Goal: Task Accomplishment & Management: Use online tool/utility

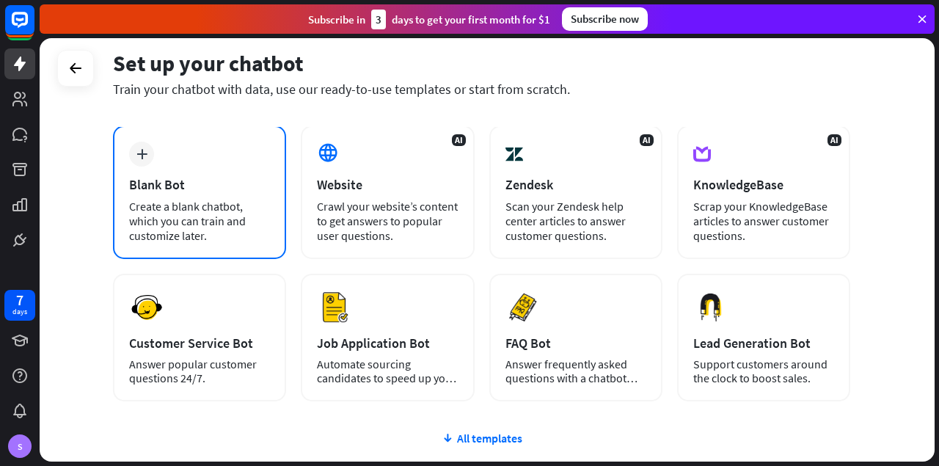
scroll to position [73, 0]
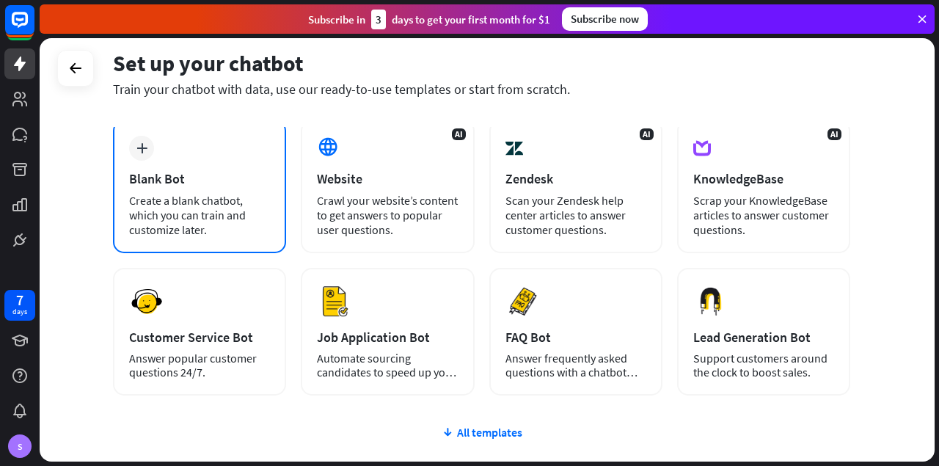
click at [229, 186] on div "Blank Bot" at bounding box center [199, 178] width 141 height 17
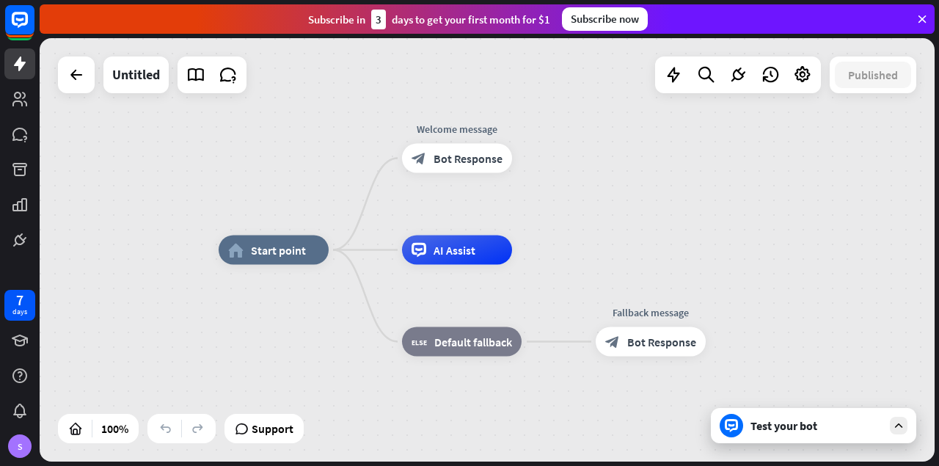
click at [818, 437] on div "Test your bot" at bounding box center [813, 425] width 205 height 35
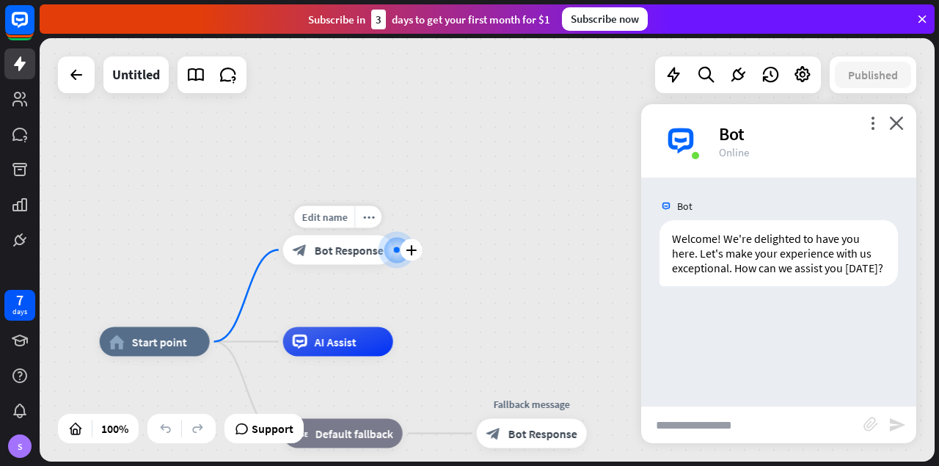
click at [335, 248] on span "Bot Response" at bounding box center [349, 250] width 69 height 15
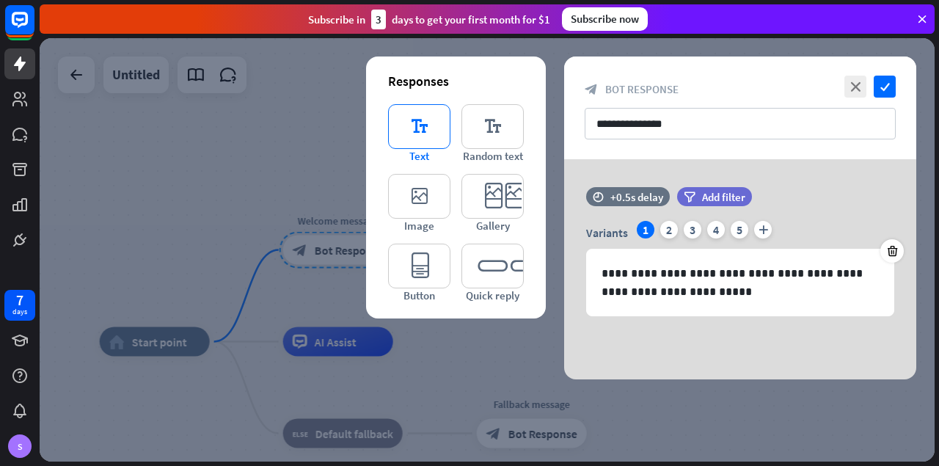
click at [416, 133] on icon "editor_text" at bounding box center [419, 126] width 62 height 45
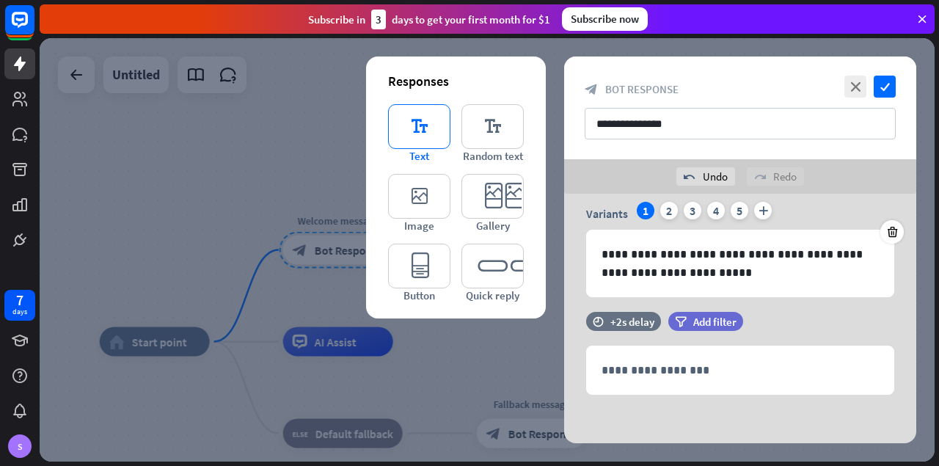
scroll to position [55, 0]
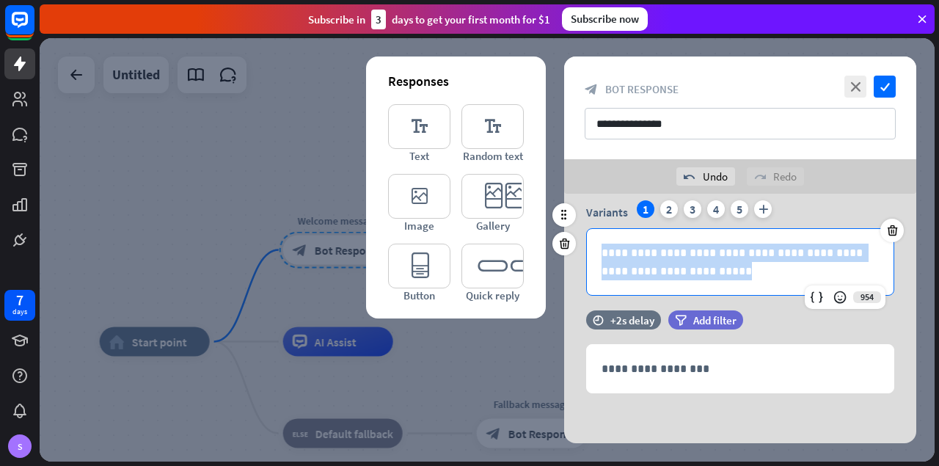
drag, startPoint x: 704, startPoint y: 270, endPoint x: 589, endPoint y: 239, distance: 119.3
click at [589, 239] on div "**********" at bounding box center [740, 262] width 307 height 66
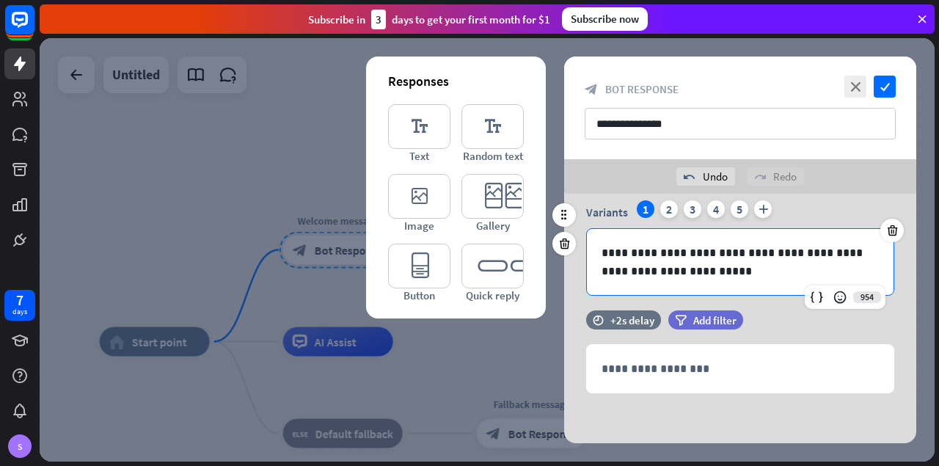
scroll to position [37, 0]
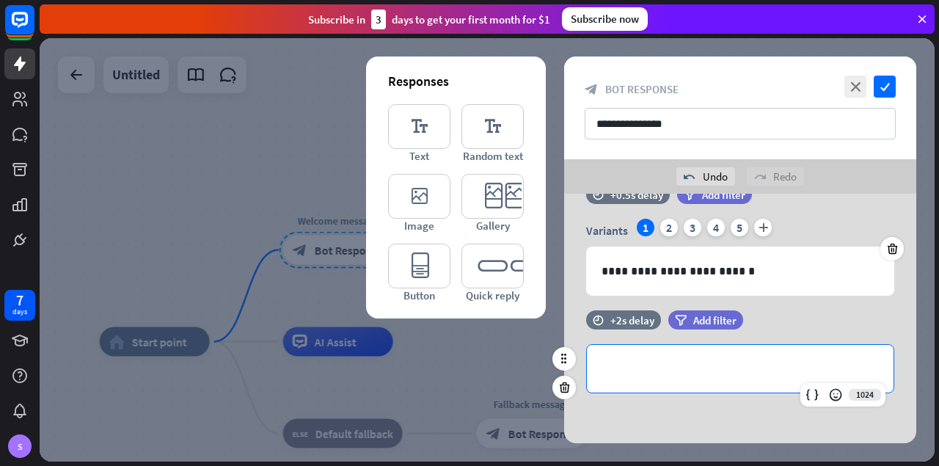
click at [742, 375] on p "**********" at bounding box center [740, 369] width 277 height 18
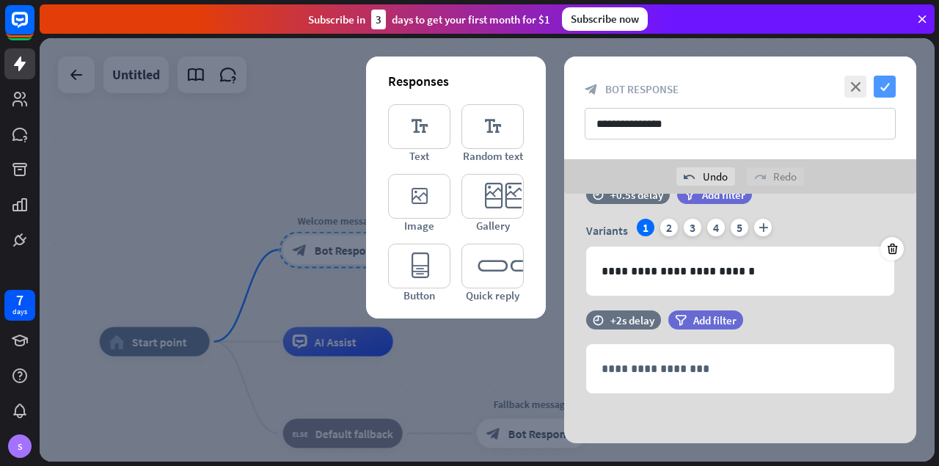
click at [892, 87] on icon "check" at bounding box center [885, 87] width 22 height 22
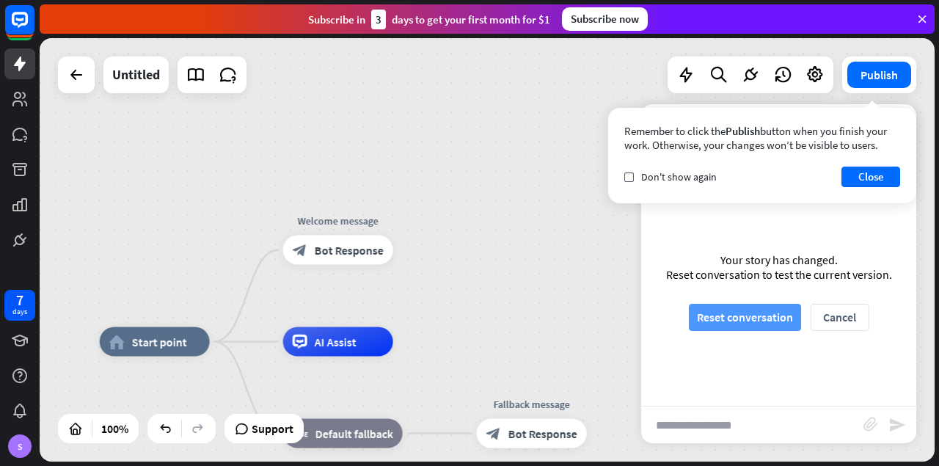
click at [704, 319] on button "Reset conversation" at bounding box center [745, 317] width 112 height 27
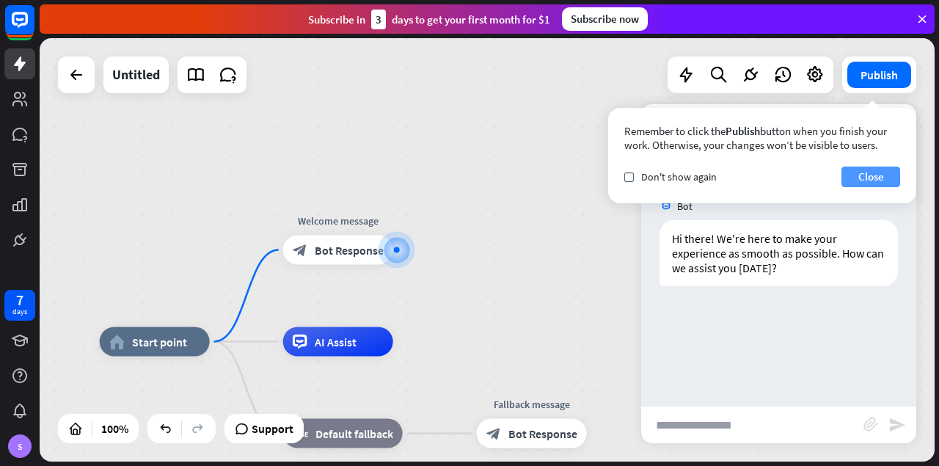
click at [880, 175] on button "Close" at bounding box center [871, 177] width 59 height 21
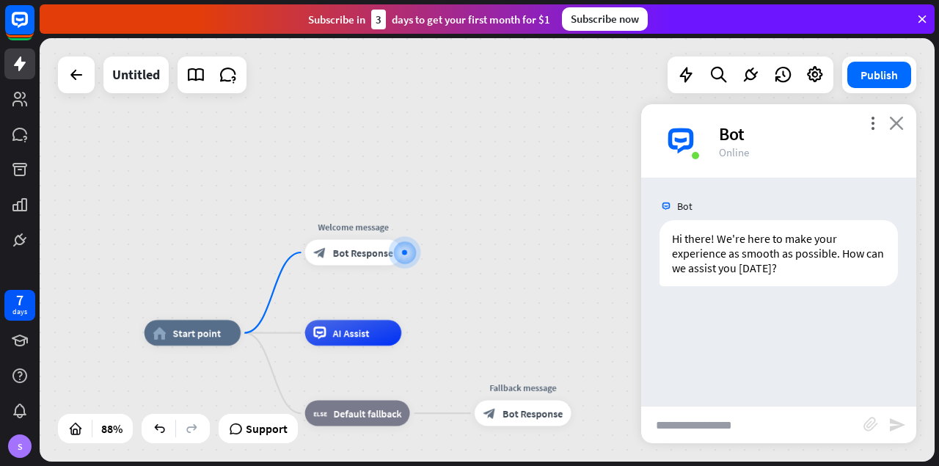
click at [898, 122] on icon "close" at bounding box center [896, 123] width 15 height 14
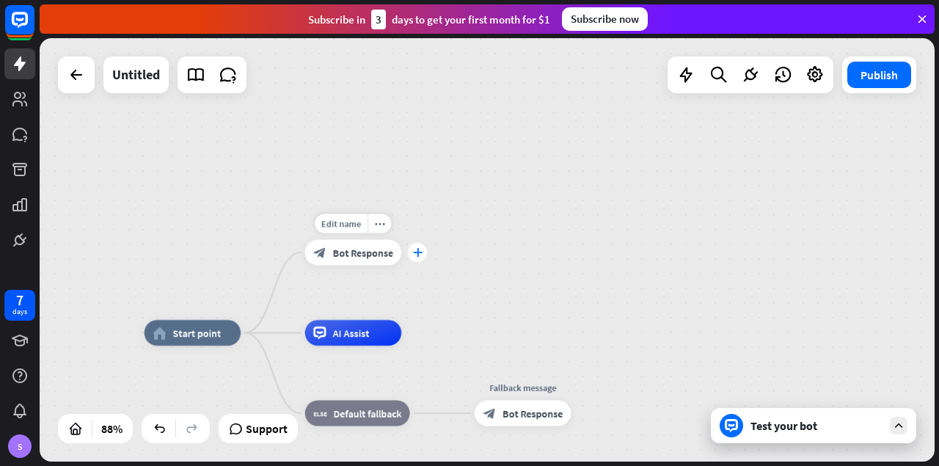
click at [421, 252] on icon "plus" at bounding box center [417, 252] width 10 height 9
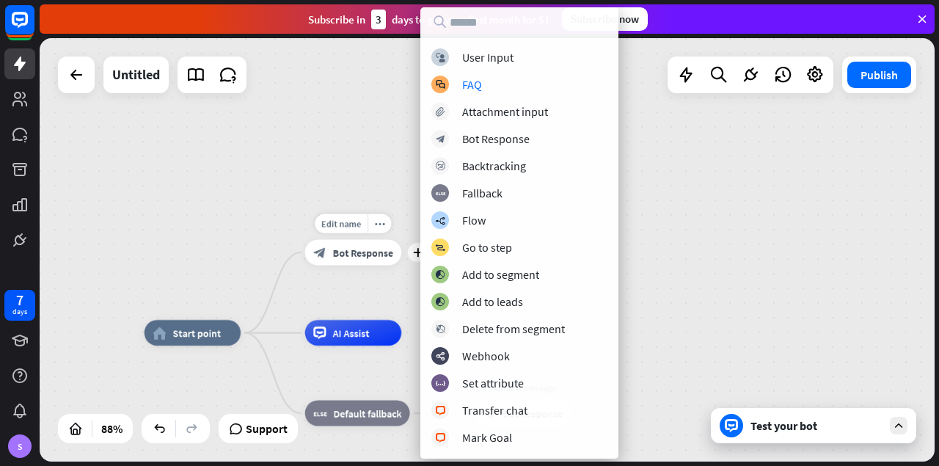
click at [356, 259] on div "block_bot_response Bot Response" at bounding box center [353, 253] width 96 height 26
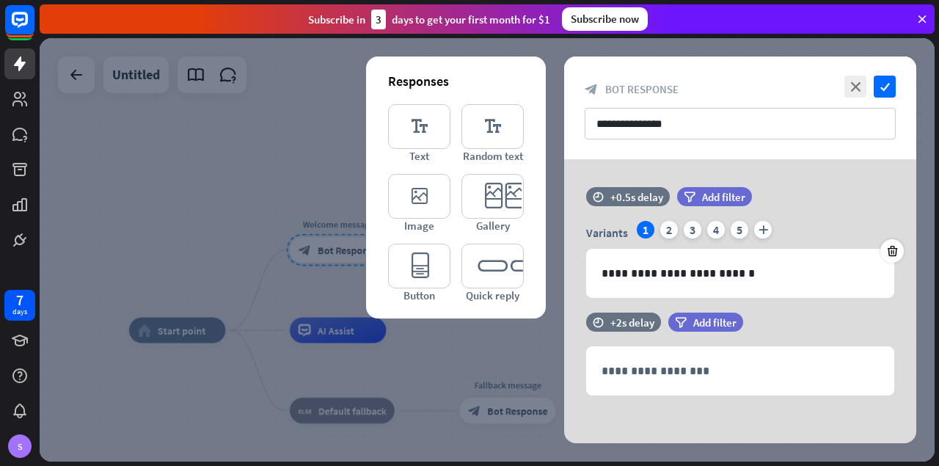
click at [305, 188] on div at bounding box center [487, 249] width 895 height 423
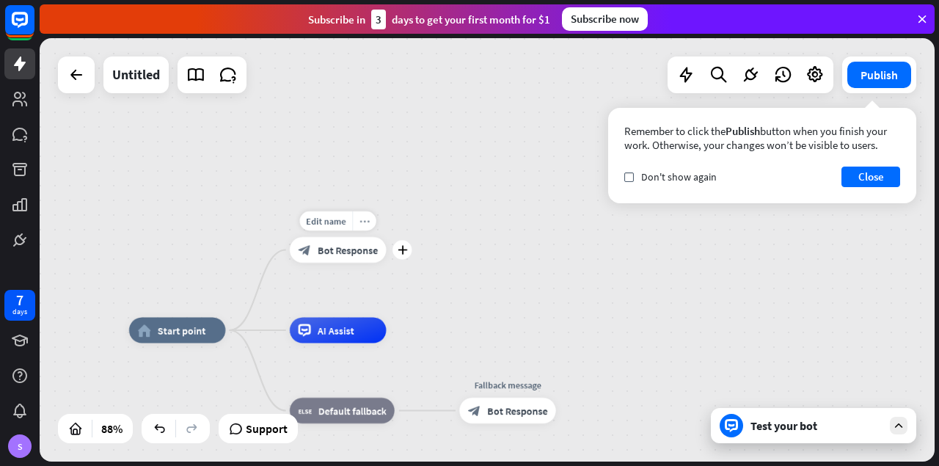
click at [360, 225] on icon "more_horiz" at bounding box center [365, 222] width 10 height 10
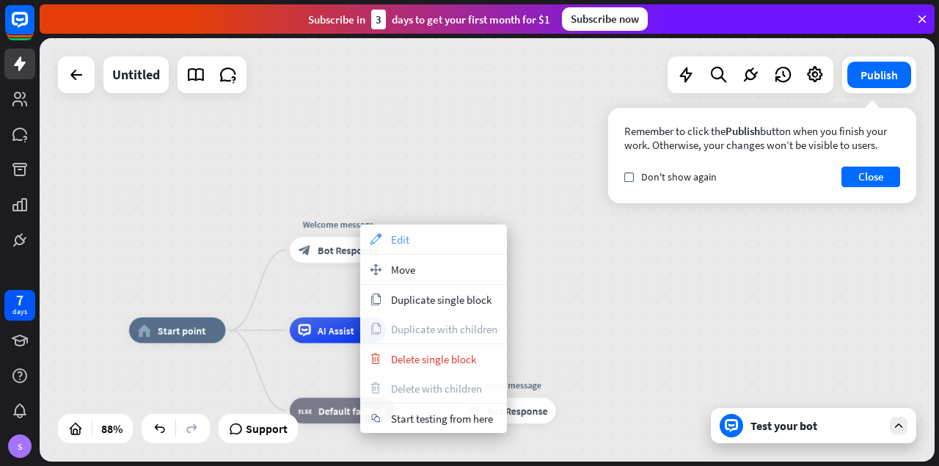
click at [382, 237] on icon "appearance" at bounding box center [376, 239] width 16 height 12
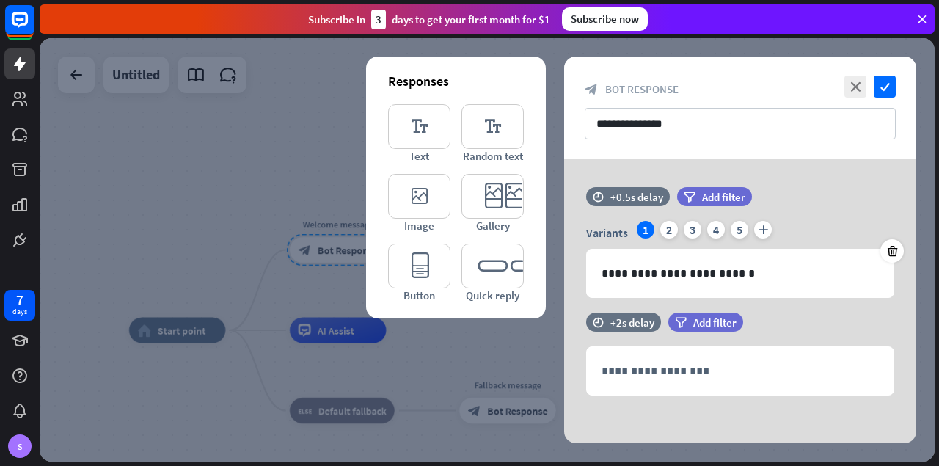
click at [319, 152] on div at bounding box center [487, 249] width 895 height 423
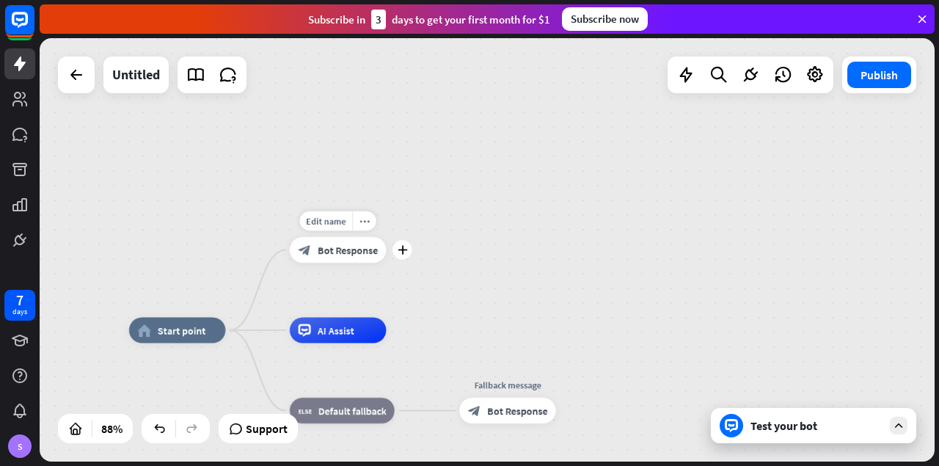
click at [344, 252] on span "Bot Response" at bounding box center [348, 250] width 60 height 13
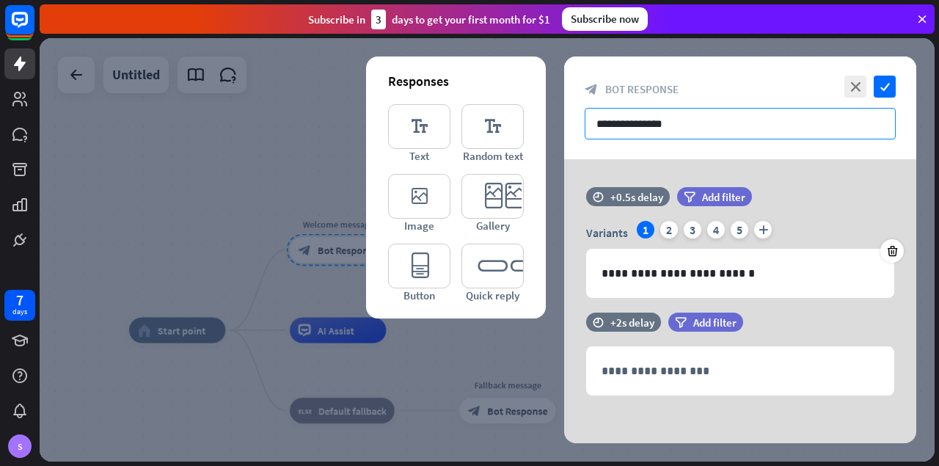
click at [695, 130] on input "**********" at bounding box center [740, 124] width 311 height 32
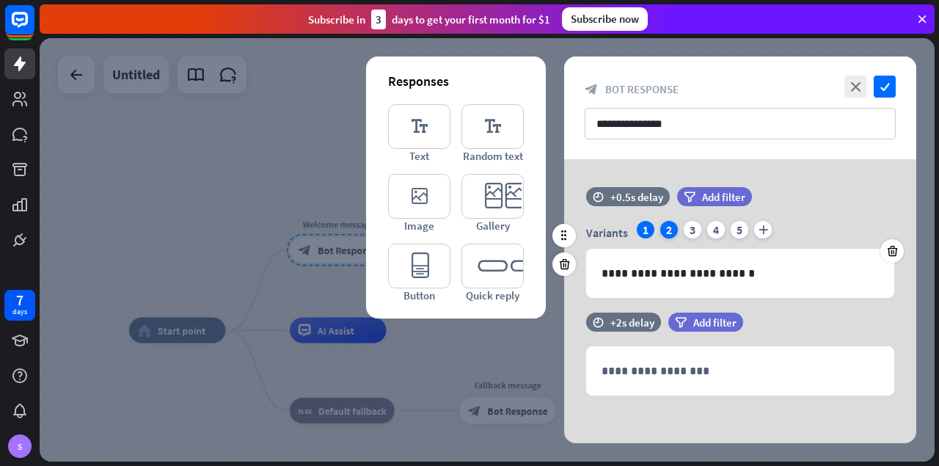
click at [670, 232] on div "2" at bounding box center [670, 230] width 18 height 18
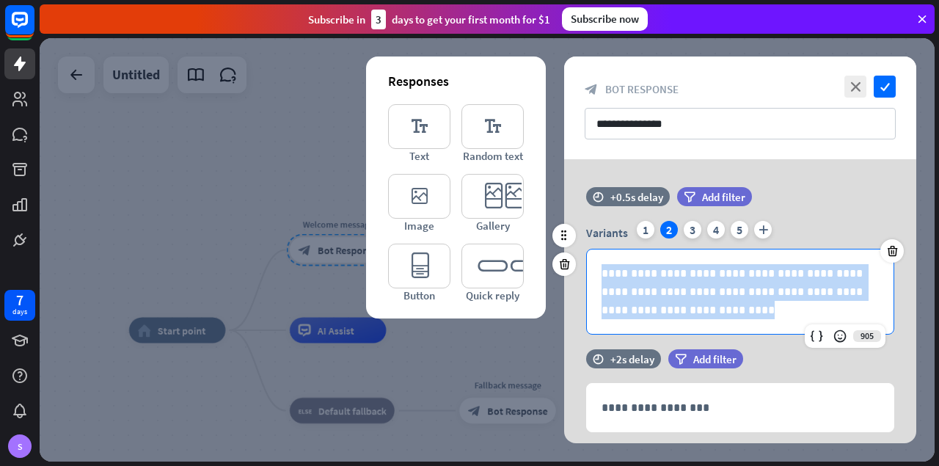
drag, startPoint x: 671, startPoint y: 311, endPoint x: 551, endPoint y: 256, distance: 131.7
click at [586, 256] on div "**********" at bounding box center [740, 292] width 308 height 86
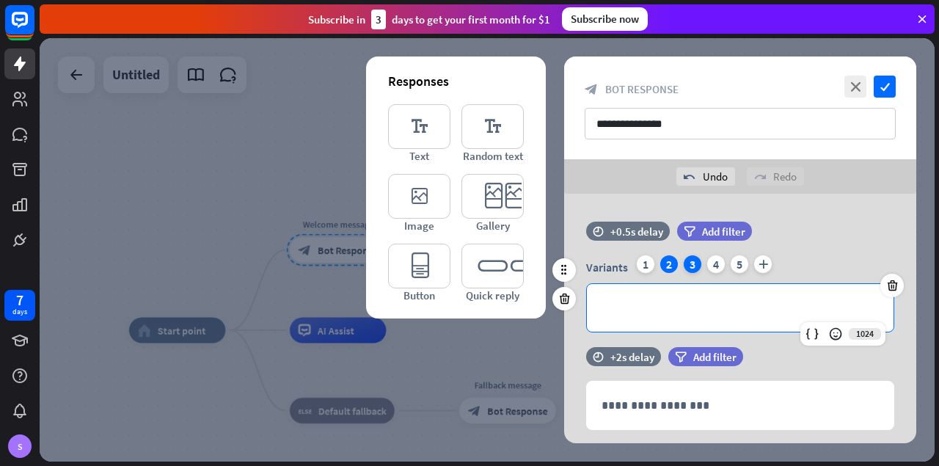
click at [694, 271] on div "3" at bounding box center [693, 264] width 18 height 18
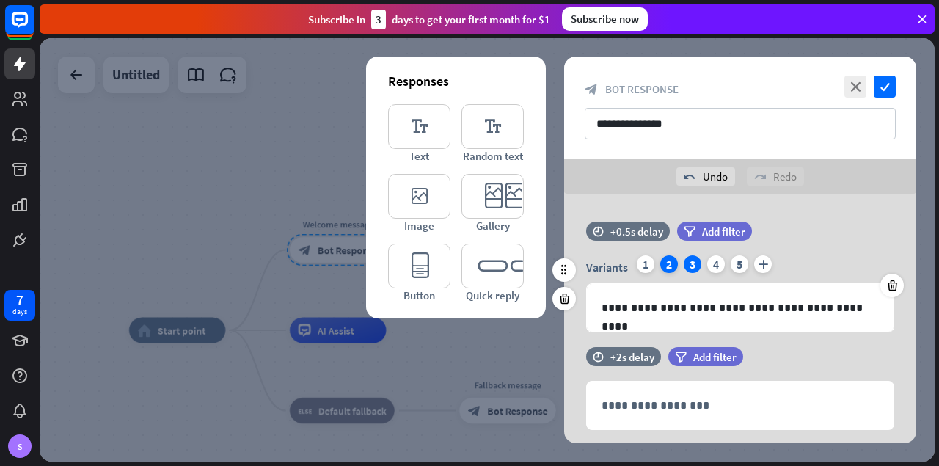
click at [670, 263] on div "2" at bounding box center [670, 264] width 18 height 18
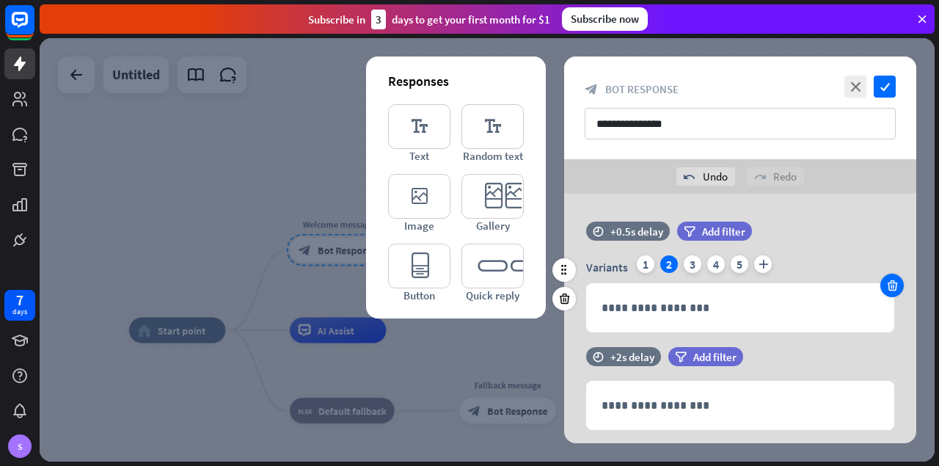
click at [897, 291] on icon at bounding box center [893, 285] width 14 height 13
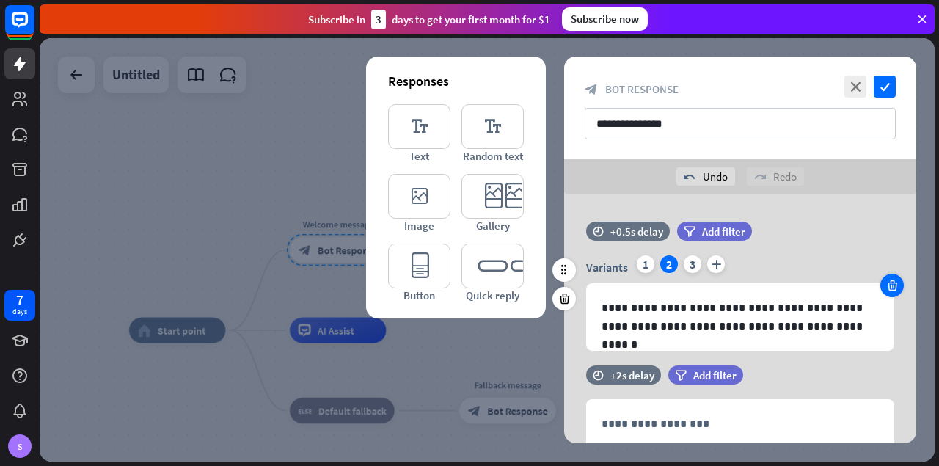
click at [897, 291] on icon at bounding box center [893, 285] width 14 height 13
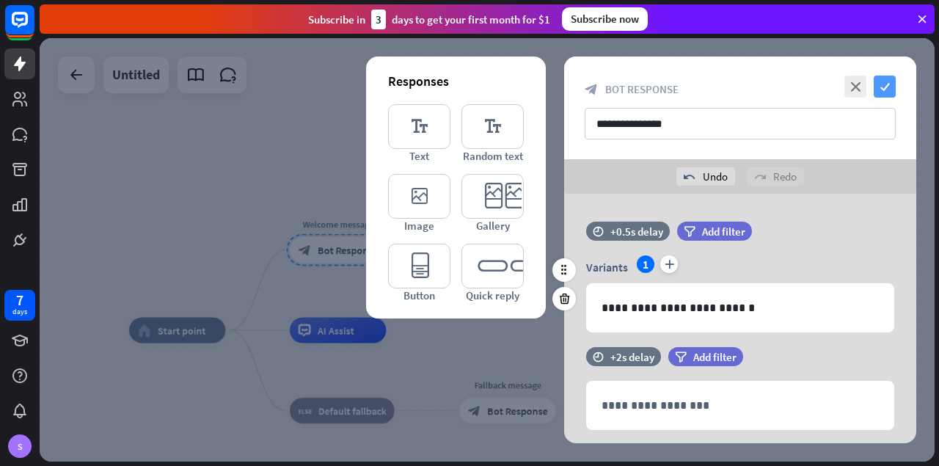
click at [883, 89] on icon "check" at bounding box center [885, 87] width 22 height 22
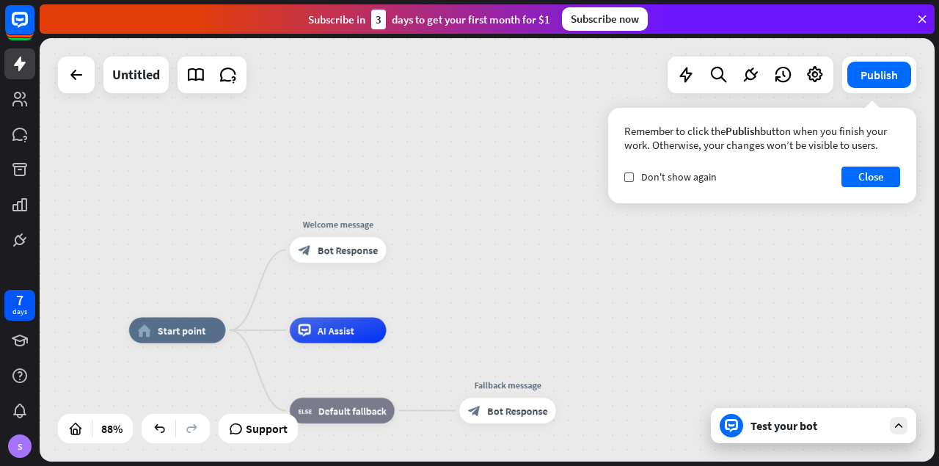
click at [770, 435] on div "Test your bot" at bounding box center [813, 425] width 205 height 35
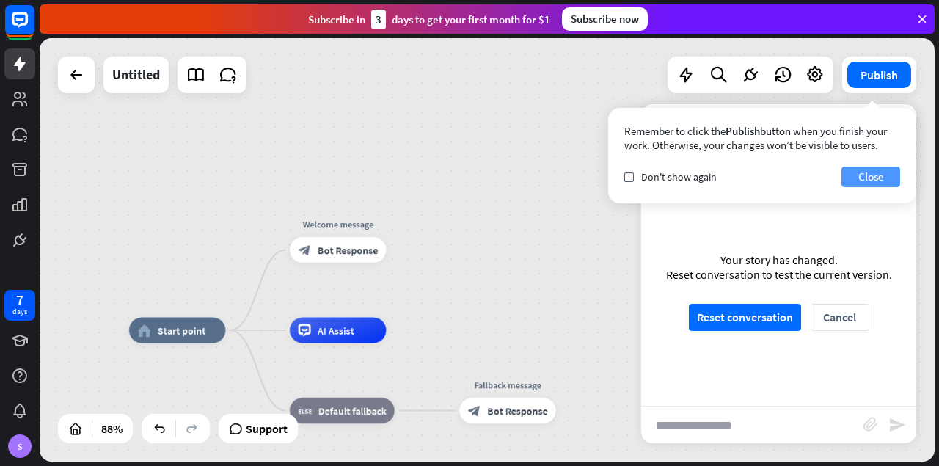
click at [874, 175] on button "Close" at bounding box center [871, 177] width 59 height 21
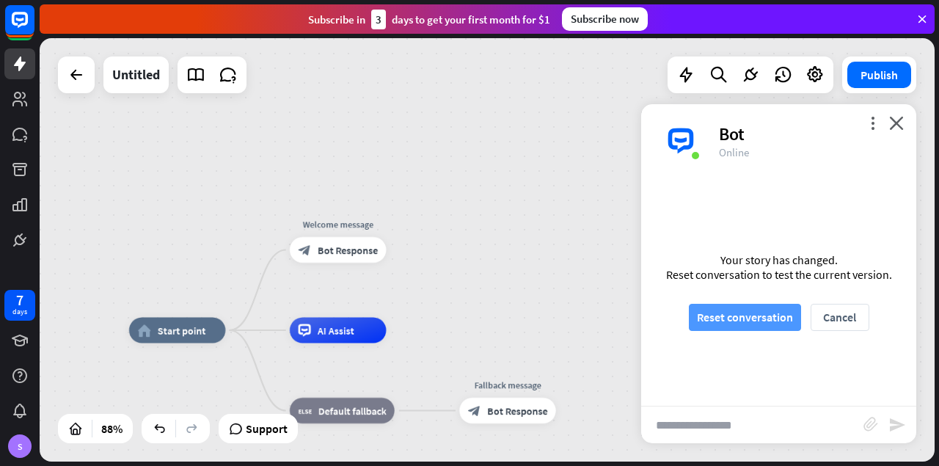
click at [759, 306] on button "Reset conversation" at bounding box center [745, 317] width 112 height 27
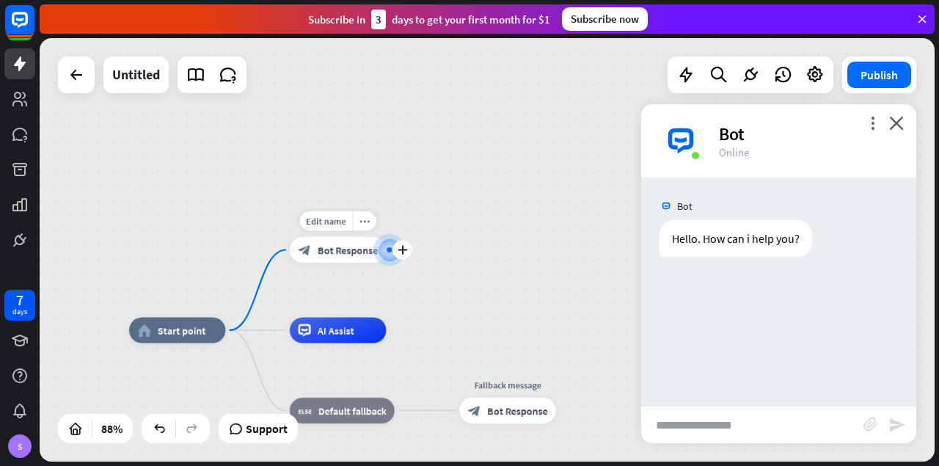
click at [346, 247] on span "Bot Response" at bounding box center [348, 250] width 60 height 13
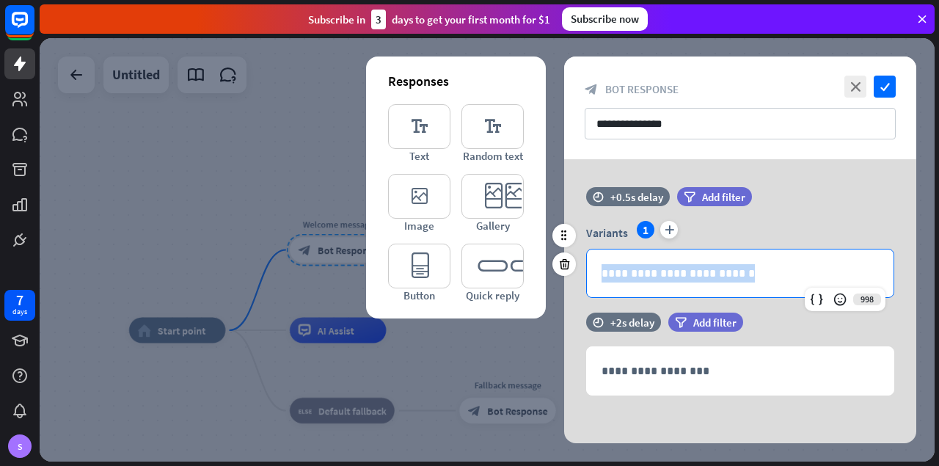
drag, startPoint x: 751, startPoint y: 273, endPoint x: 575, endPoint y: 266, distance: 175.5
click at [586, 266] on div "**********" at bounding box center [740, 273] width 308 height 49
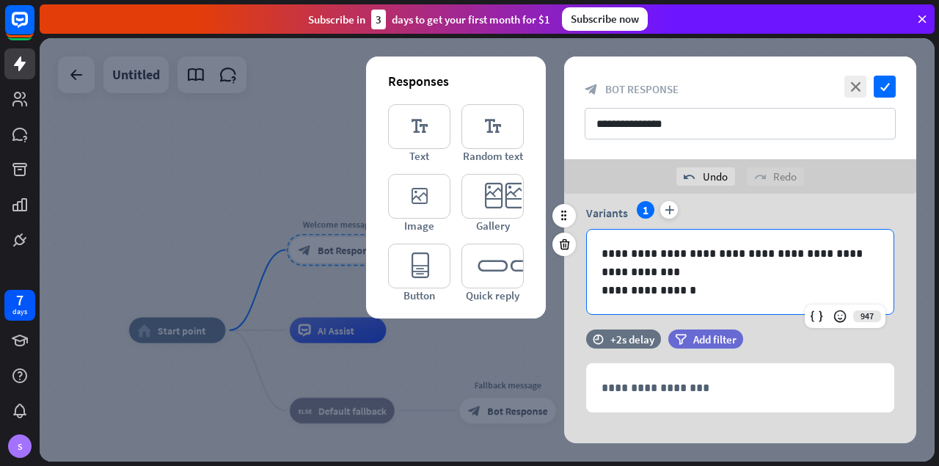
scroll to position [73, 0]
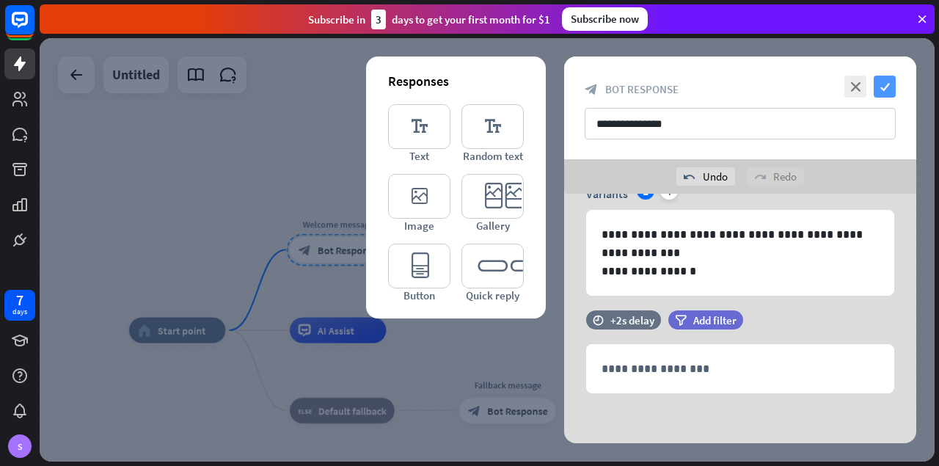
click at [887, 87] on icon "check" at bounding box center [885, 87] width 22 height 22
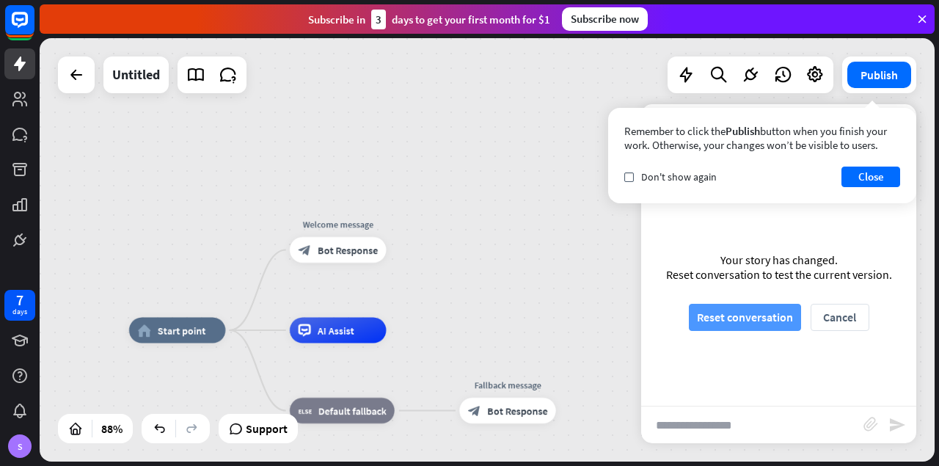
click at [733, 312] on button "Reset conversation" at bounding box center [745, 317] width 112 height 27
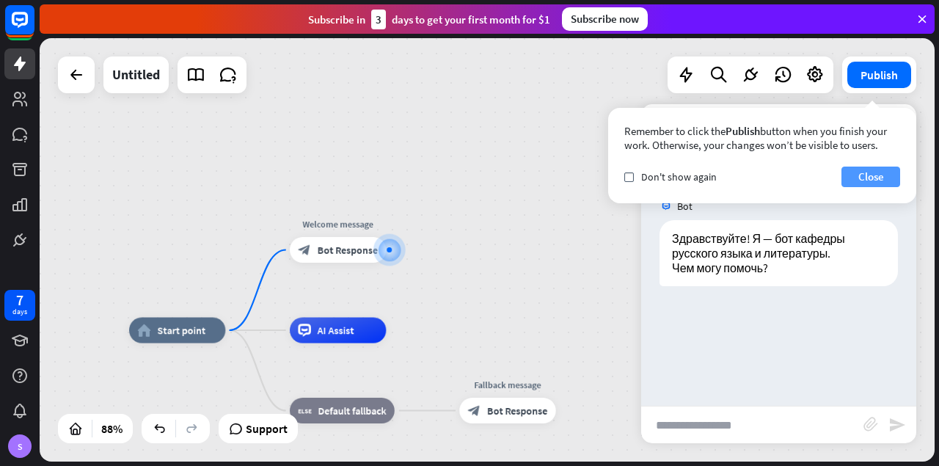
click at [862, 178] on button "Close" at bounding box center [871, 177] width 59 height 21
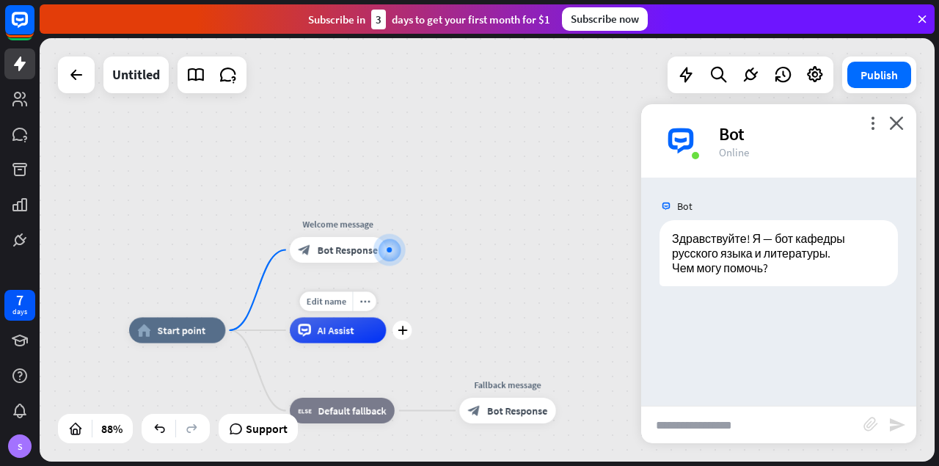
click at [349, 337] on span "AI Assist" at bounding box center [336, 330] width 37 height 13
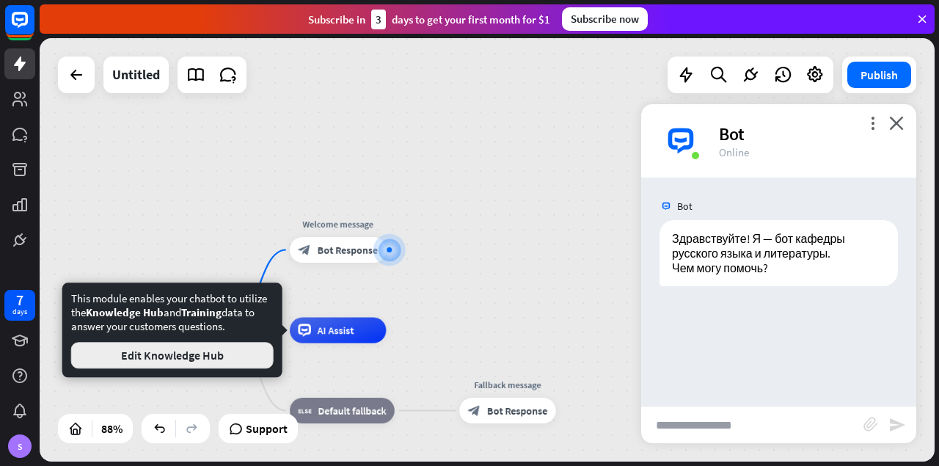
click at [233, 360] on button "Edit Knowledge Hub" at bounding box center [172, 355] width 203 height 26
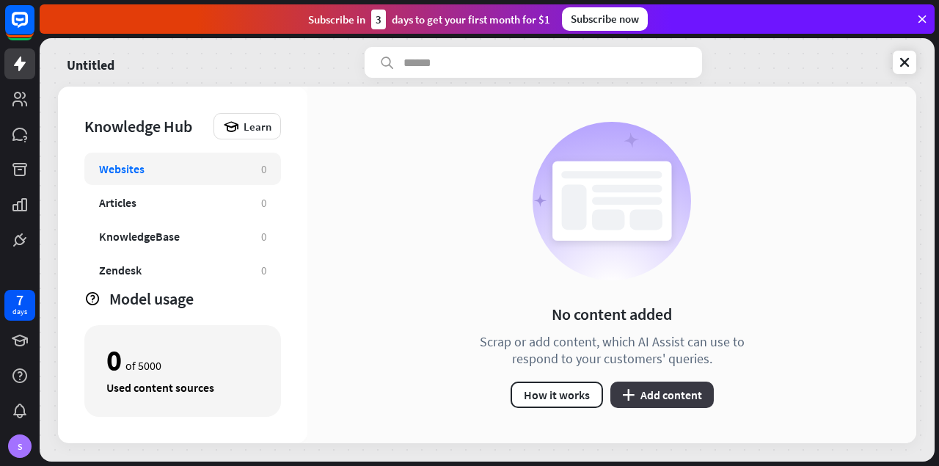
click at [652, 394] on button "plus Add content" at bounding box center [662, 395] width 103 height 26
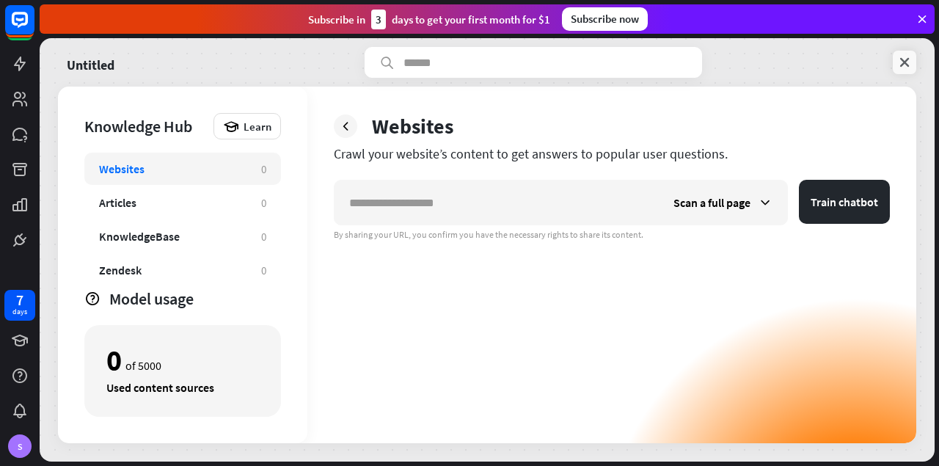
click at [909, 70] on icon at bounding box center [905, 62] width 15 height 15
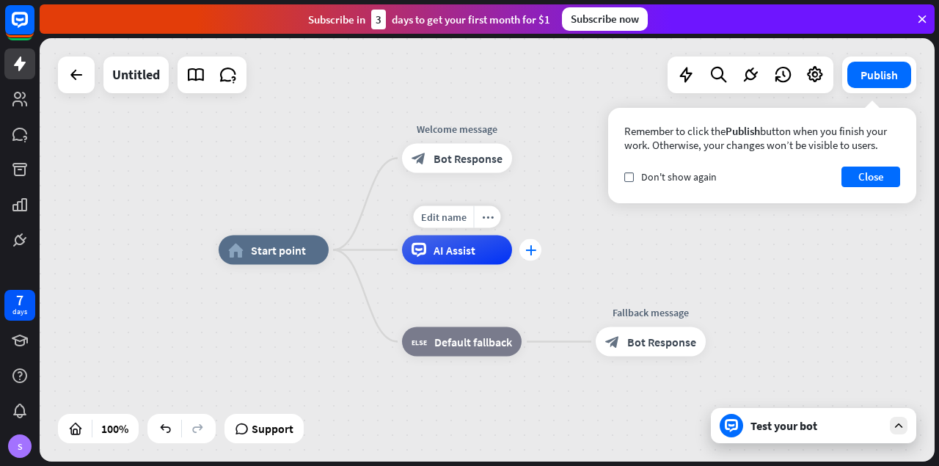
click at [529, 250] on icon "plus" at bounding box center [530, 250] width 11 height 10
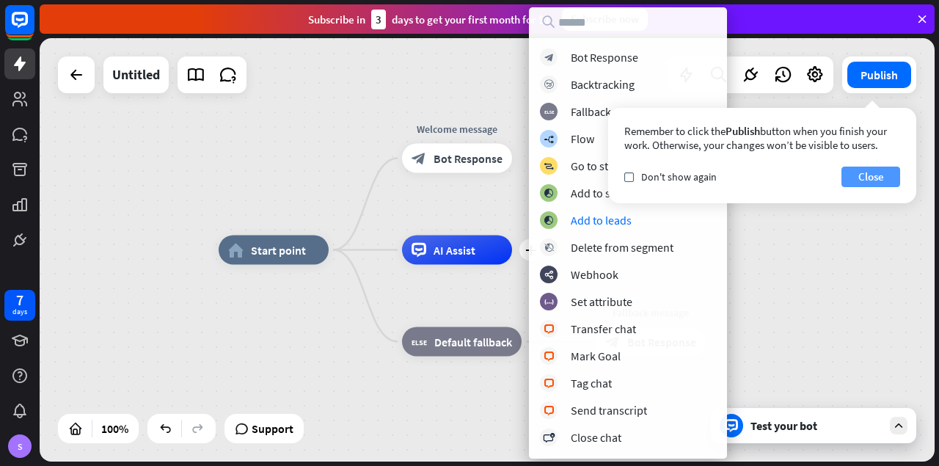
click at [884, 179] on button "Close" at bounding box center [871, 177] width 59 height 21
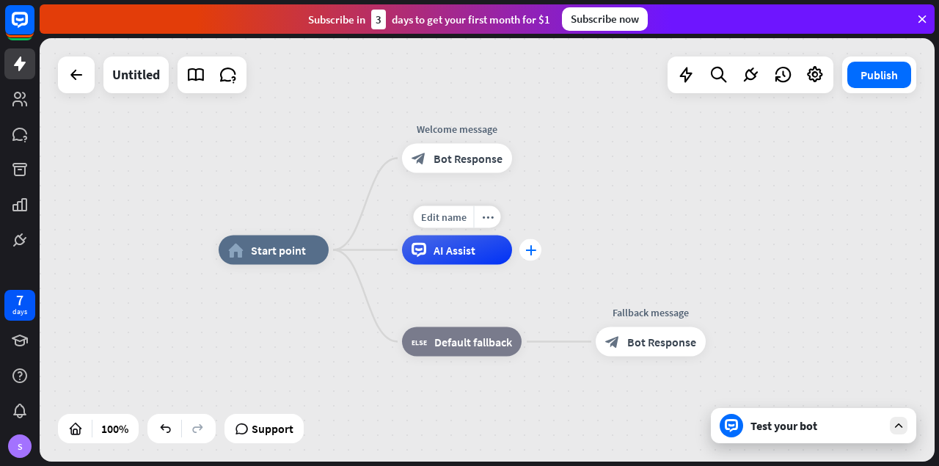
click at [532, 252] on icon "plus" at bounding box center [530, 250] width 11 height 10
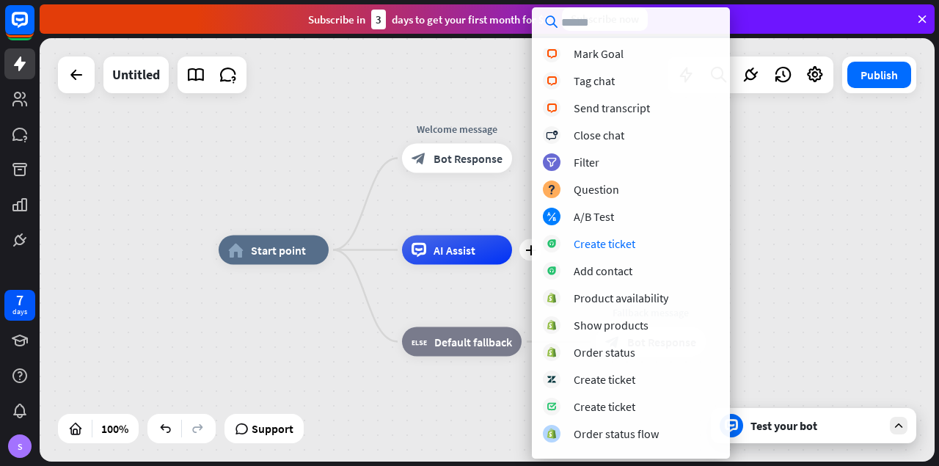
scroll to position [324, 0]
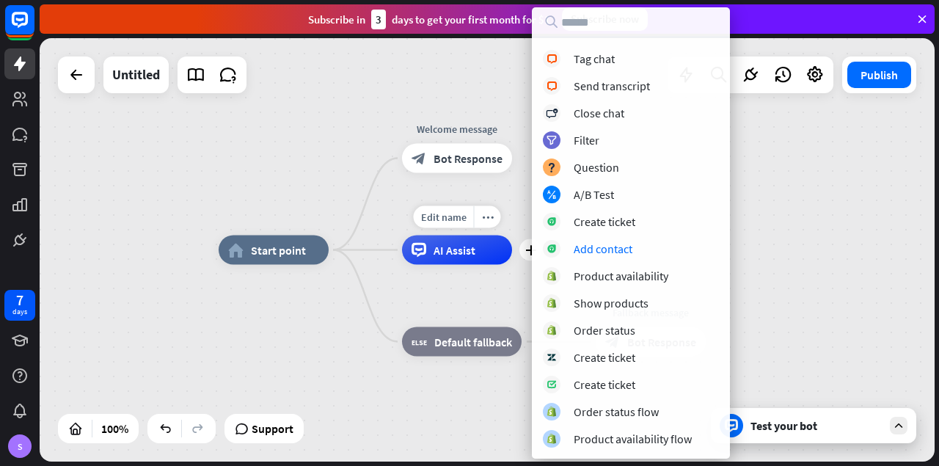
click at [472, 261] on div "AI Assist" at bounding box center [457, 250] width 110 height 29
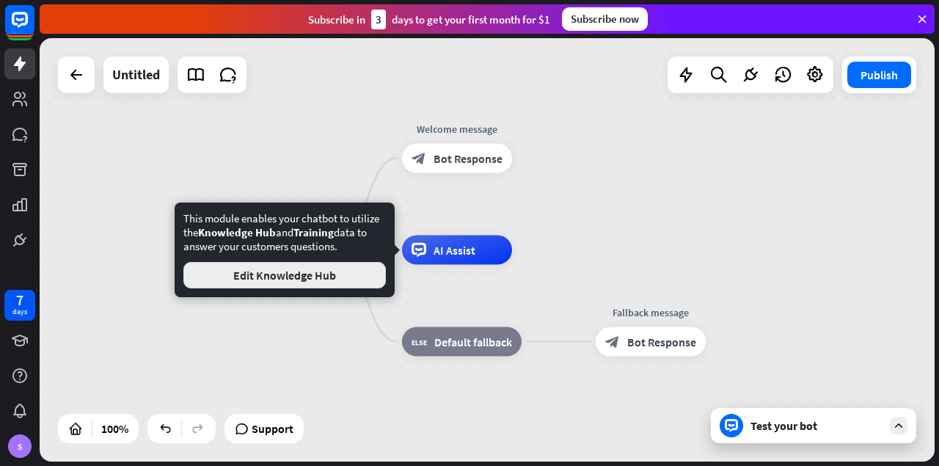
click at [356, 277] on button "Edit Knowledge Hub" at bounding box center [284, 275] width 203 height 26
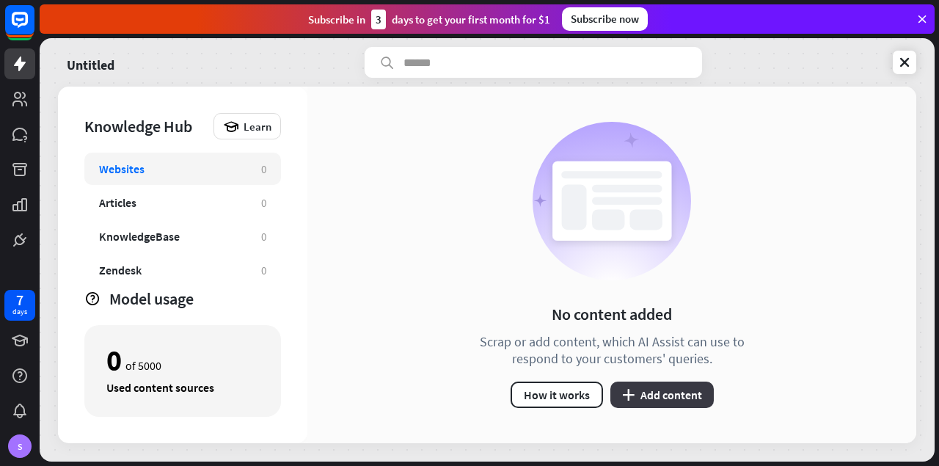
click at [663, 390] on button "plus Add content" at bounding box center [662, 395] width 103 height 26
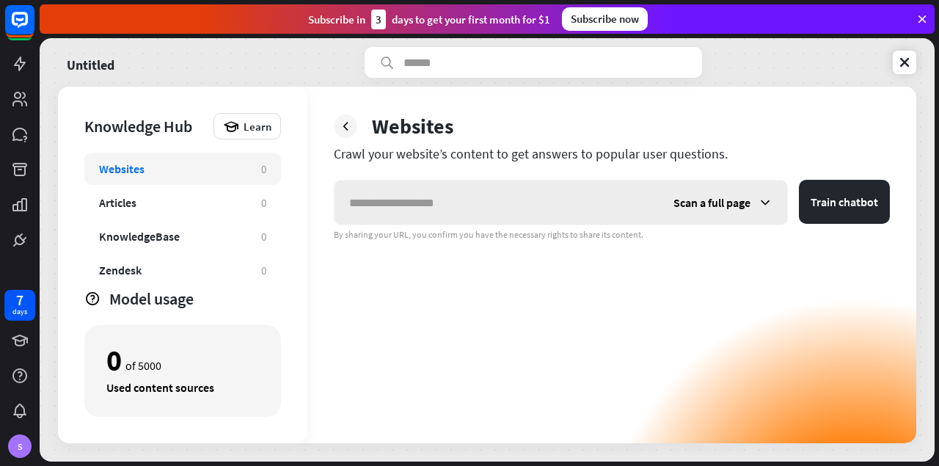
click at [474, 206] on input "text" at bounding box center [497, 203] width 324 height 44
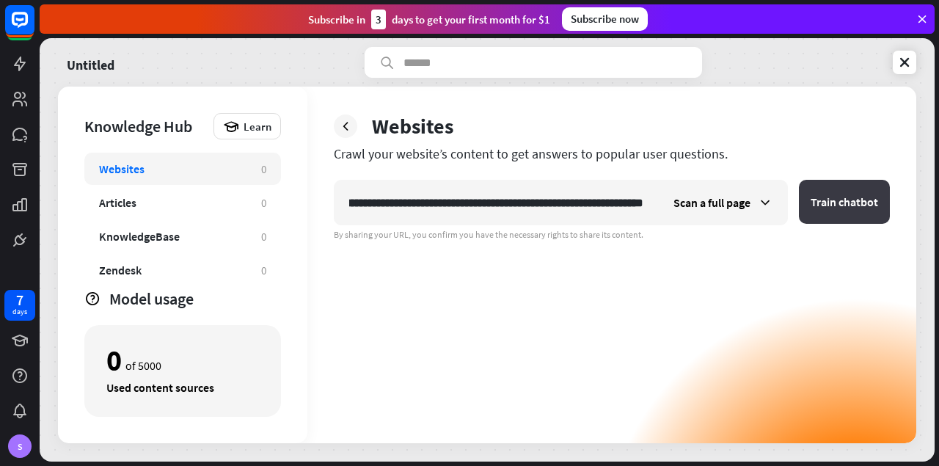
type input "**********"
click at [844, 207] on button "Train chatbot" at bounding box center [844, 202] width 91 height 44
click at [736, 197] on span "Scan a full page" at bounding box center [712, 202] width 77 height 15
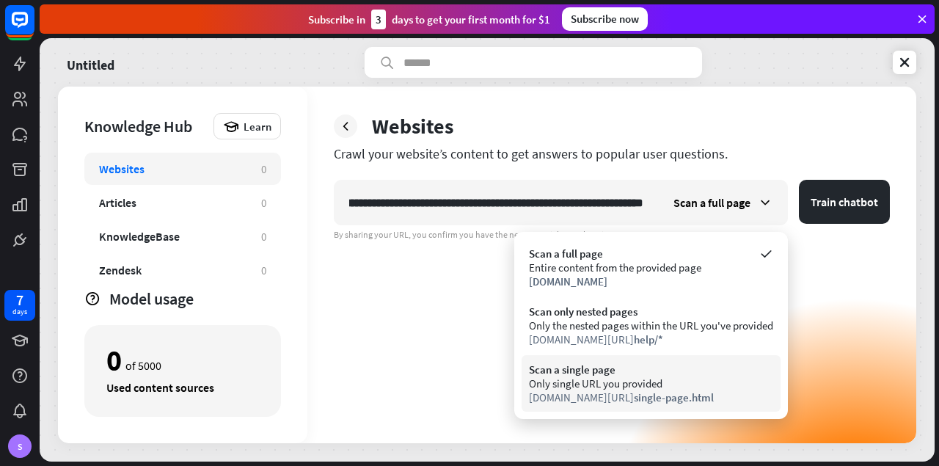
click at [658, 374] on div "Scan a single page" at bounding box center [651, 370] width 244 height 14
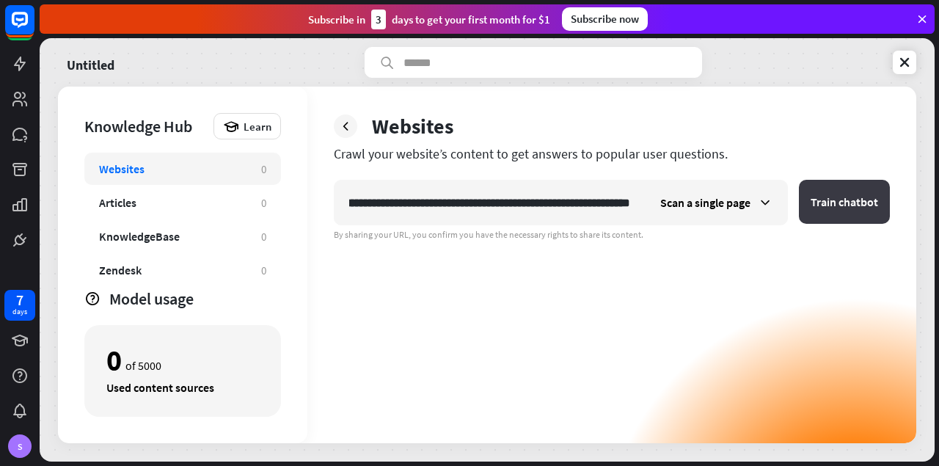
click at [840, 214] on button "Train chatbot" at bounding box center [844, 202] width 91 height 44
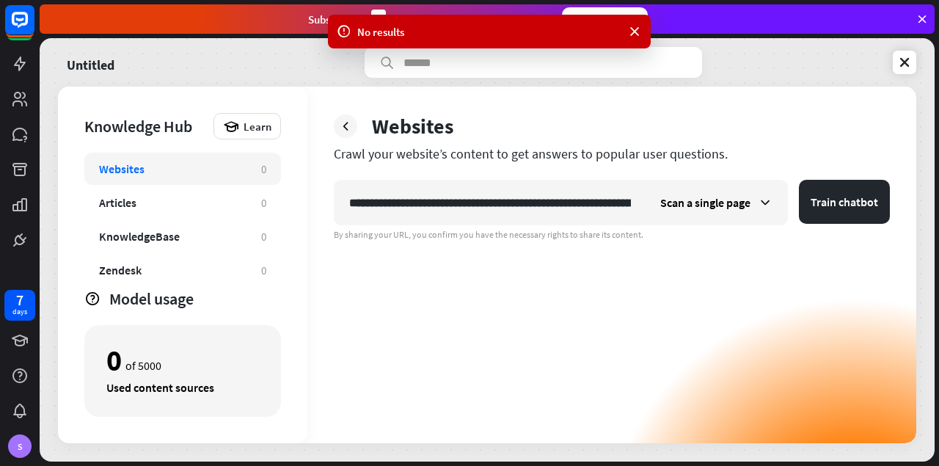
scroll to position [0, 1485]
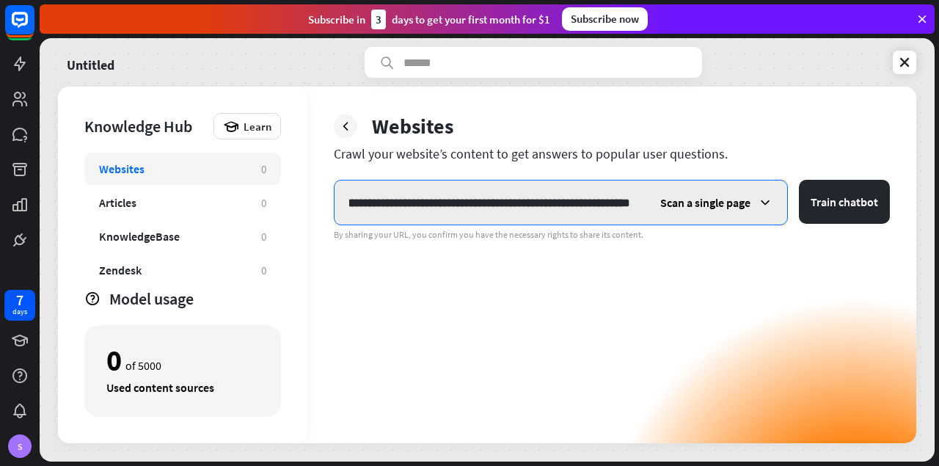
click at [505, 197] on input "**********" at bounding box center [490, 203] width 310 height 44
paste input "text"
type input "**********"
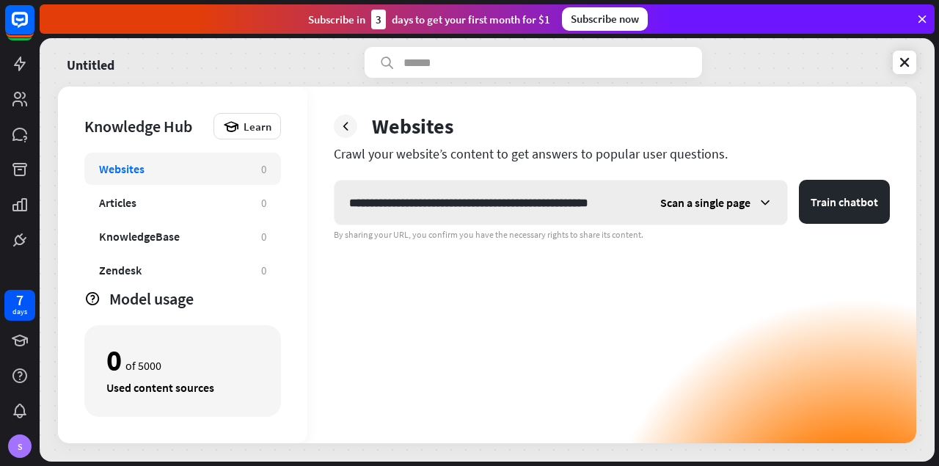
click at [727, 211] on div "Scan a single page" at bounding box center [717, 203] width 142 height 44
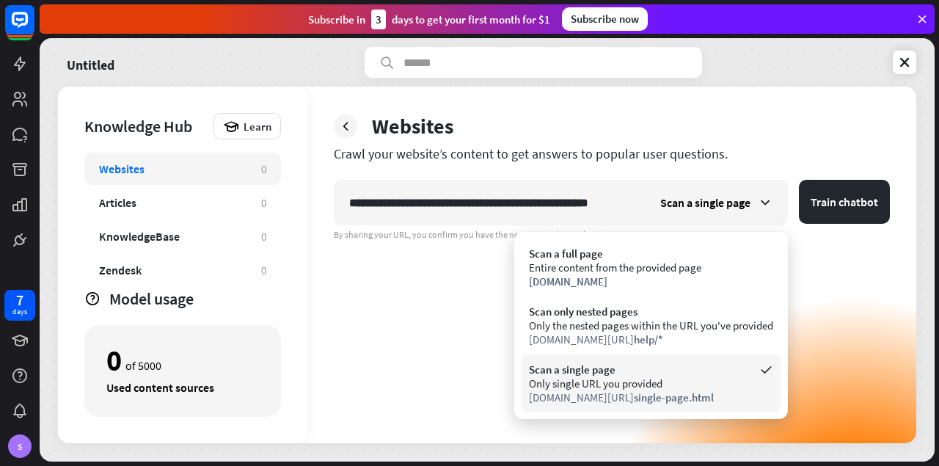
click at [673, 379] on div "Only single URL you provided" at bounding box center [651, 383] width 244 height 14
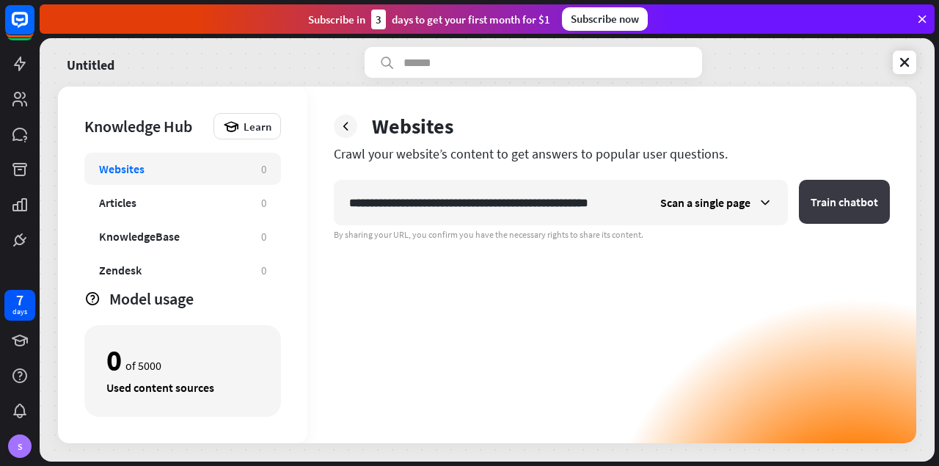
click at [833, 204] on button "Train chatbot" at bounding box center [844, 202] width 91 height 44
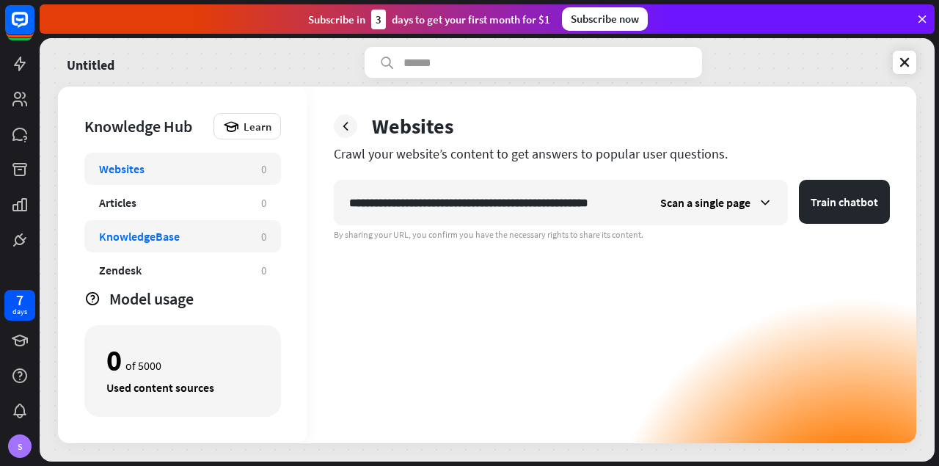
click at [206, 222] on div "KnowledgeBase 0" at bounding box center [182, 236] width 197 height 32
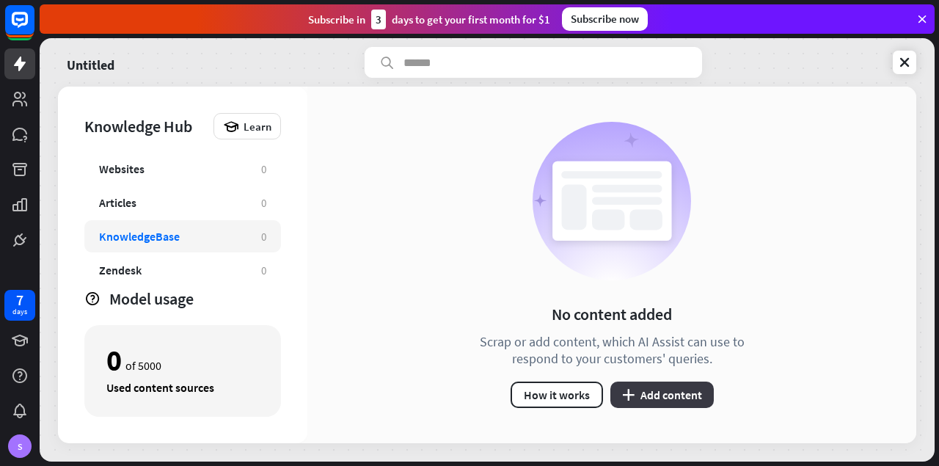
click at [674, 394] on button "plus Add content" at bounding box center [662, 395] width 103 height 26
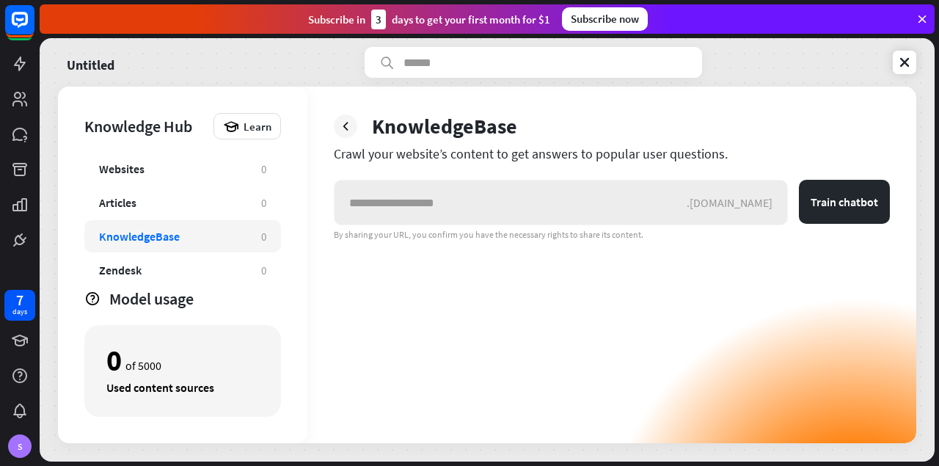
click at [469, 207] on input "text" at bounding box center [511, 203] width 352 height 44
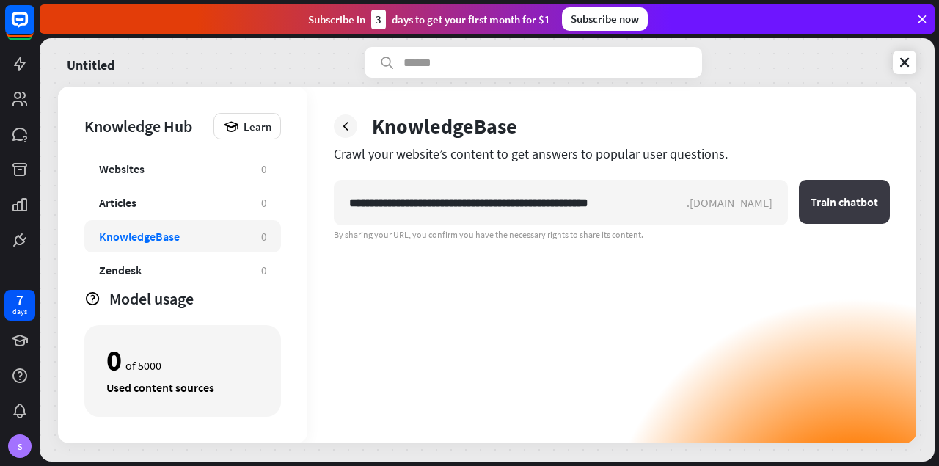
type input "**********"
click at [829, 206] on button "Train chatbot" at bounding box center [844, 202] width 91 height 44
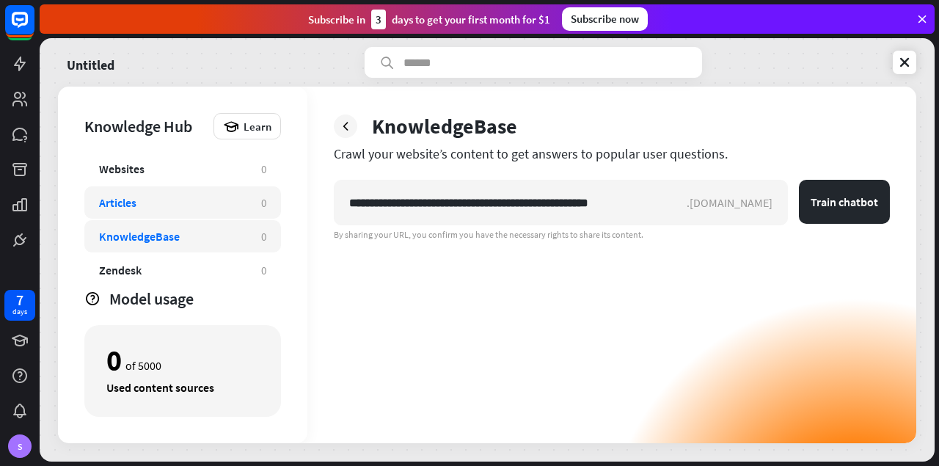
click at [161, 187] on div "Articles 0" at bounding box center [182, 202] width 197 height 32
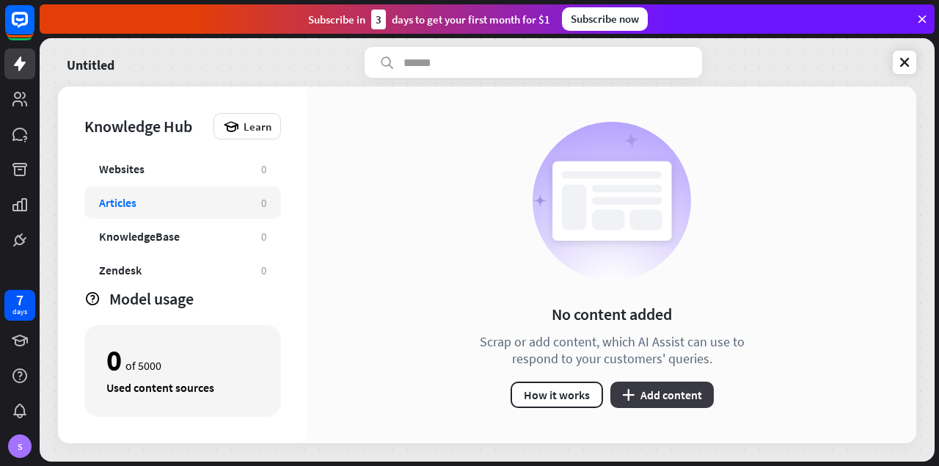
click at [652, 391] on button "plus Add content" at bounding box center [662, 395] width 103 height 26
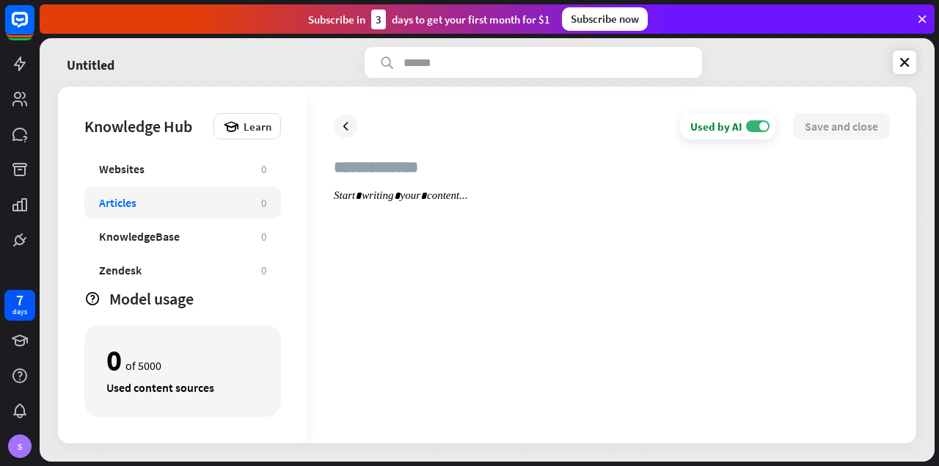
click at [509, 174] on input "text" at bounding box center [612, 173] width 556 height 32
type input "**********"
paste input "**********"
type input "**********"
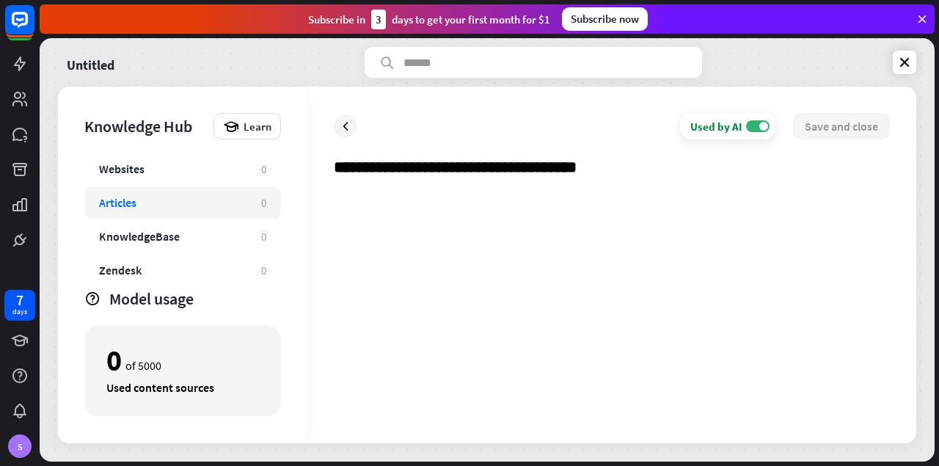
click at [437, 225] on div at bounding box center [612, 303] width 556 height 228
paste div
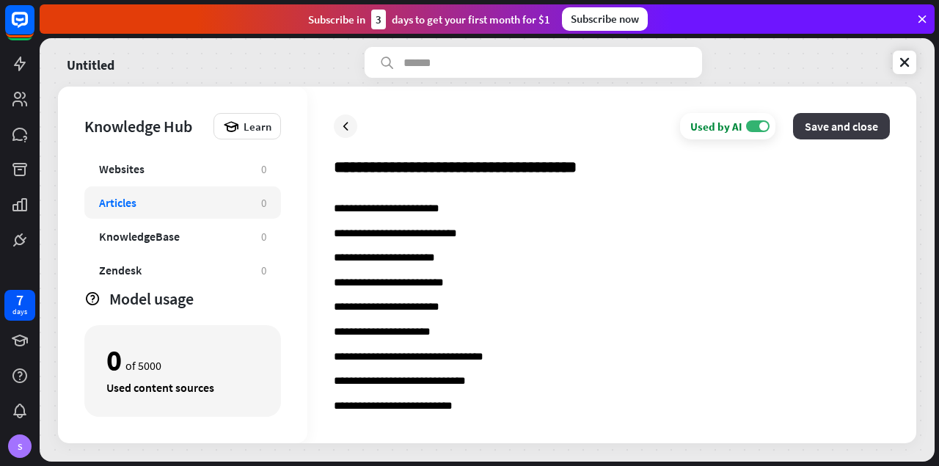
click at [829, 128] on button "Save and close" at bounding box center [841, 126] width 97 height 26
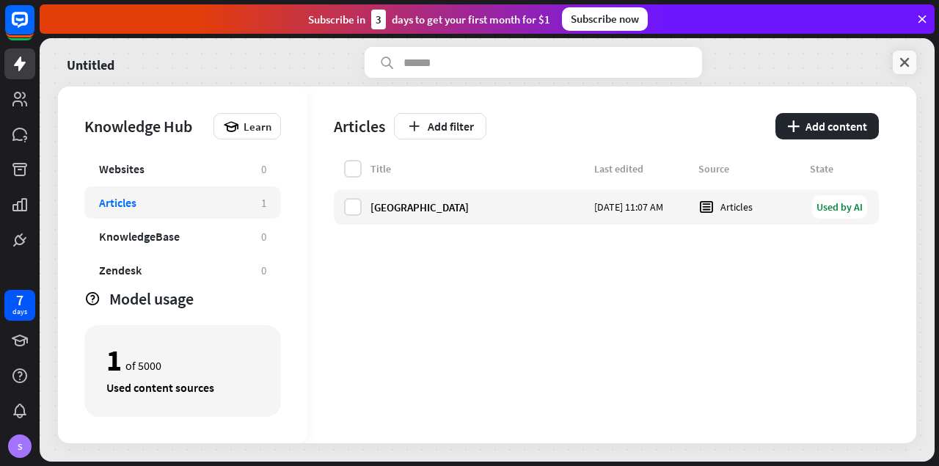
click at [906, 57] on icon at bounding box center [905, 62] width 15 height 15
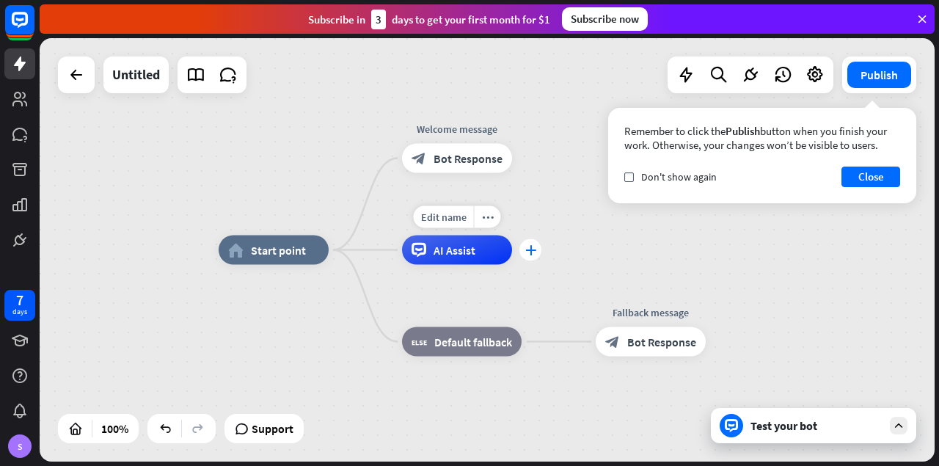
click at [537, 251] on div "plus" at bounding box center [531, 250] width 22 height 22
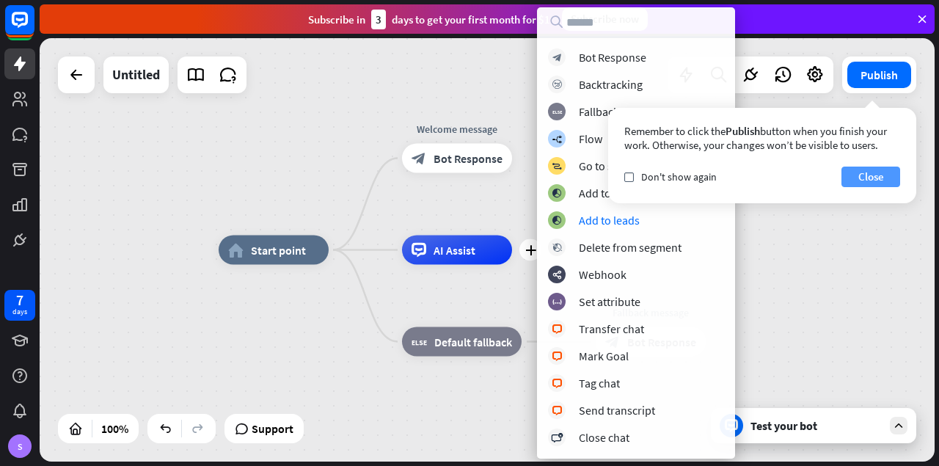
click at [871, 175] on button "Close" at bounding box center [871, 177] width 59 height 21
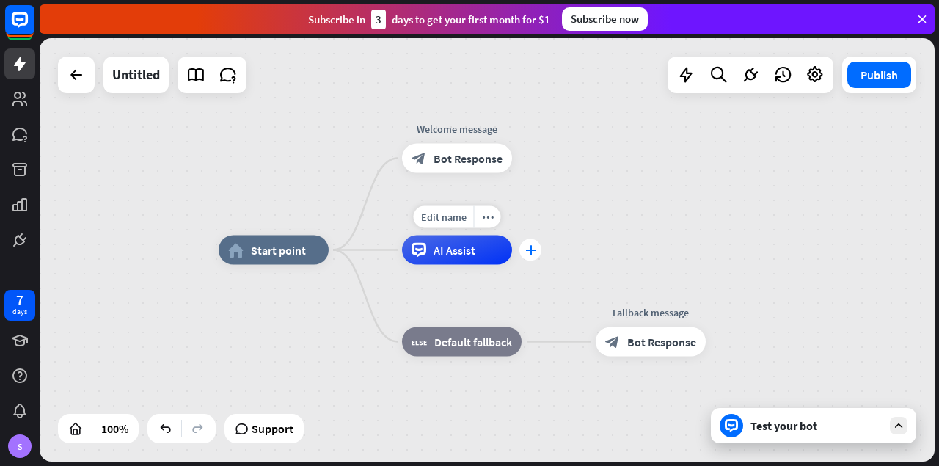
click at [524, 254] on div "plus" at bounding box center [531, 250] width 22 height 22
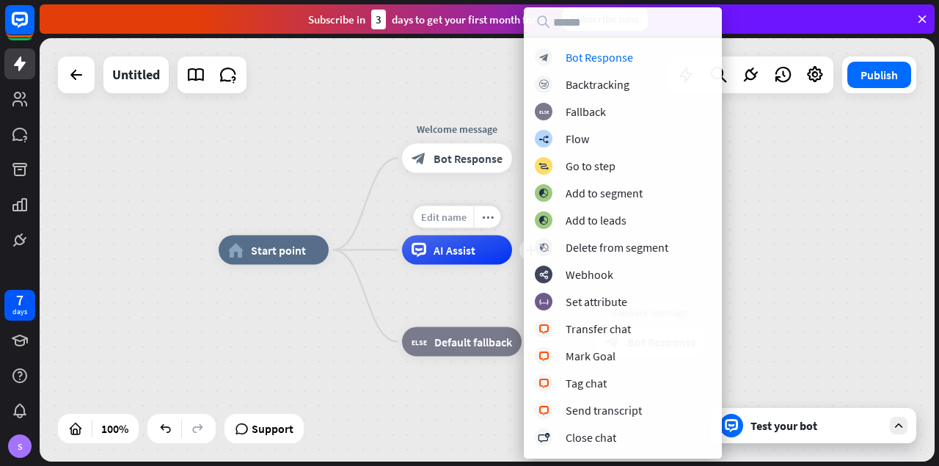
click at [456, 219] on span "Edit name" at bounding box center [444, 217] width 46 height 13
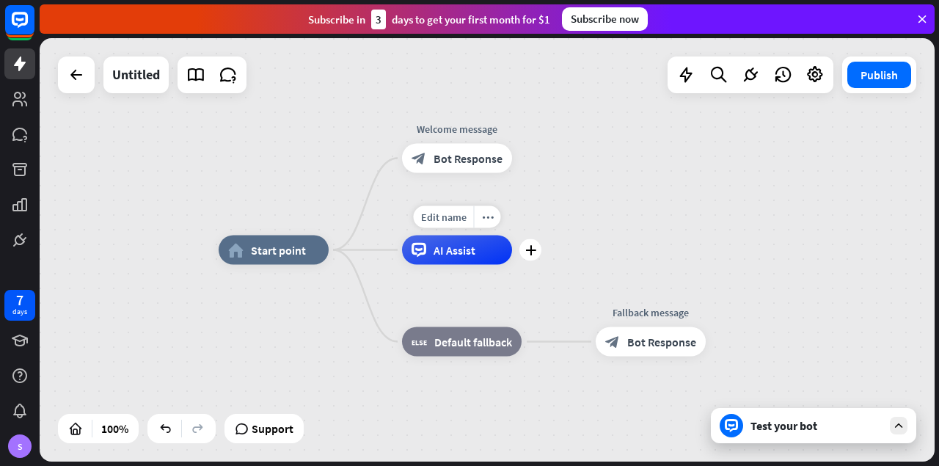
click at [464, 259] on div "AI Assist" at bounding box center [457, 250] width 110 height 29
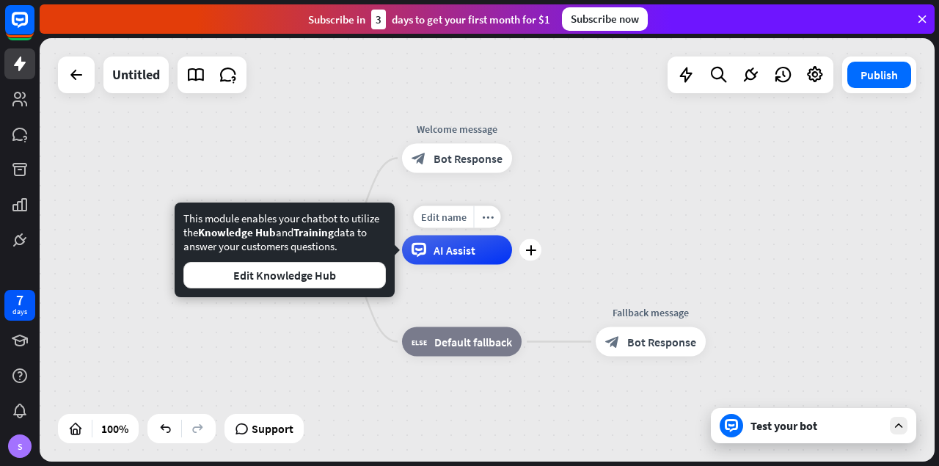
click at [464, 259] on div "AI Assist" at bounding box center [457, 250] width 110 height 29
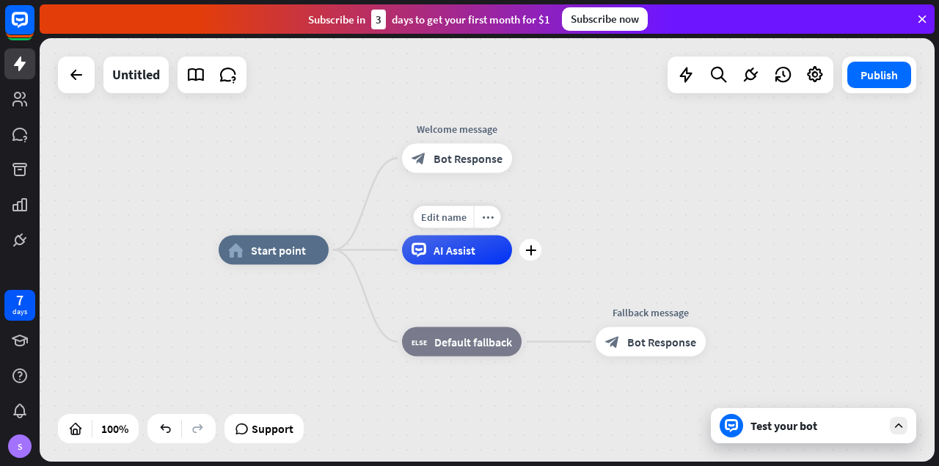
click at [464, 259] on div "AI Assist" at bounding box center [457, 250] width 110 height 29
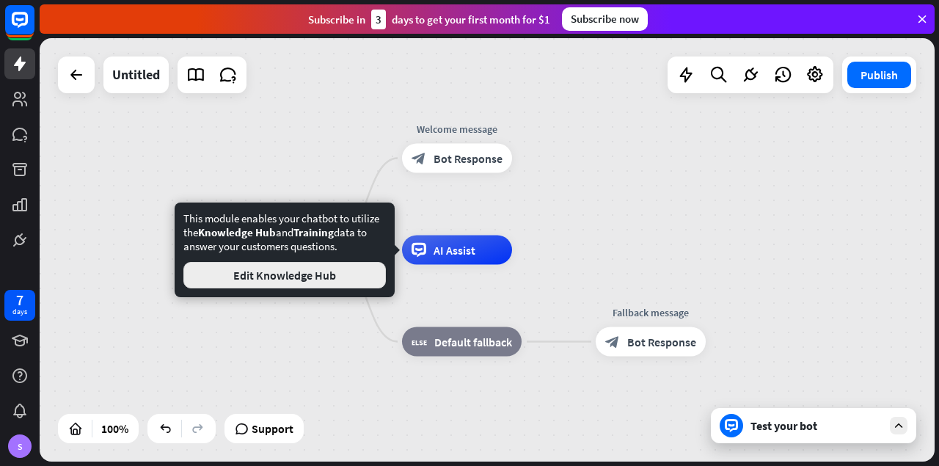
click at [323, 285] on button "Edit Knowledge Hub" at bounding box center [284, 275] width 203 height 26
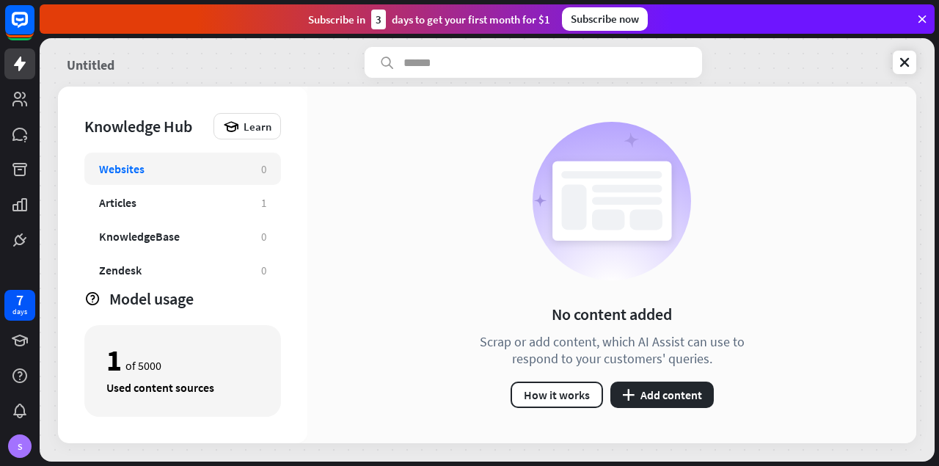
click at [96, 60] on link "Untitled" at bounding box center [91, 62] width 48 height 31
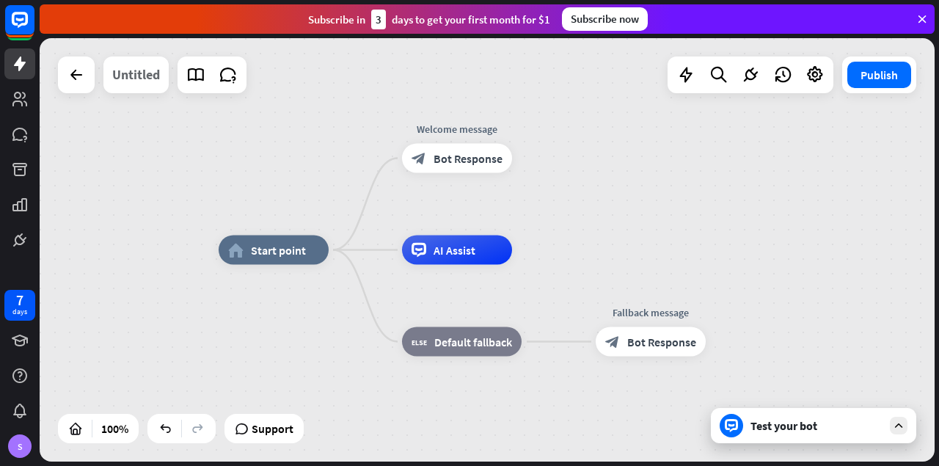
click at [150, 74] on div "Untitled" at bounding box center [136, 75] width 48 height 37
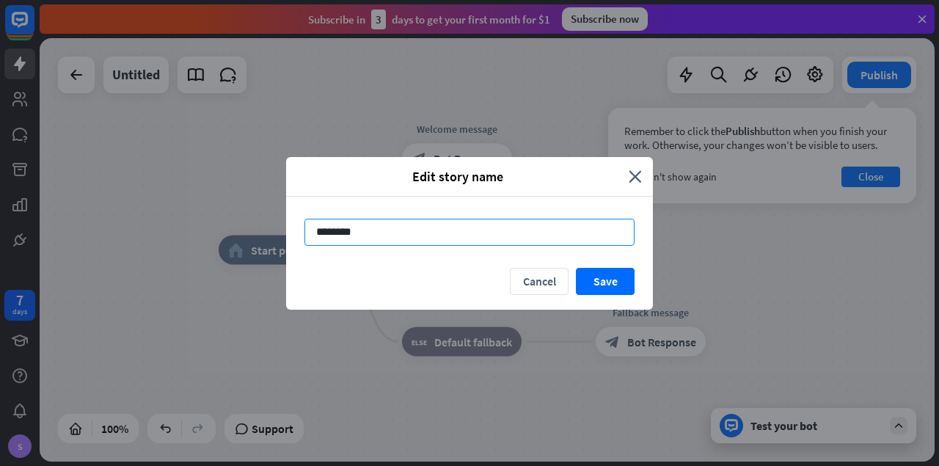
click at [369, 225] on input "********" at bounding box center [470, 232] width 330 height 27
type input "*"
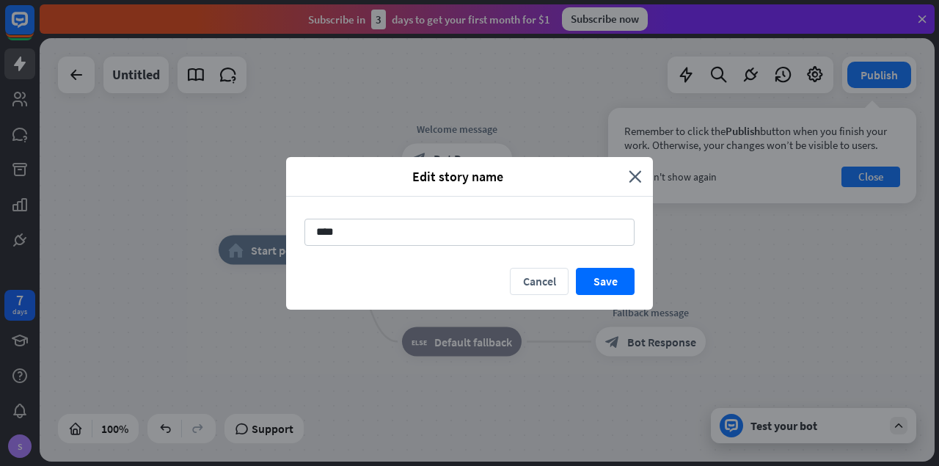
type input "****"
click at [636, 281] on div "Cancel Save" at bounding box center [469, 289] width 367 height 42
click at [625, 281] on button "Save" at bounding box center [605, 281] width 59 height 27
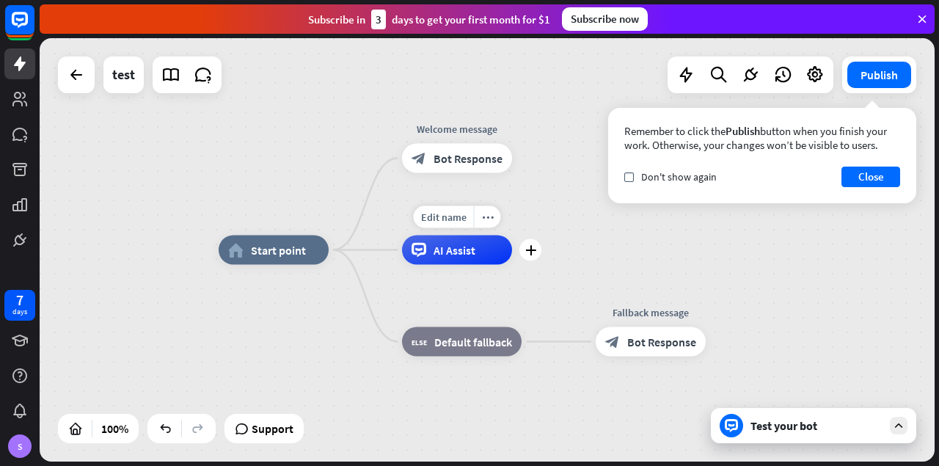
click at [462, 256] on span "AI Assist" at bounding box center [455, 250] width 42 height 15
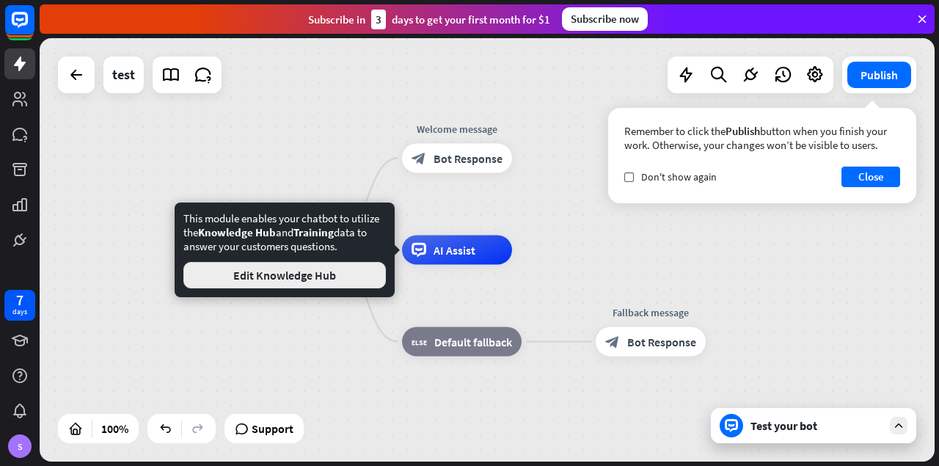
click at [315, 279] on button "Edit Knowledge Hub" at bounding box center [284, 275] width 203 height 26
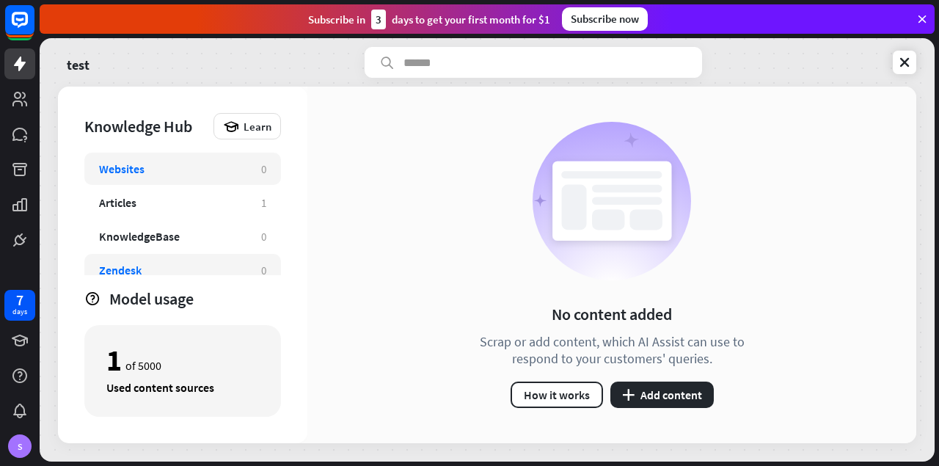
click at [203, 269] on div "Zendesk" at bounding box center [173, 270] width 148 height 15
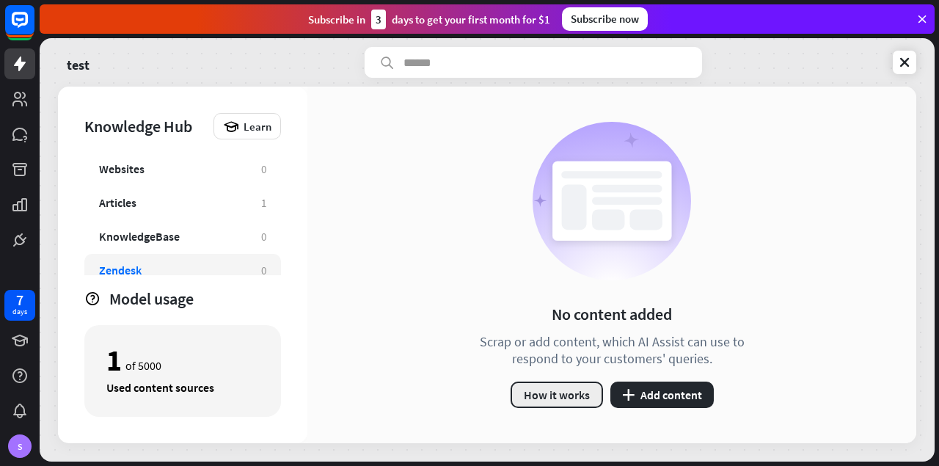
click at [564, 396] on button "How it works" at bounding box center [557, 395] width 92 height 26
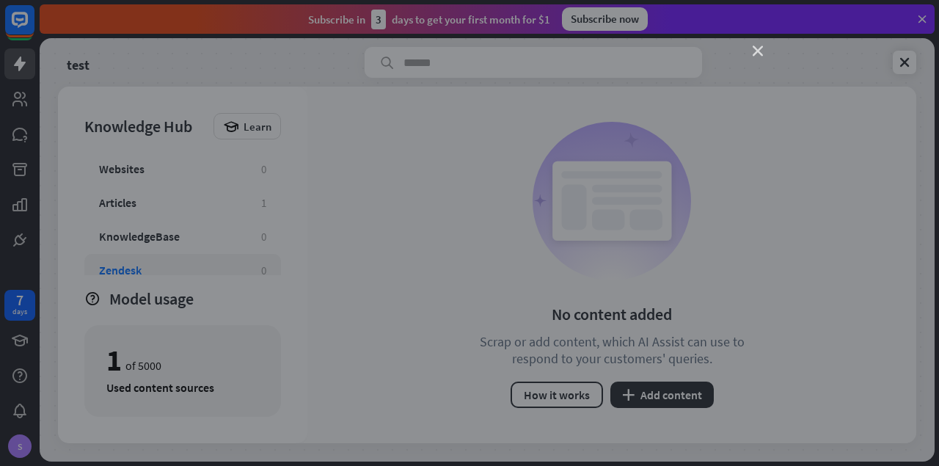
click at [760, 50] on icon "close" at bounding box center [758, 51] width 10 height 10
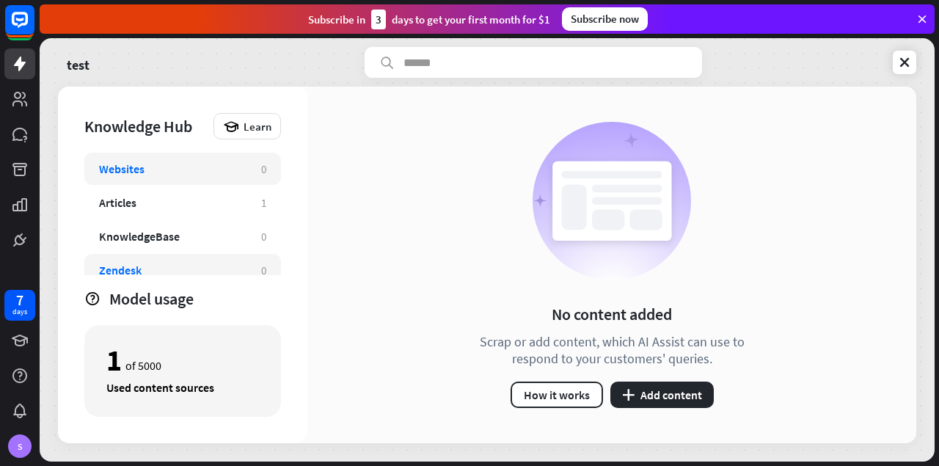
click at [202, 168] on div "Websites" at bounding box center [173, 168] width 148 height 15
click at [661, 396] on button "plus Add content" at bounding box center [662, 395] width 103 height 26
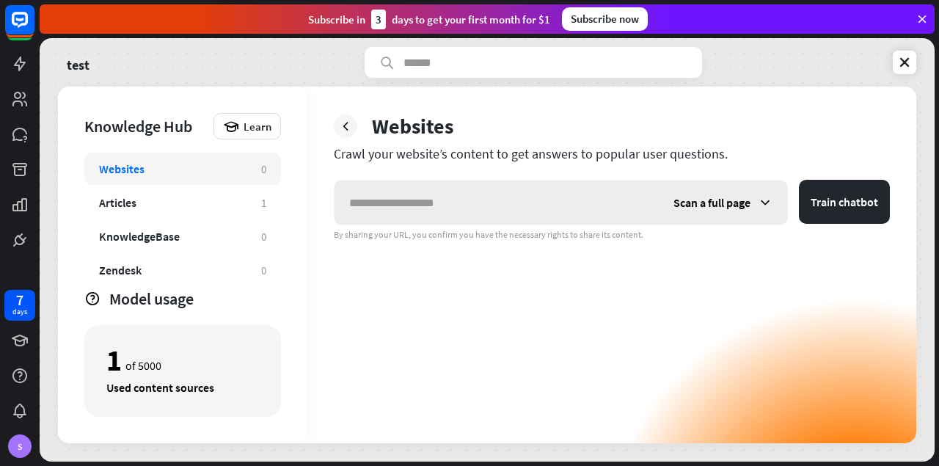
click at [492, 213] on input "text" at bounding box center [497, 203] width 324 height 44
click at [823, 197] on button "Train chatbot" at bounding box center [844, 202] width 91 height 44
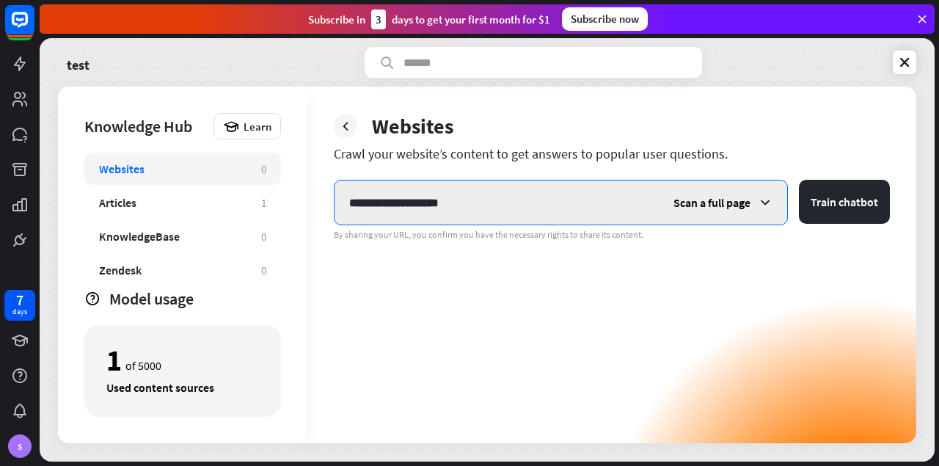
click at [486, 208] on input "**********" at bounding box center [497, 203] width 324 height 44
paste input "**********"
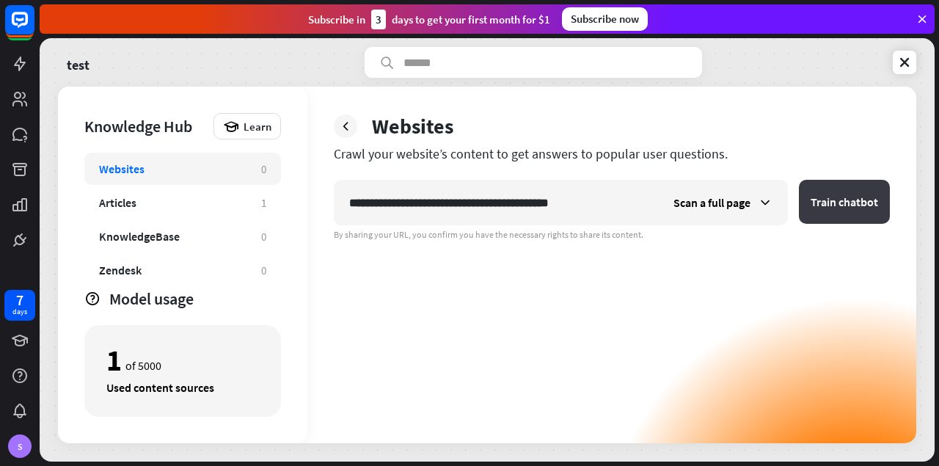
click at [859, 219] on button "Train chatbot" at bounding box center [844, 202] width 91 height 44
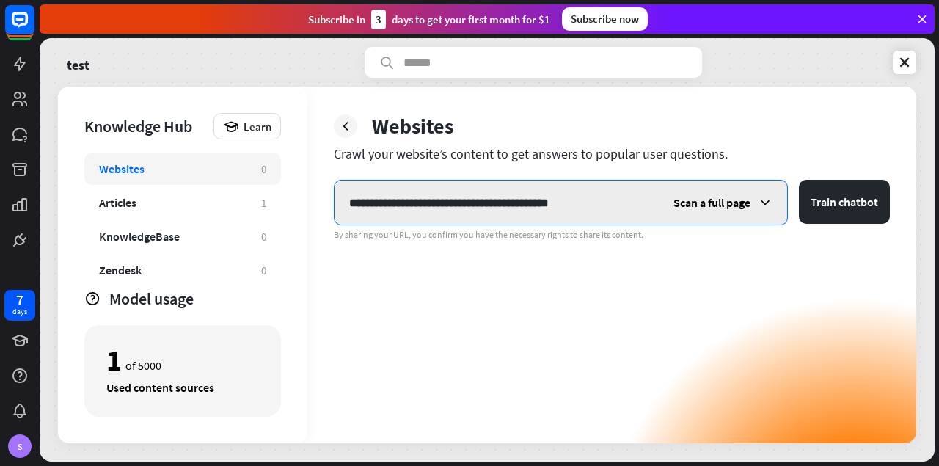
click at [453, 197] on input "**********" at bounding box center [497, 203] width 324 height 44
paste input "**********"
type input "**********"
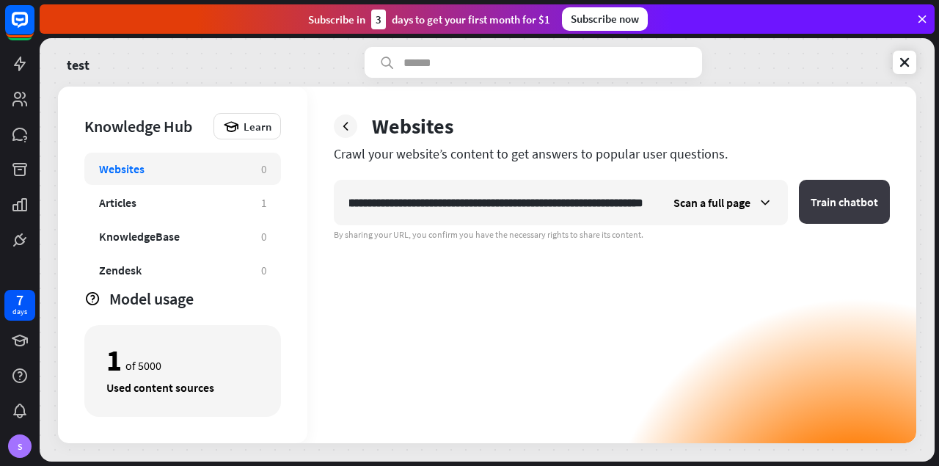
click at [852, 200] on button "Train chatbot" at bounding box center [844, 202] width 91 height 44
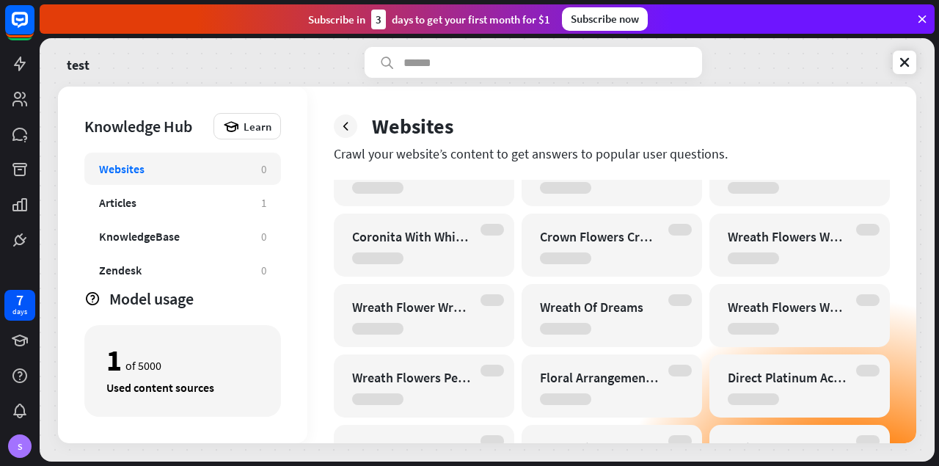
scroll to position [8491, 0]
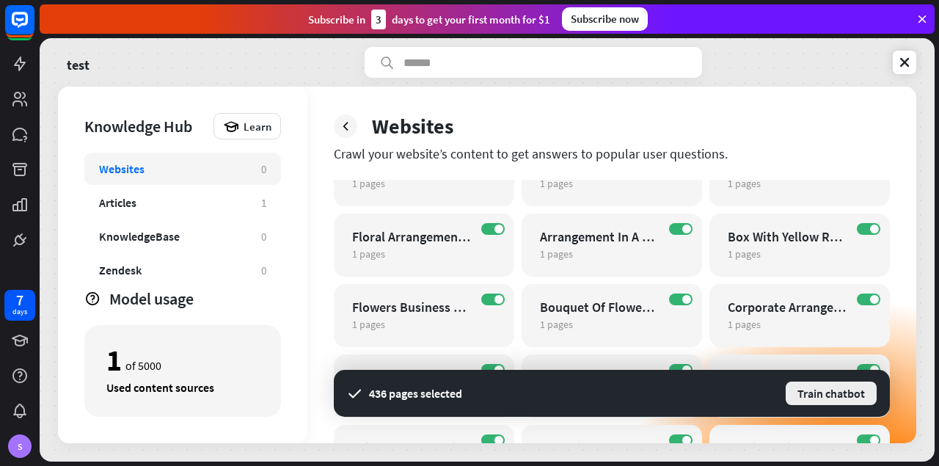
click at [831, 393] on button "Train chatbot" at bounding box center [832, 393] width 94 height 26
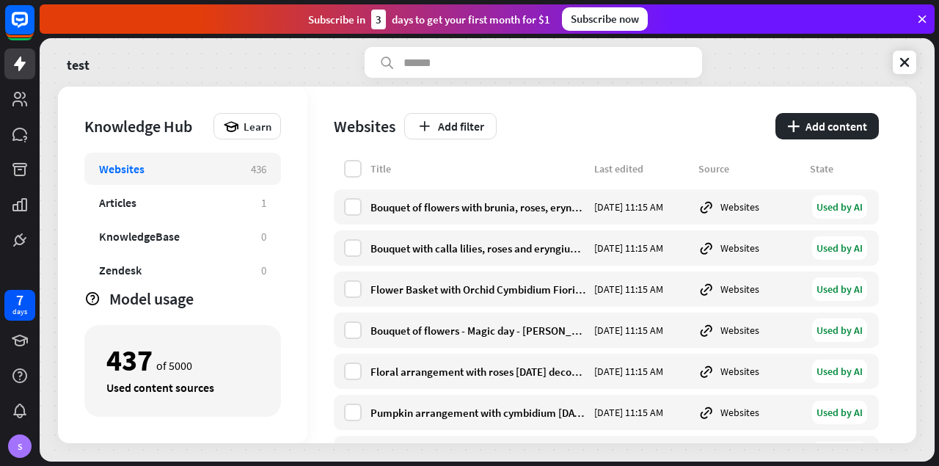
scroll to position [3389, 0]
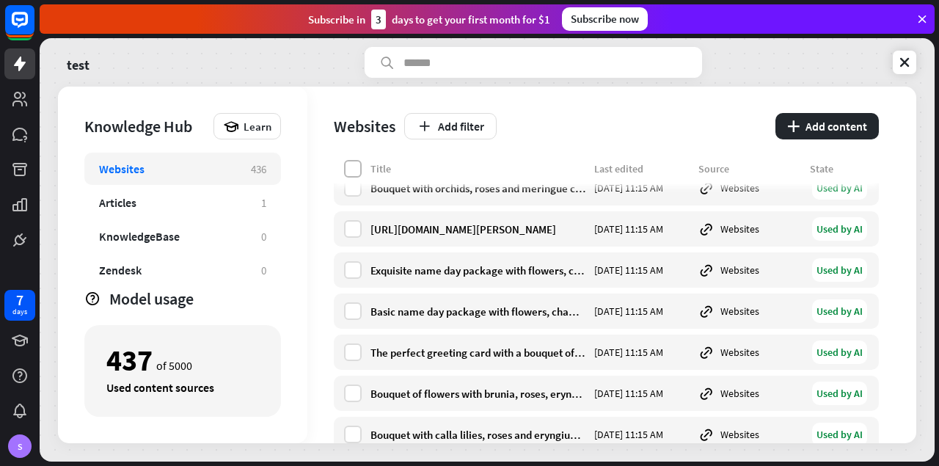
click at [361, 165] on label at bounding box center [353, 169] width 18 height 18
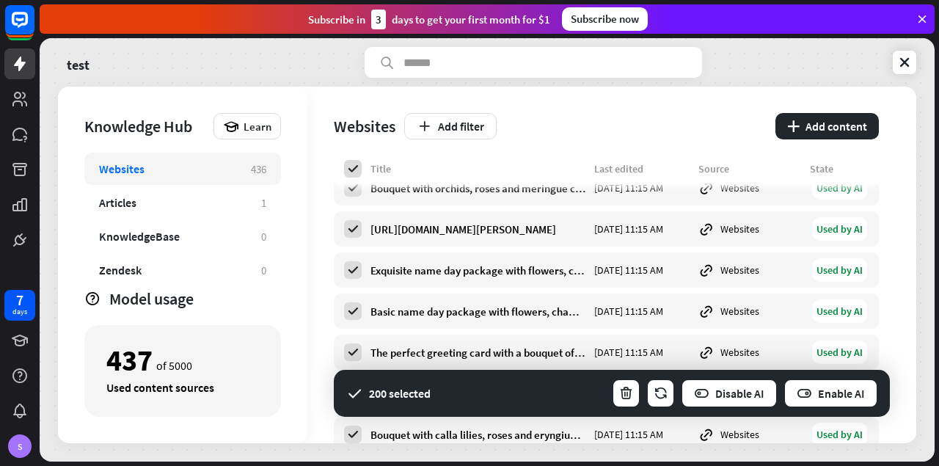
click at [608, 127] on div "Add filter" at bounding box center [585, 126] width 363 height 26
click at [906, 64] on icon at bounding box center [905, 62] width 15 height 15
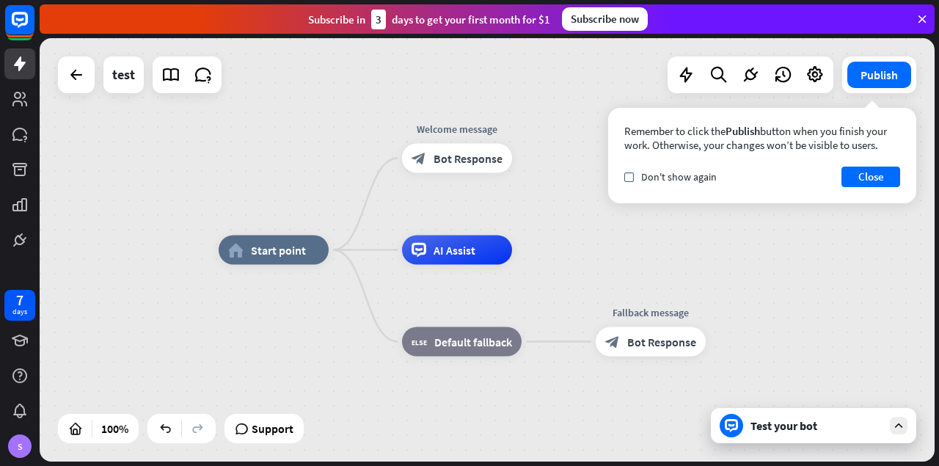
click at [776, 420] on div "Test your bot" at bounding box center [817, 425] width 132 height 15
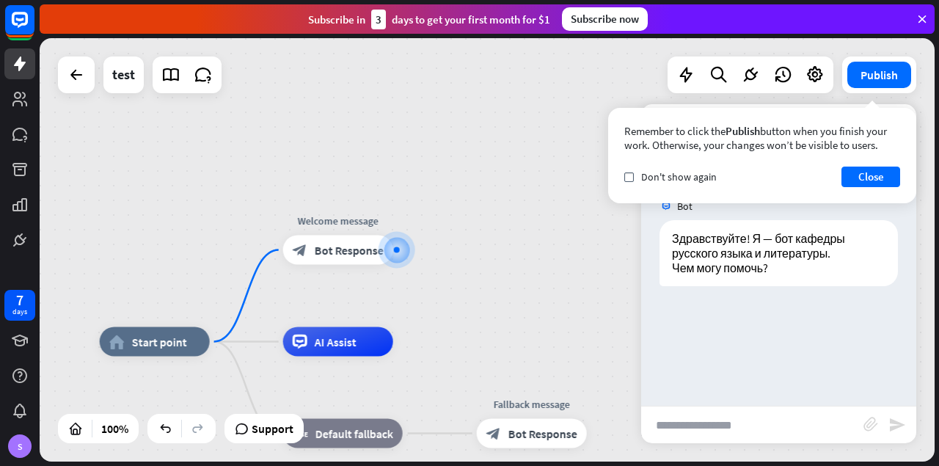
click at [681, 415] on input "text" at bounding box center [752, 425] width 222 height 37
type input "*"
type input "**********"
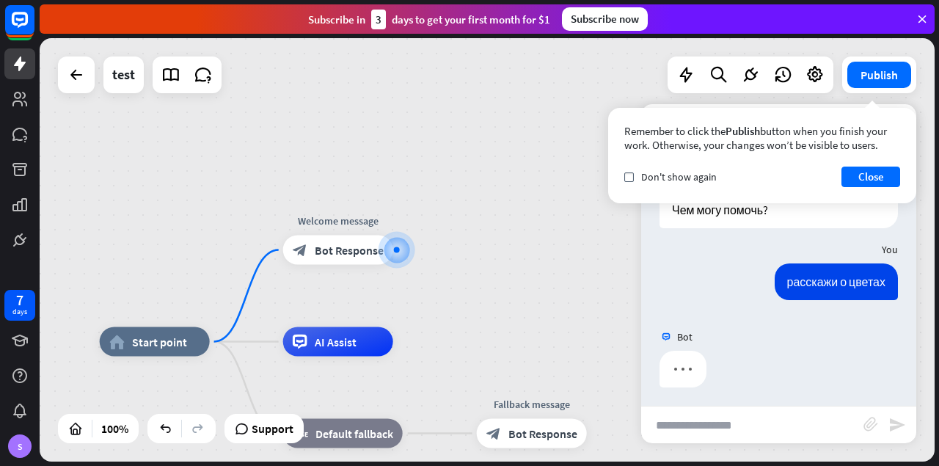
scroll to position [61, 0]
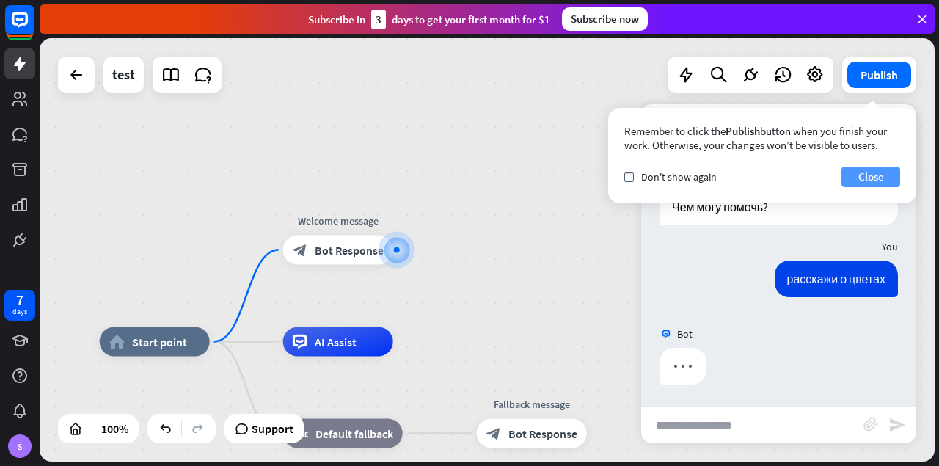
click at [870, 177] on button "Close" at bounding box center [871, 177] width 59 height 21
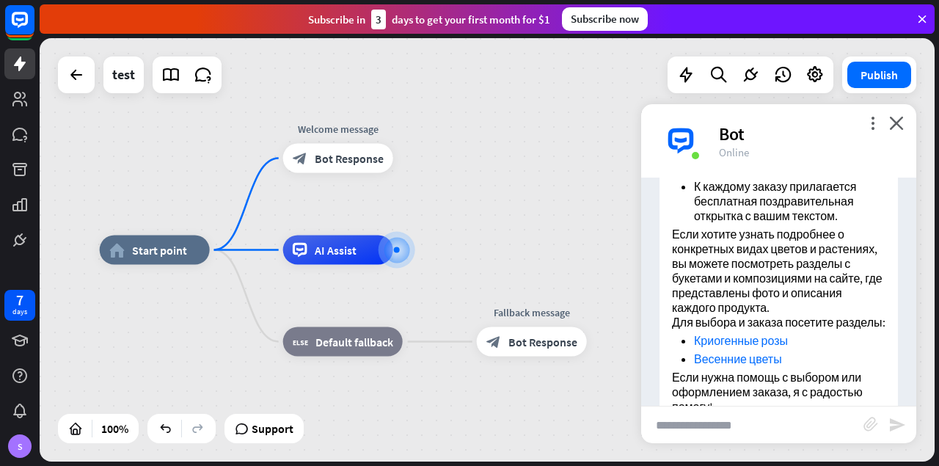
scroll to position [663, 0]
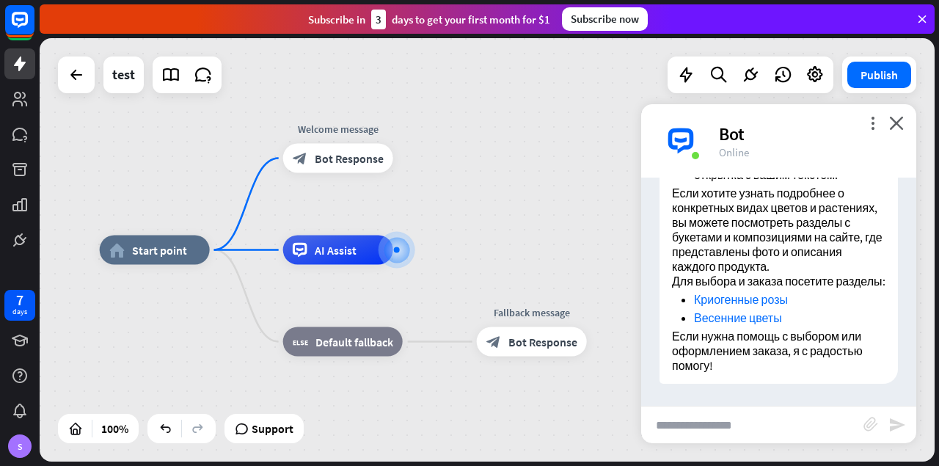
click at [707, 435] on input "text" at bounding box center [752, 425] width 222 height 37
type input "**********"
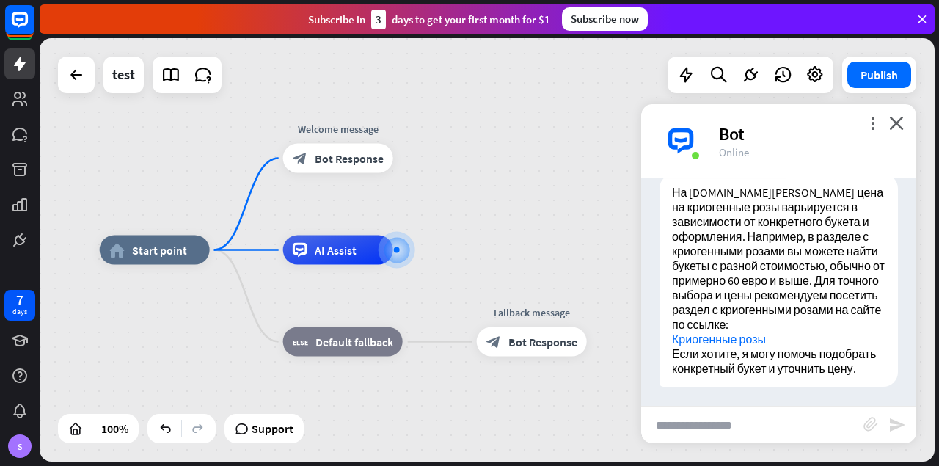
scroll to position [983, 0]
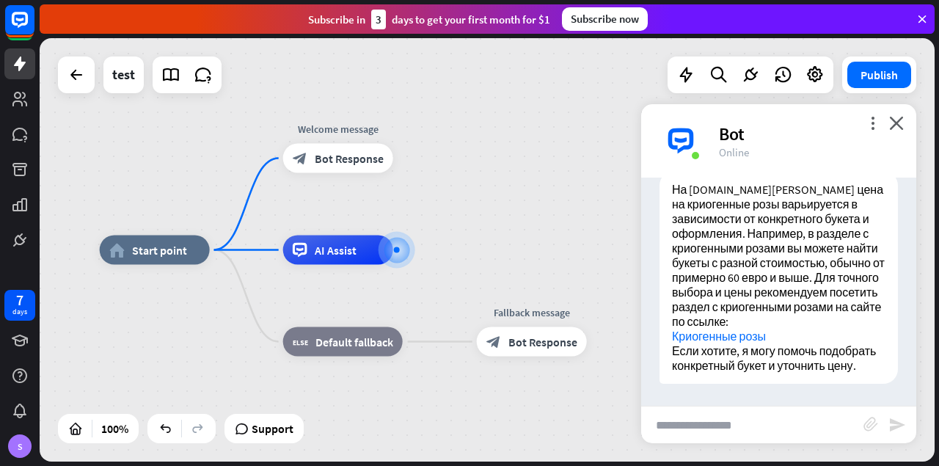
click at [760, 418] on input "text" at bounding box center [752, 425] width 222 height 37
type input "*****"
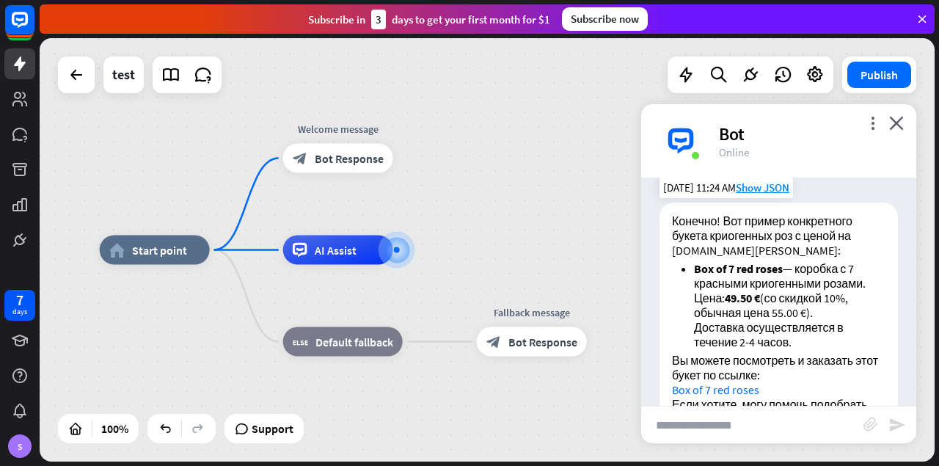
scroll to position [1325, 0]
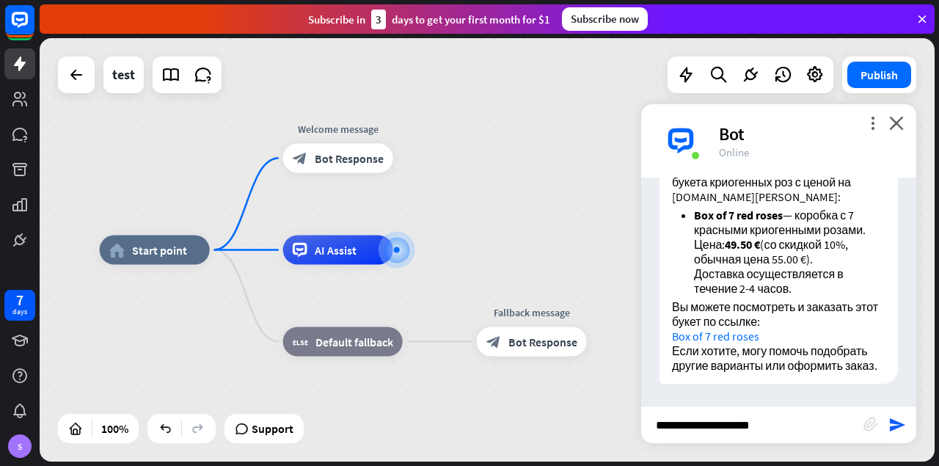
type input "**********"
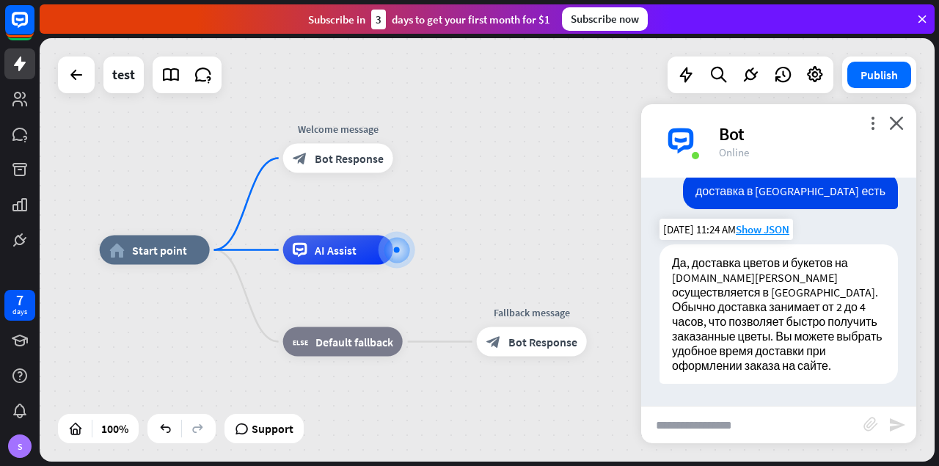
scroll to position [1572, 0]
type input "**********"
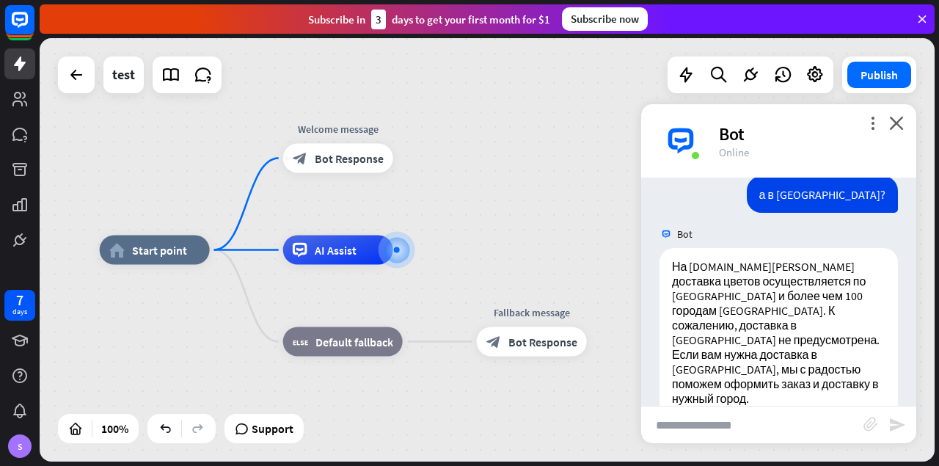
scroll to position [1819, 0]
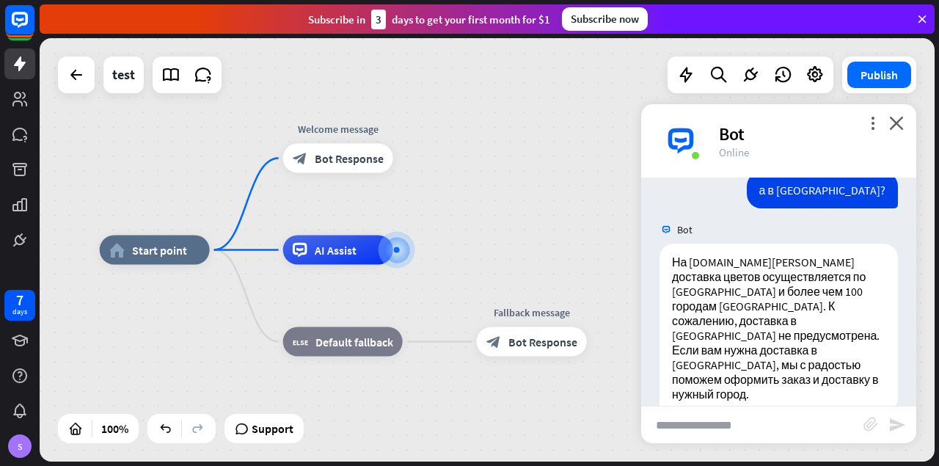
click at [923, 18] on icon at bounding box center [922, 18] width 13 height 13
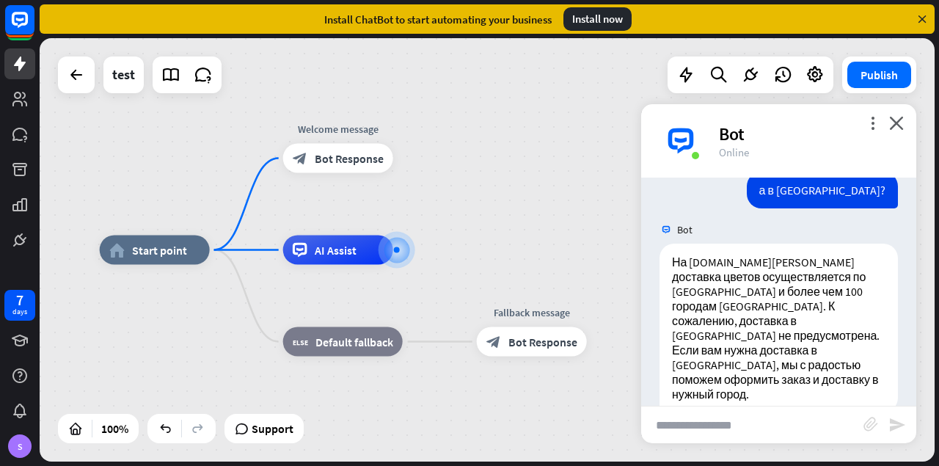
click at [922, 15] on icon at bounding box center [922, 18] width 13 height 13
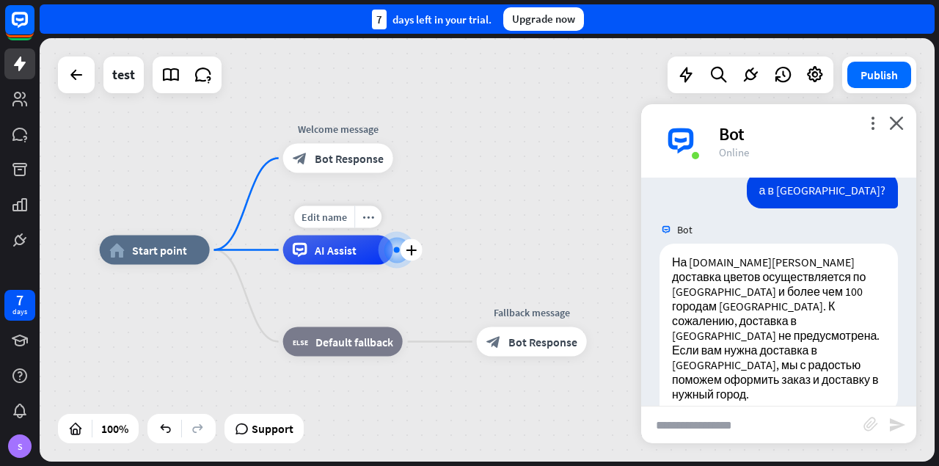
click at [325, 255] on span "AI Assist" at bounding box center [336, 250] width 42 height 15
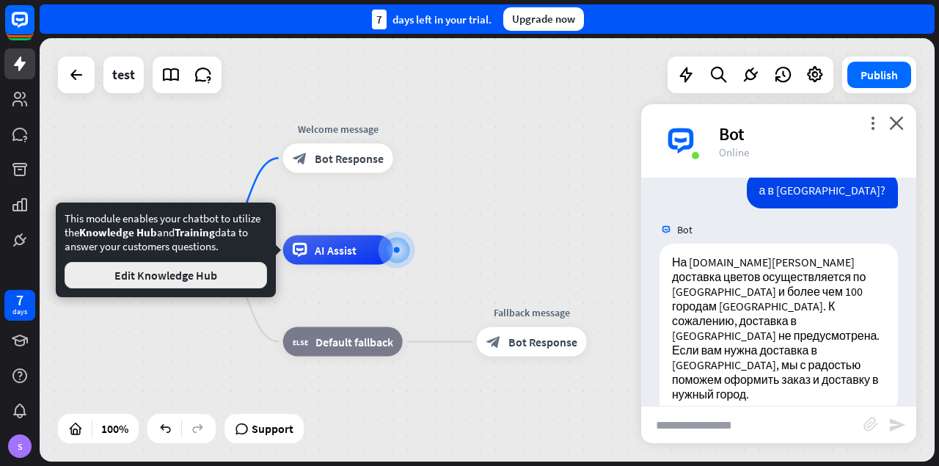
click at [206, 268] on button "Edit Knowledge Hub" at bounding box center [166, 275] width 203 height 26
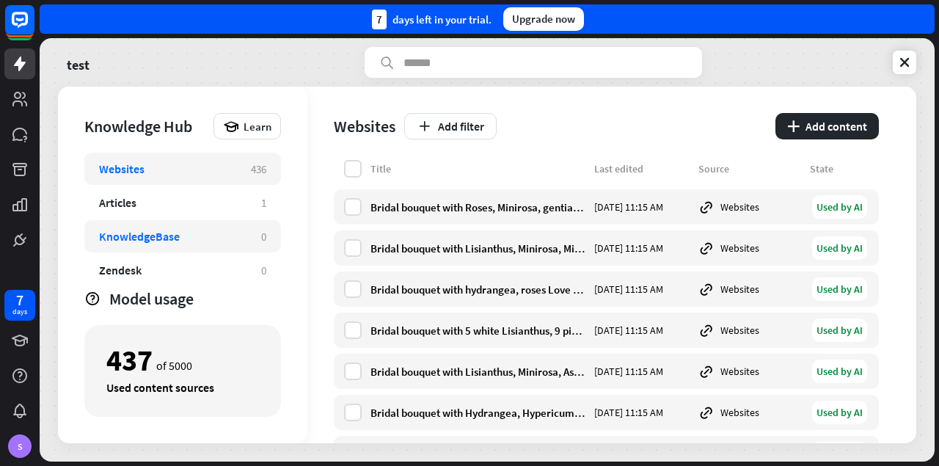
click at [193, 227] on div "KnowledgeBase 0" at bounding box center [182, 236] width 197 height 32
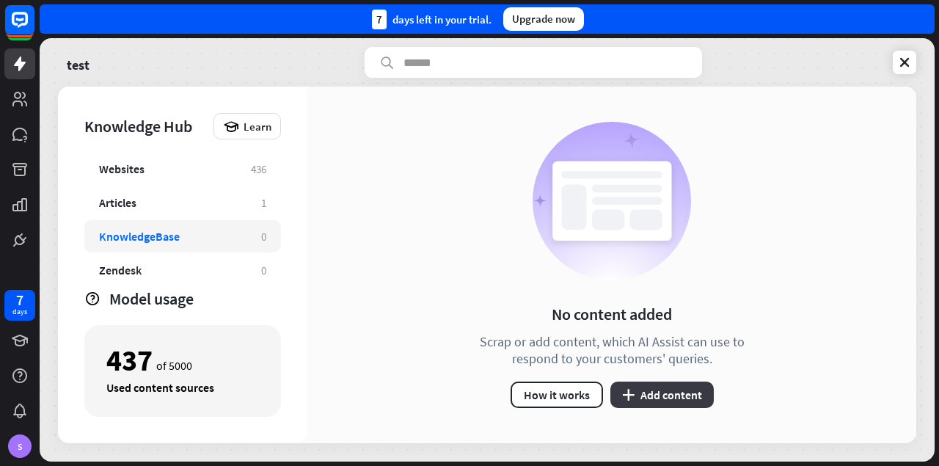
click at [675, 397] on button "plus Add content" at bounding box center [662, 395] width 103 height 26
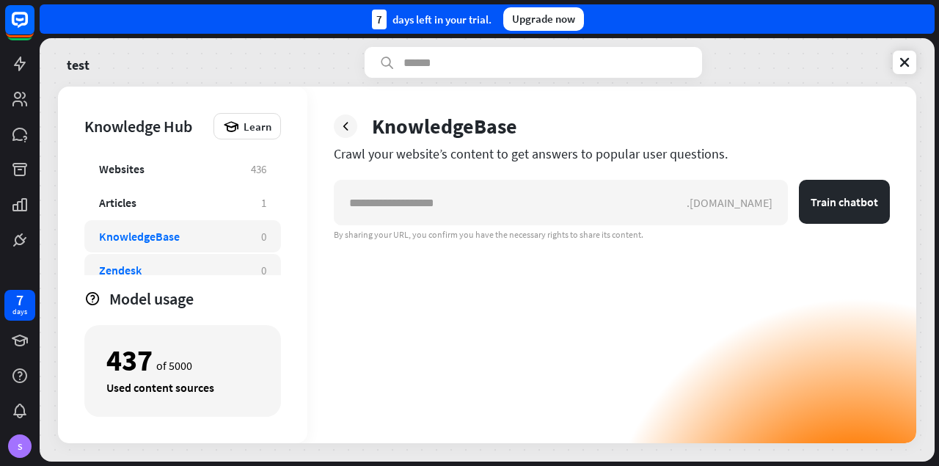
click at [225, 269] on div "Zendesk" at bounding box center [173, 270] width 148 height 15
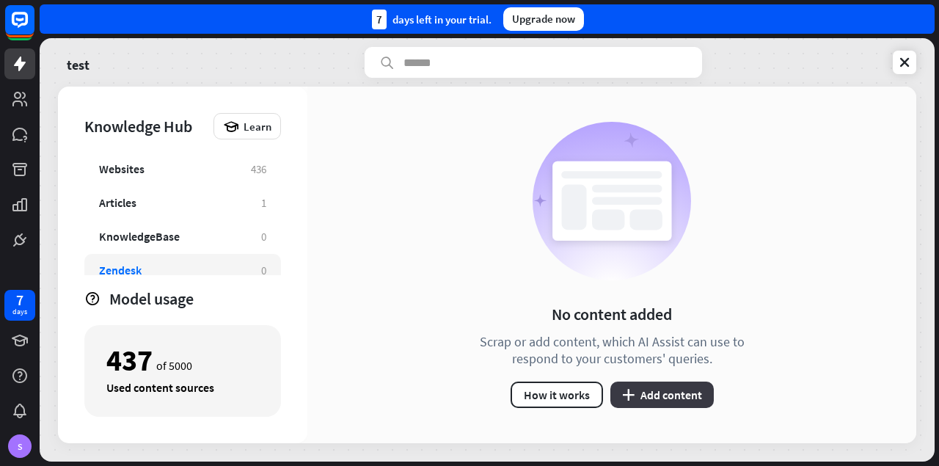
click at [685, 394] on button "plus Add content" at bounding box center [662, 395] width 103 height 26
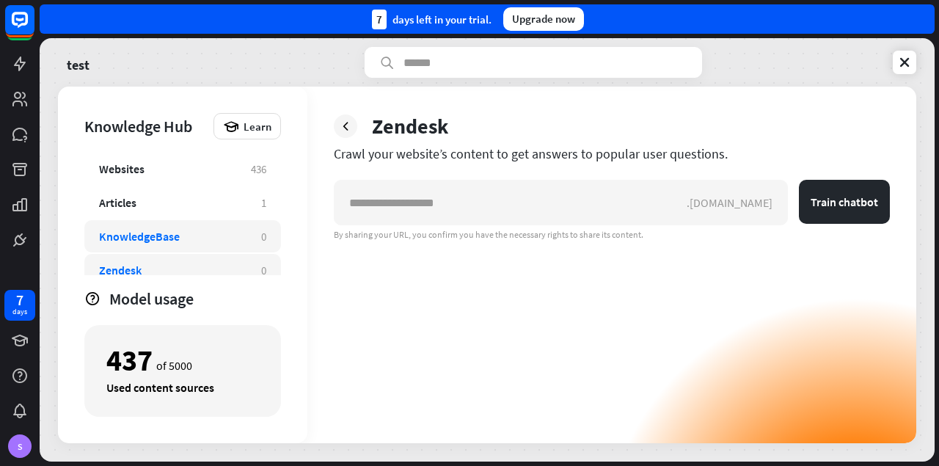
click at [199, 234] on div "KnowledgeBase" at bounding box center [173, 236] width 148 height 15
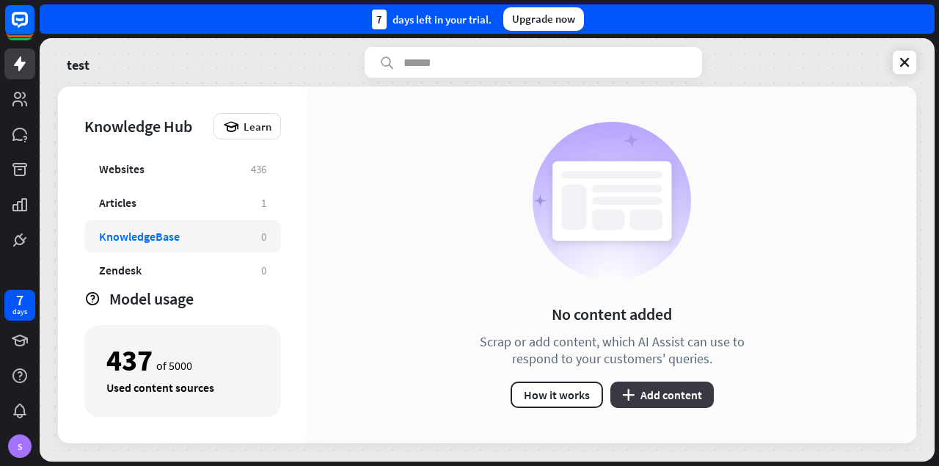
click at [648, 396] on button "plus Add content" at bounding box center [662, 395] width 103 height 26
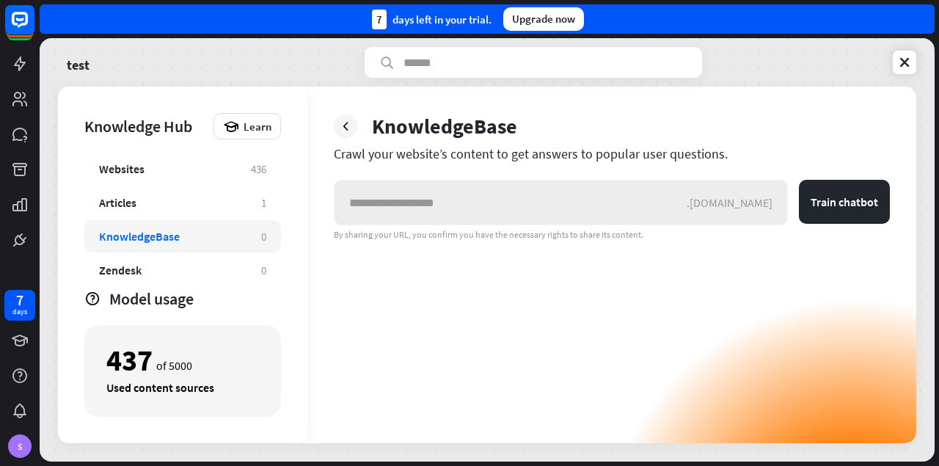
click at [760, 204] on div ".[DOMAIN_NAME]" at bounding box center [737, 202] width 101 height 15
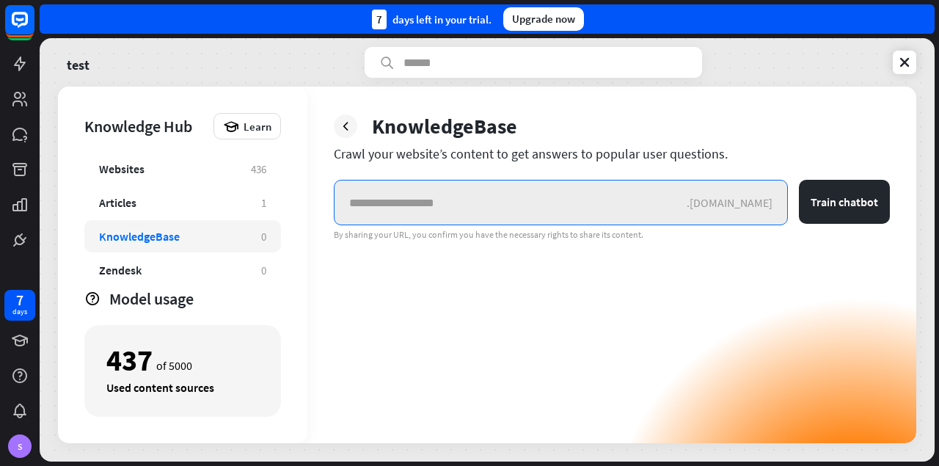
click at [584, 212] on input "text" at bounding box center [511, 203] width 352 height 44
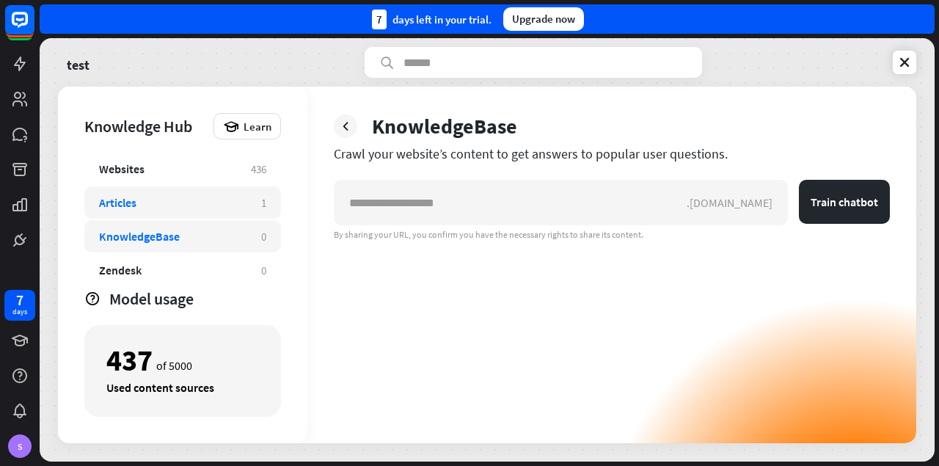
click at [223, 191] on div "Articles 1" at bounding box center [182, 202] width 197 height 32
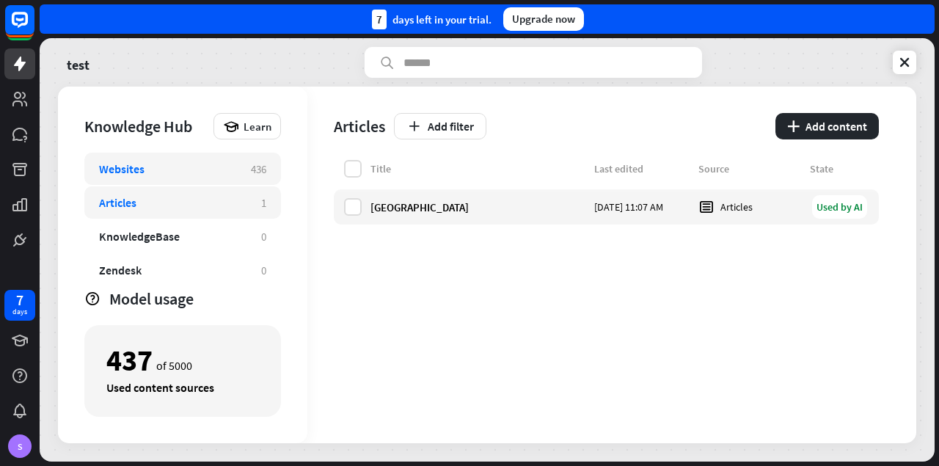
click at [243, 174] on div "Websites 436" at bounding box center [182, 169] width 197 height 32
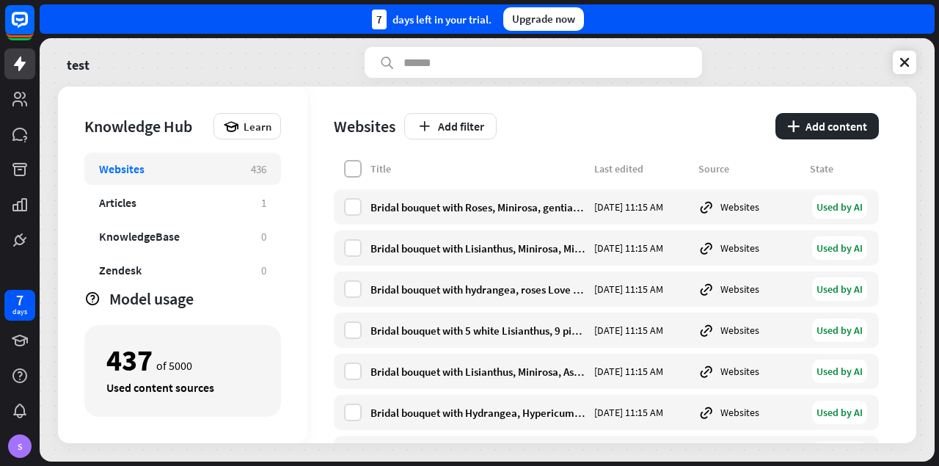
click at [357, 167] on label at bounding box center [353, 169] width 18 height 18
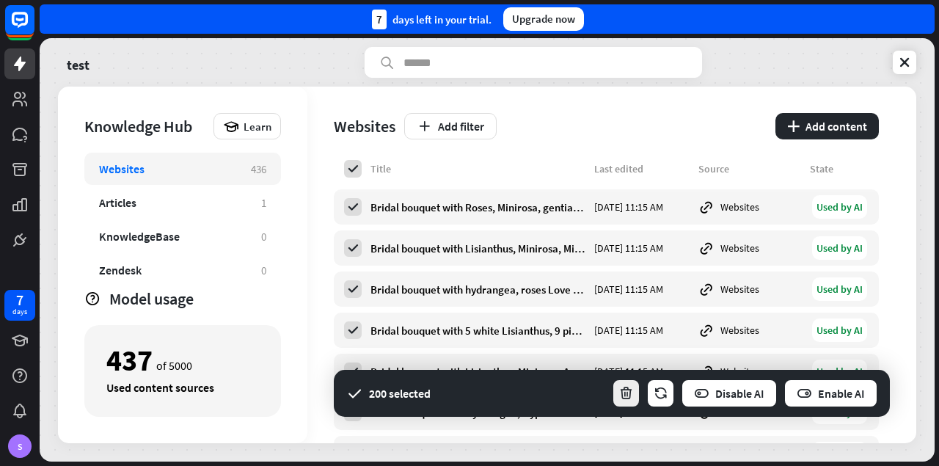
click at [623, 391] on icon "button" at bounding box center [626, 393] width 15 height 15
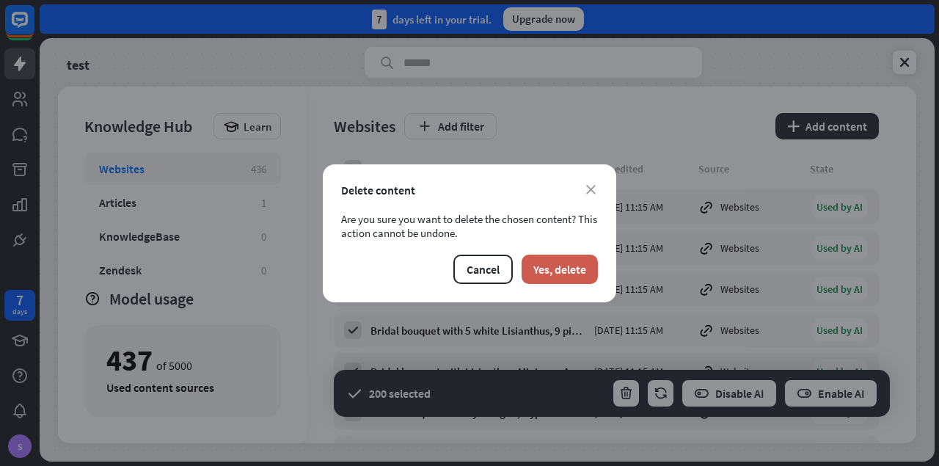
click at [543, 269] on button "Yes, delete" at bounding box center [560, 269] width 76 height 29
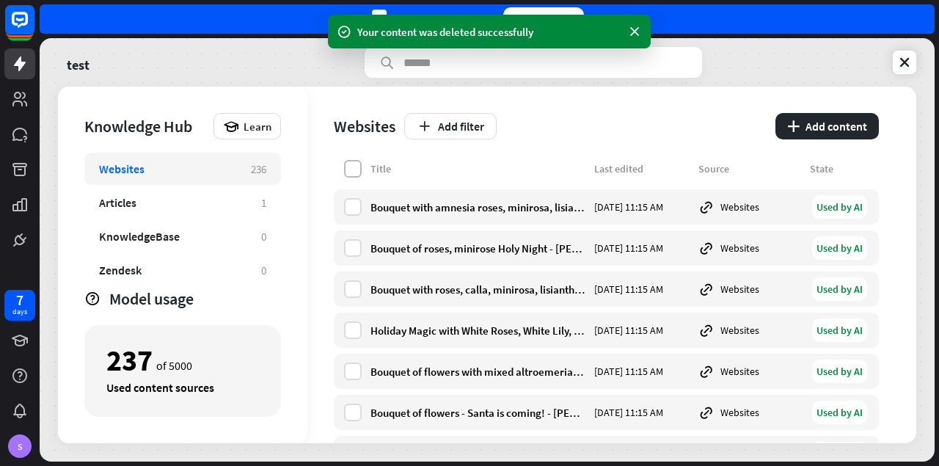
click at [356, 164] on label at bounding box center [353, 169] width 18 height 18
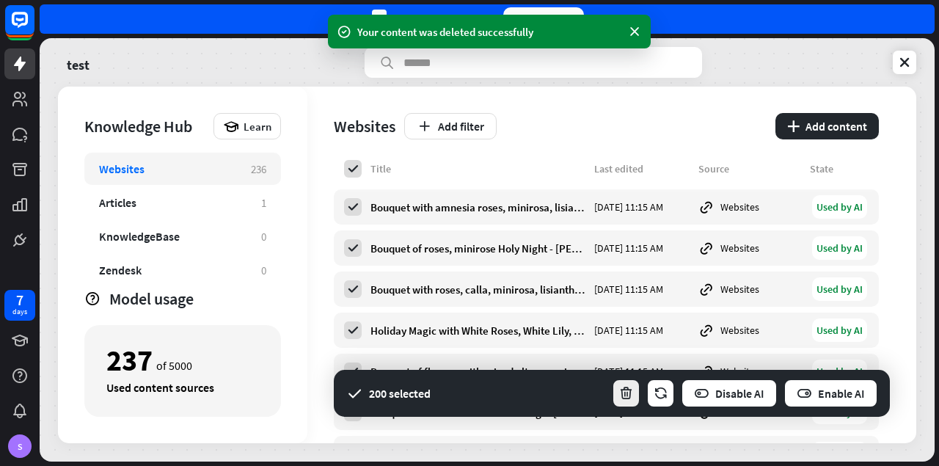
click at [630, 391] on icon "button" at bounding box center [626, 393] width 15 height 15
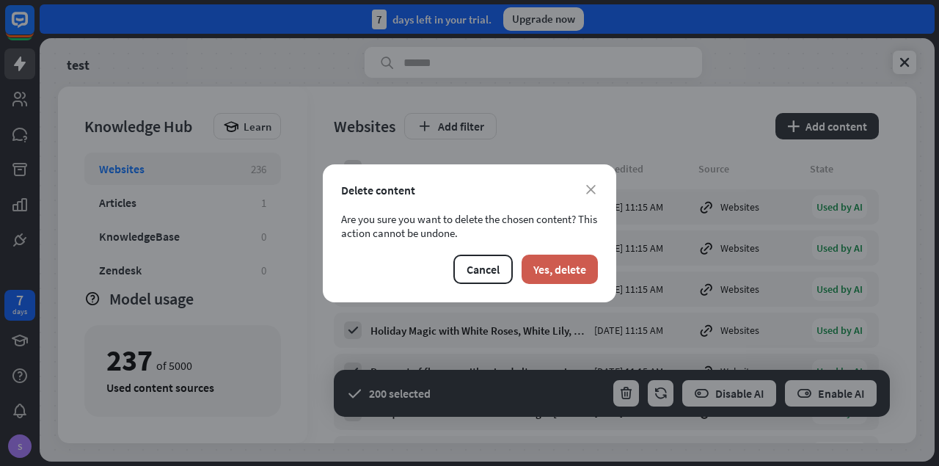
click at [550, 276] on button "Yes, delete" at bounding box center [560, 269] width 76 height 29
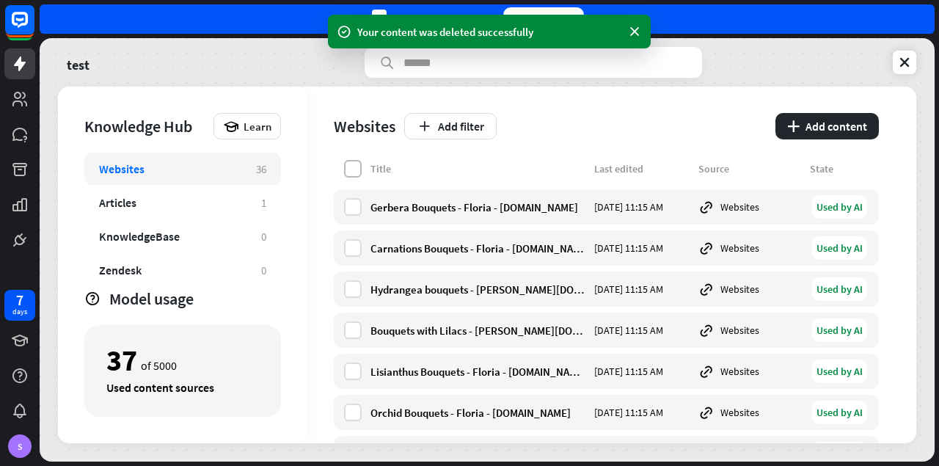
click at [347, 165] on label at bounding box center [353, 169] width 18 height 18
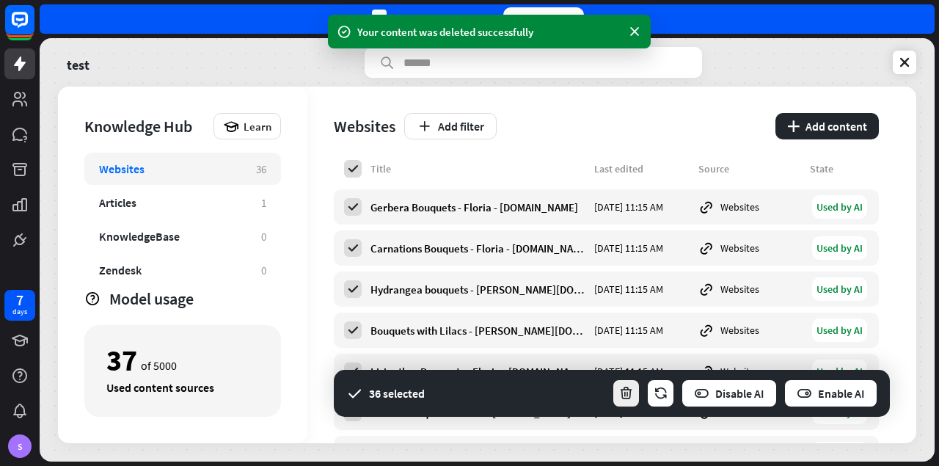
click at [627, 386] on icon "button" at bounding box center [626, 393] width 15 height 15
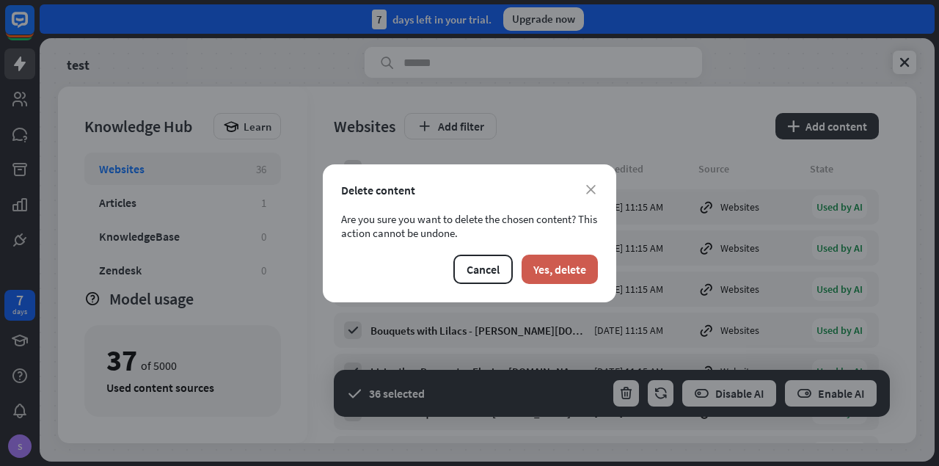
click at [556, 269] on button "Yes, delete" at bounding box center [560, 269] width 76 height 29
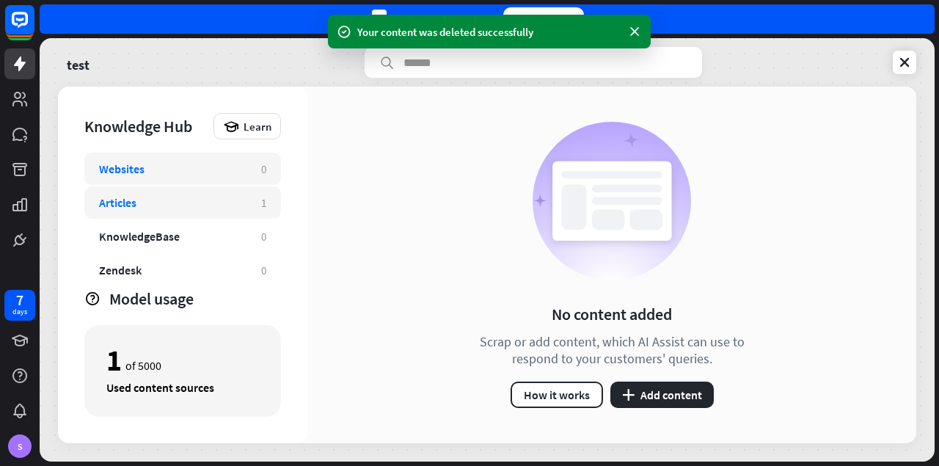
click at [225, 191] on div "Articles 1" at bounding box center [182, 202] width 197 height 32
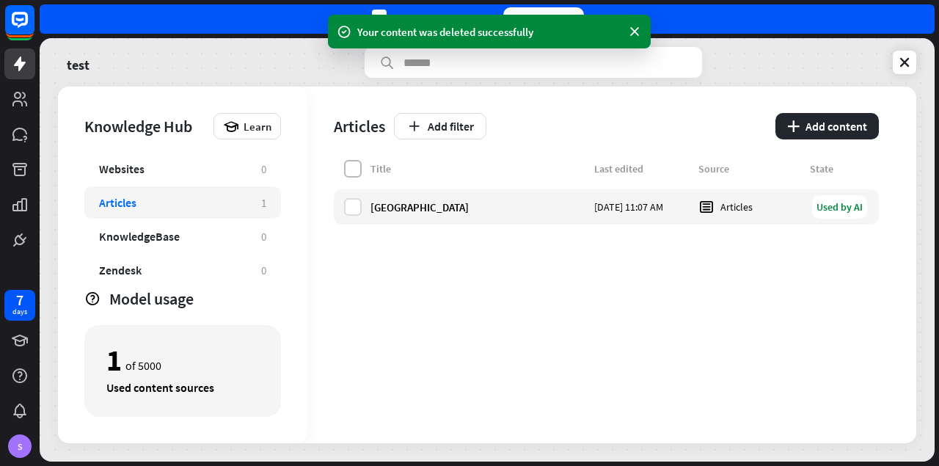
click at [357, 174] on label at bounding box center [353, 169] width 18 height 18
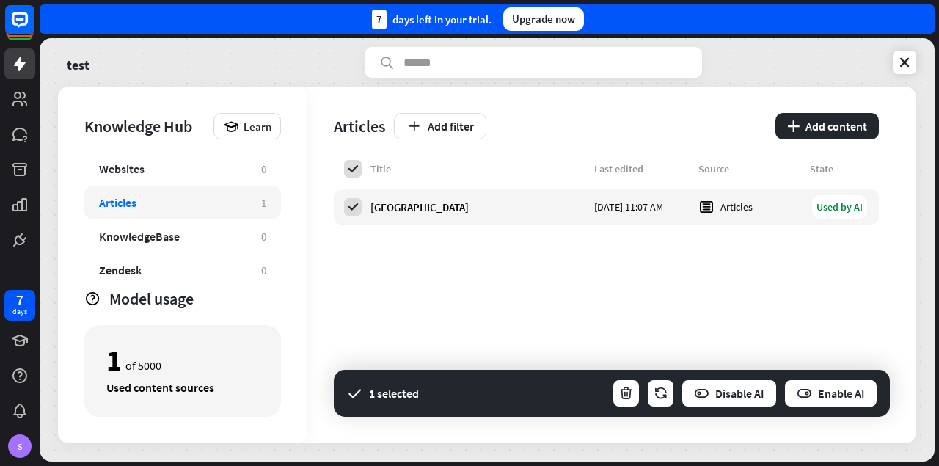
click at [495, 247] on div "Title Last edited Source State [GEOGRAPHIC_DATA] [DATE] 11:07 AM Articles Used …" at bounding box center [606, 301] width 545 height 283
click at [903, 64] on icon at bounding box center [905, 62] width 15 height 15
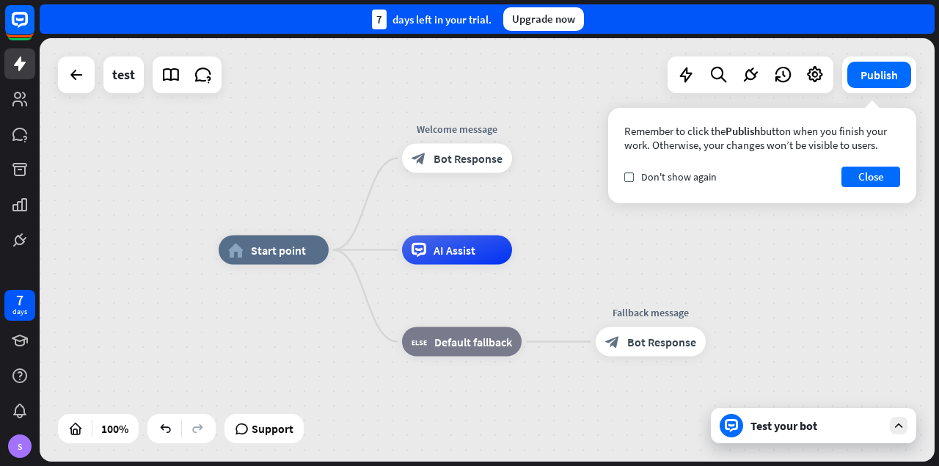
click at [823, 432] on div "Test your bot" at bounding box center [817, 425] width 132 height 15
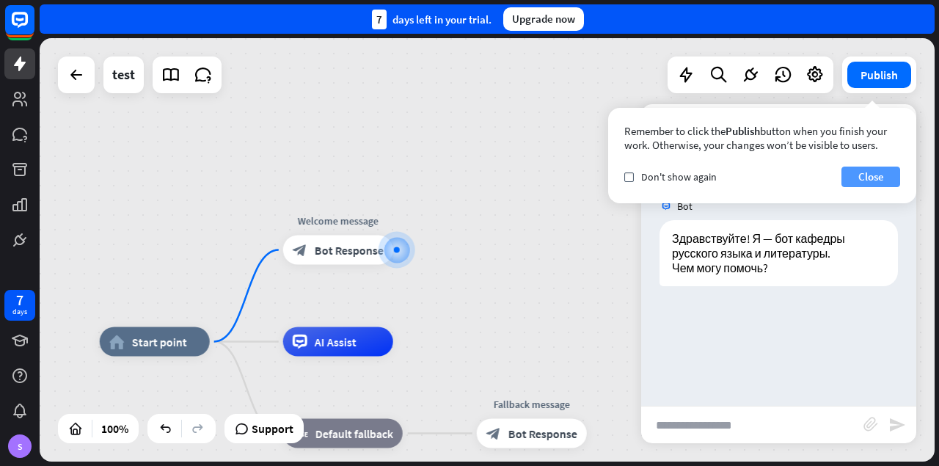
click at [871, 181] on button "Close" at bounding box center [871, 177] width 59 height 21
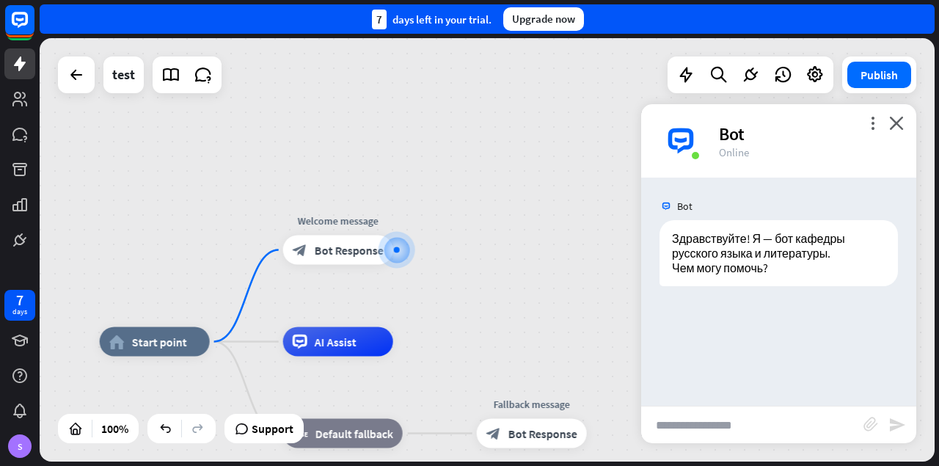
click at [693, 429] on input "text" at bounding box center [752, 425] width 222 height 37
type input "**********"
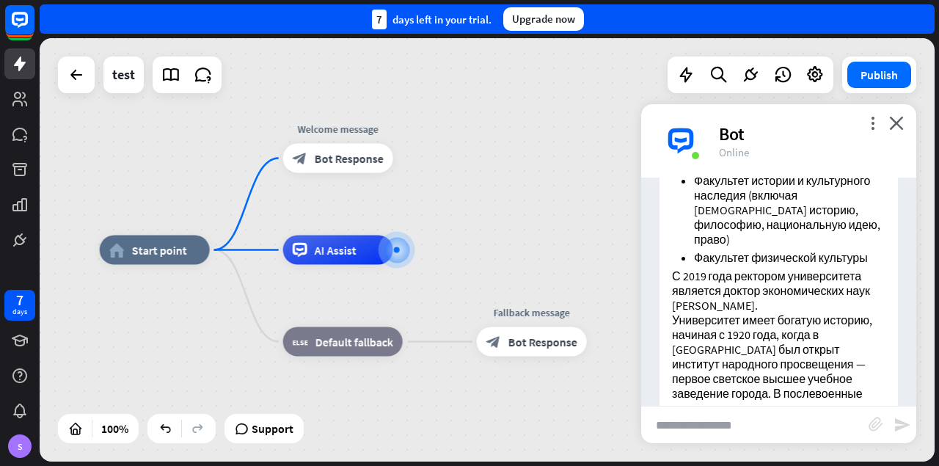
scroll to position [766, 0]
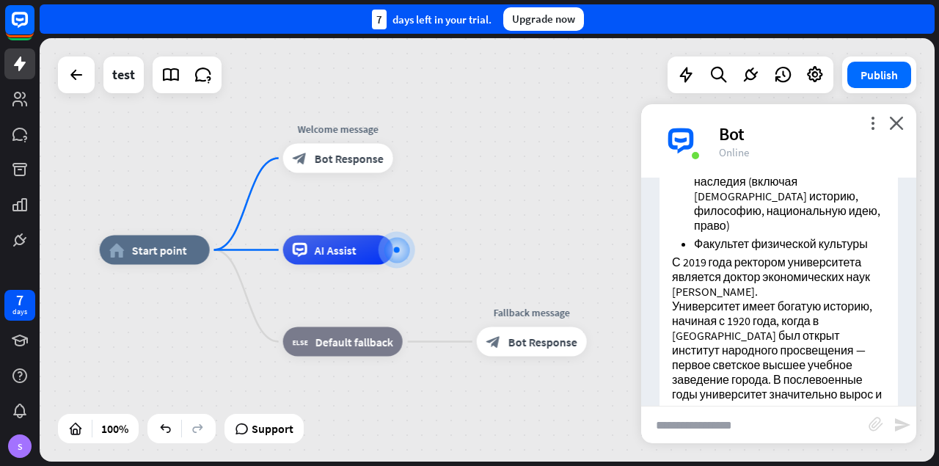
click at [708, 431] on input "text" at bounding box center [755, 425] width 228 height 37
type input "**********"
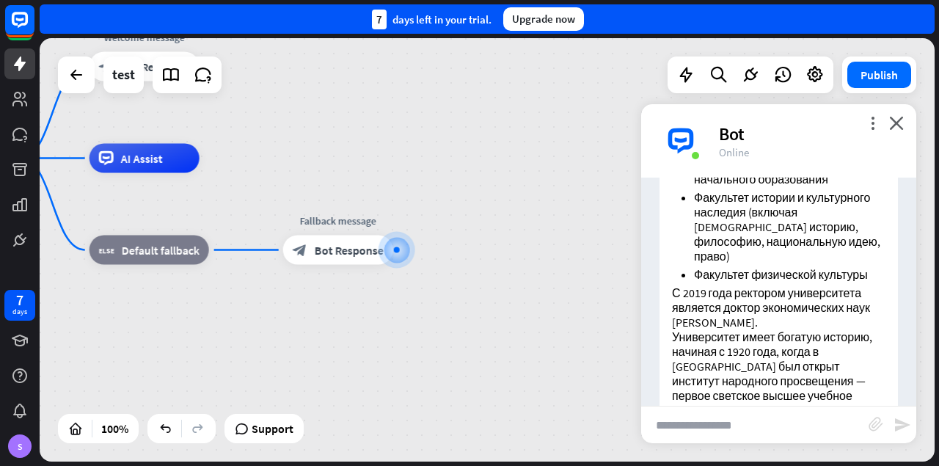
scroll to position [728, 0]
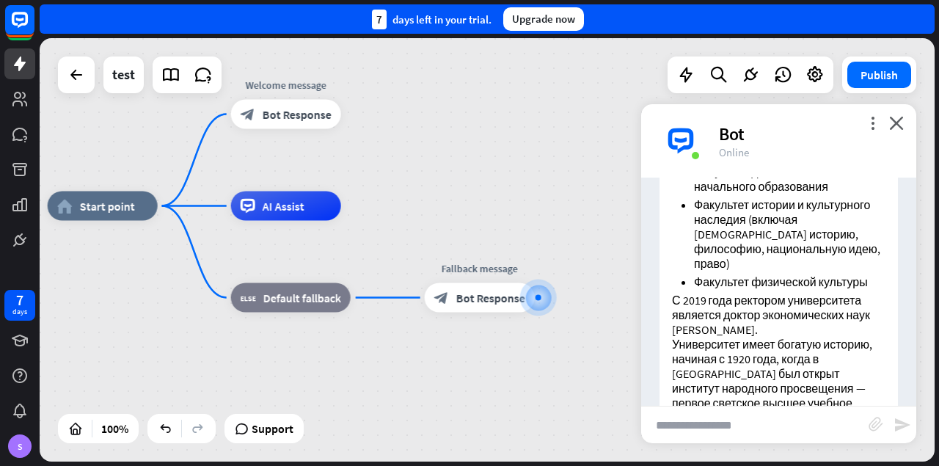
drag, startPoint x: 249, startPoint y: 162, endPoint x: 390, endPoint y: 214, distance: 150.7
click at [390, 214] on div "home_2 Start point Welcome message block_bot_response Bot Response AI Assist bl…" at bounding box center [495, 417] width 895 height 423
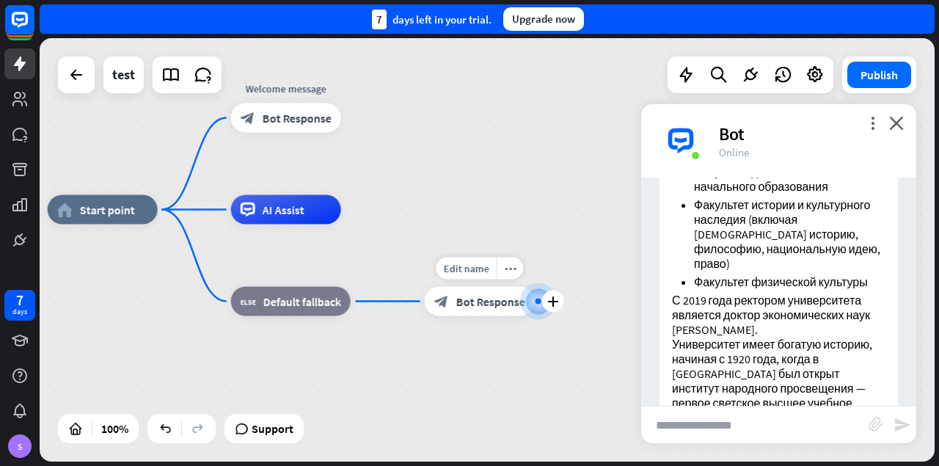
click at [460, 300] on span "Bot Response" at bounding box center [490, 301] width 69 height 15
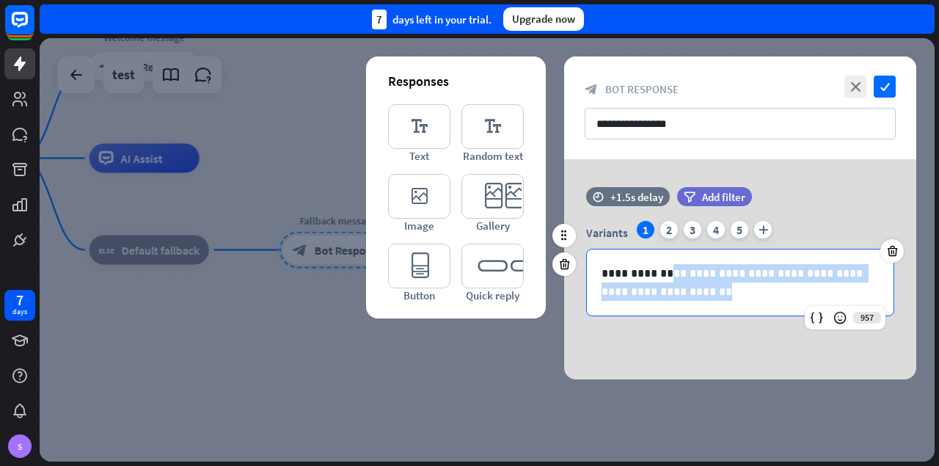
drag, startPoint x: 698, startPoint y: 294, endPoint x: 665, endPoint y: 227, distance: 74.5
click at [665, 249] on div "**********" at bounding box center [740, 283] width 308 height 68
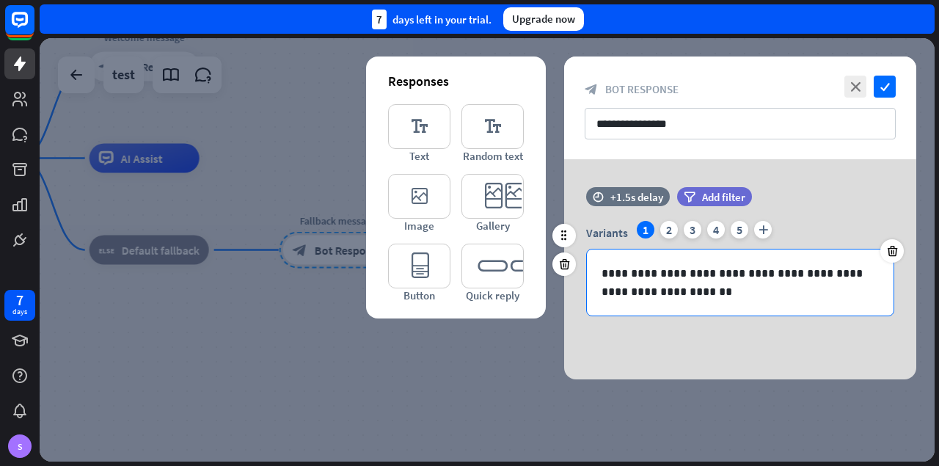
click at [665, 227] on div "2" at bounding box center [670, 230] width 18 height 18
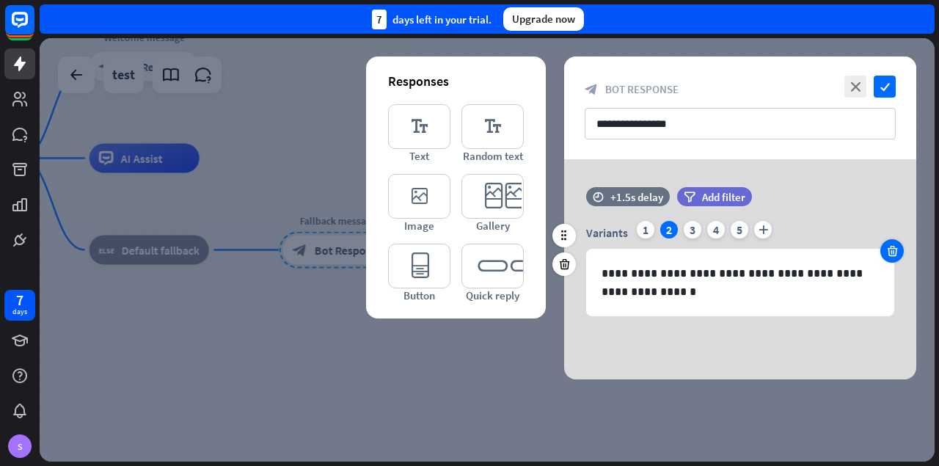
click at [896, 254] on icon at bounding box center [893, 250] width 14 height 13
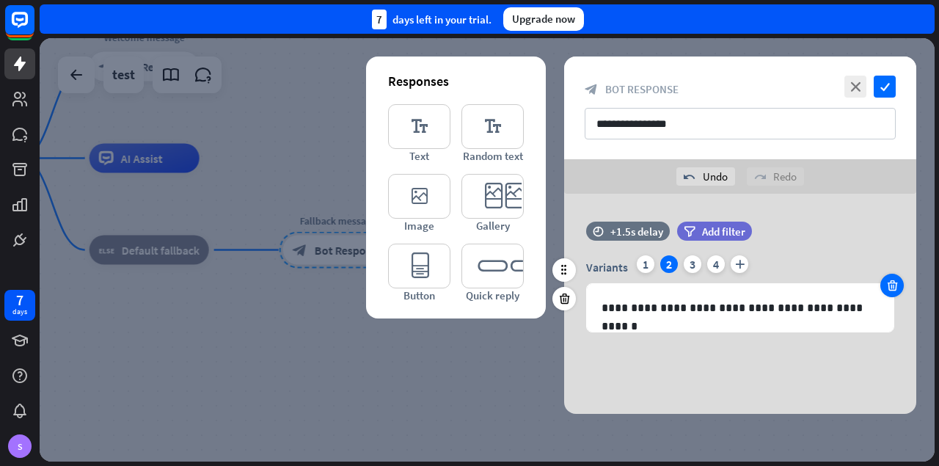
click at [892, 281] on icon at bounding box center [893, 285] width 14 height 13
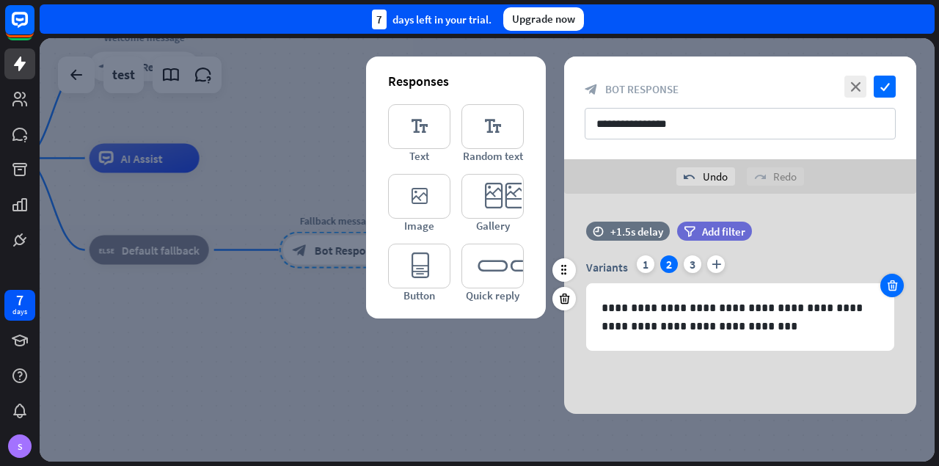
click at [892, 281] on icon at bounding box center [893, 285] width 14 height 13
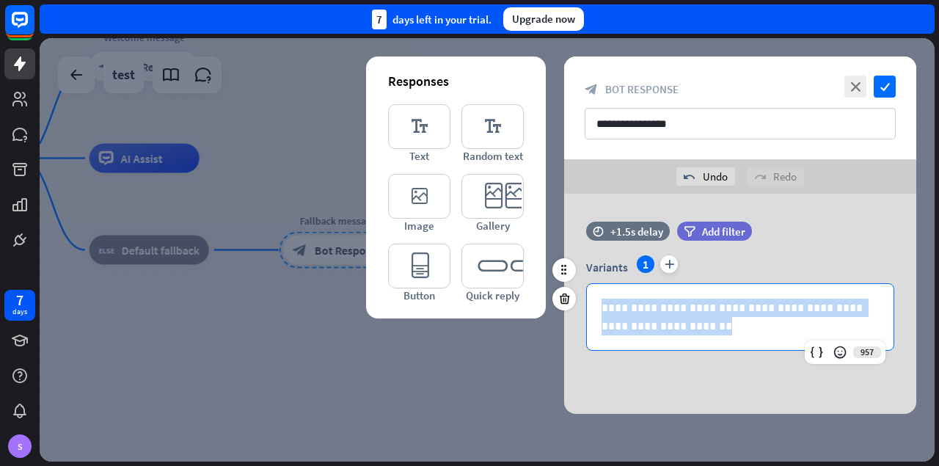
drag, startPoint x: 707, startPoint y: 324, endPoint x: 560, endPoint y: 291, distance: 151.0
click at [586, 291] on div "**********" at bounding box center [740, 317] width 308 height 68
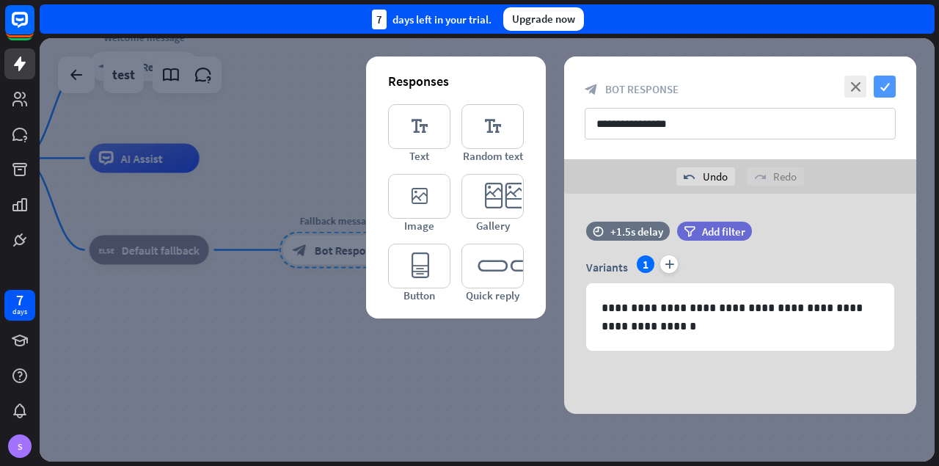
click at [890, 82] on icon "check" at bounding box center [885, 87] width 22 height 22
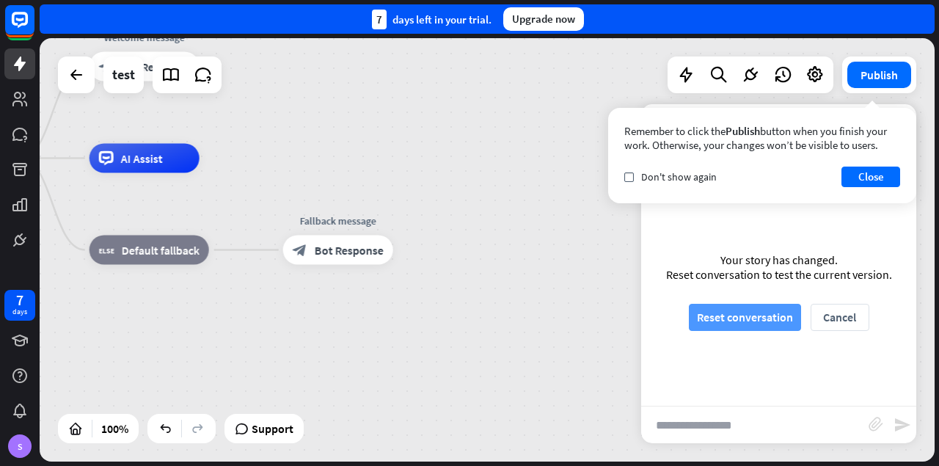
click at [738, 319] on button "Reset conversation" at bounding box center [745, 317] width 112 height 27
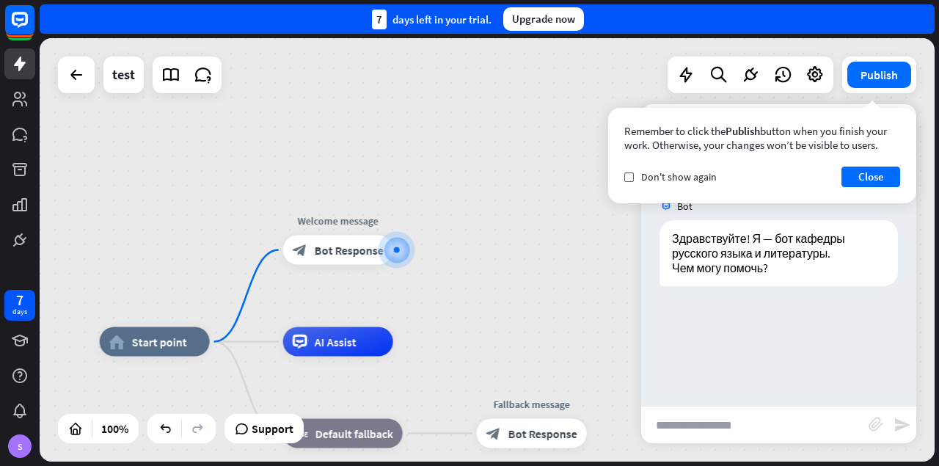
click at [691, 421] on input "text" at bounding box center [755, 425] width 228 height 37
type input "**********"
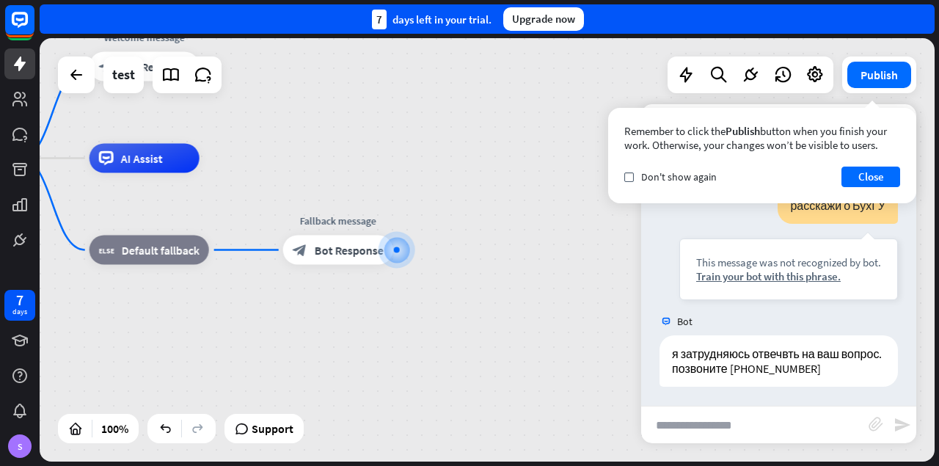
scroll to position [136, 0]
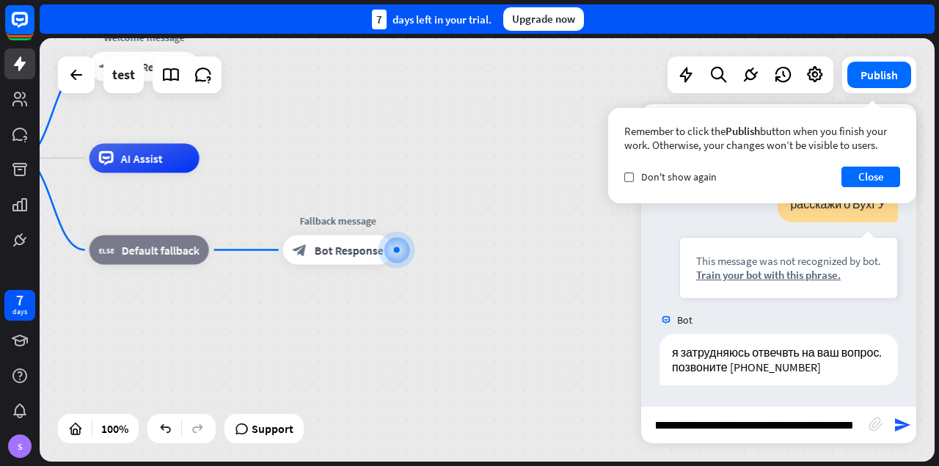
type input "**********"
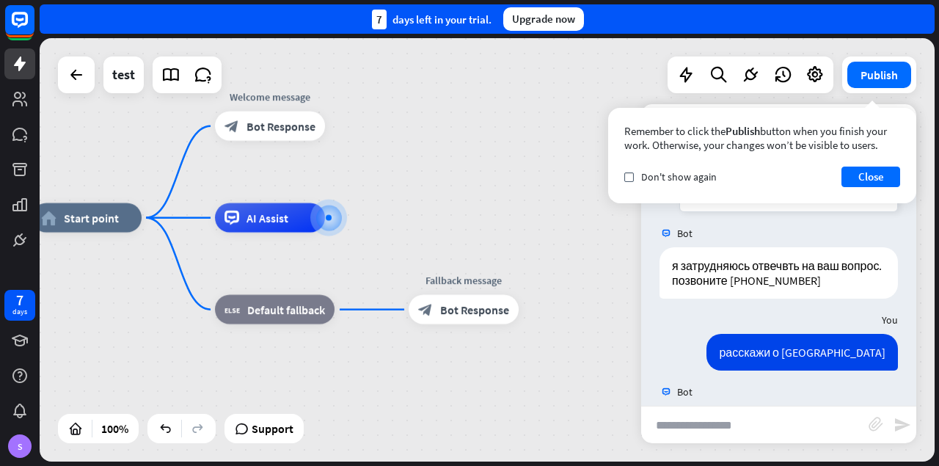
scroll to position [1531, 0]
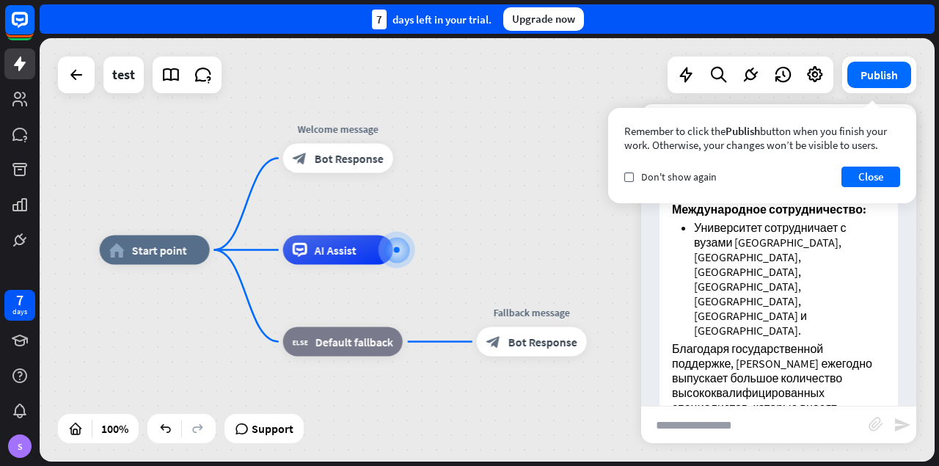
click at [724, 418] on input "text" at bounding box center [755, 425] width 228 height 37
type input "**********"
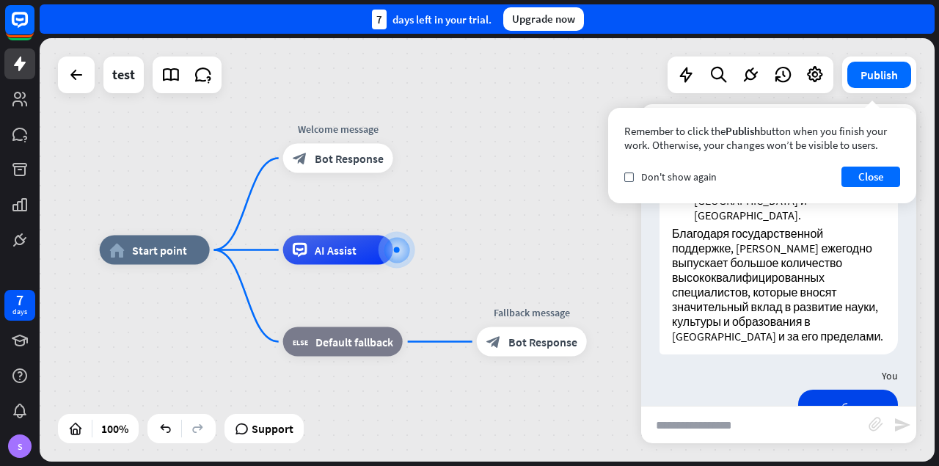
scroll to position [1689, 0]
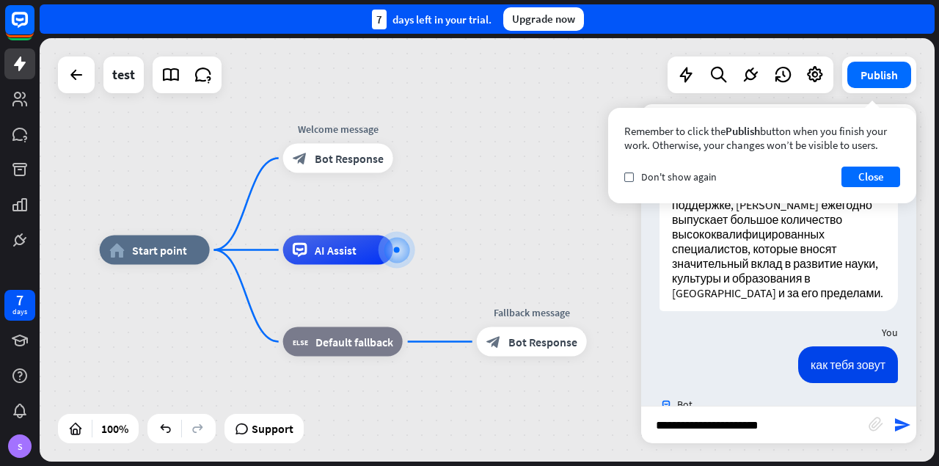
type input "**********"
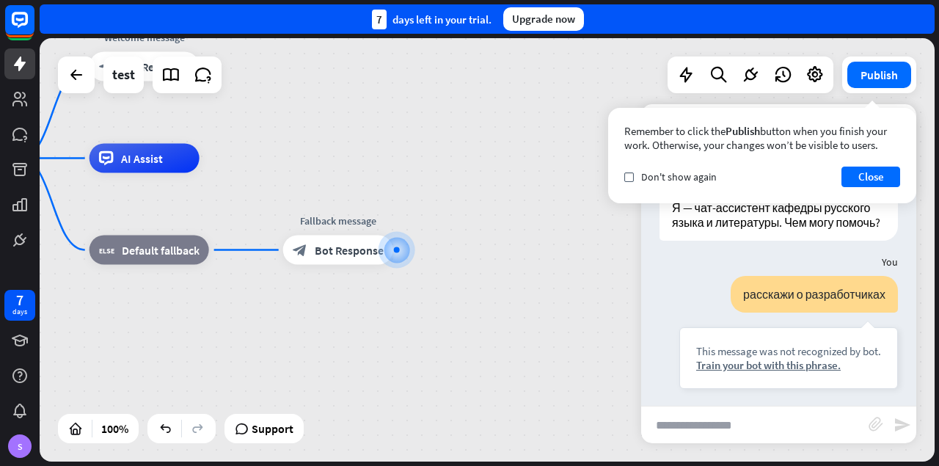
scroll to position [1924, 0]
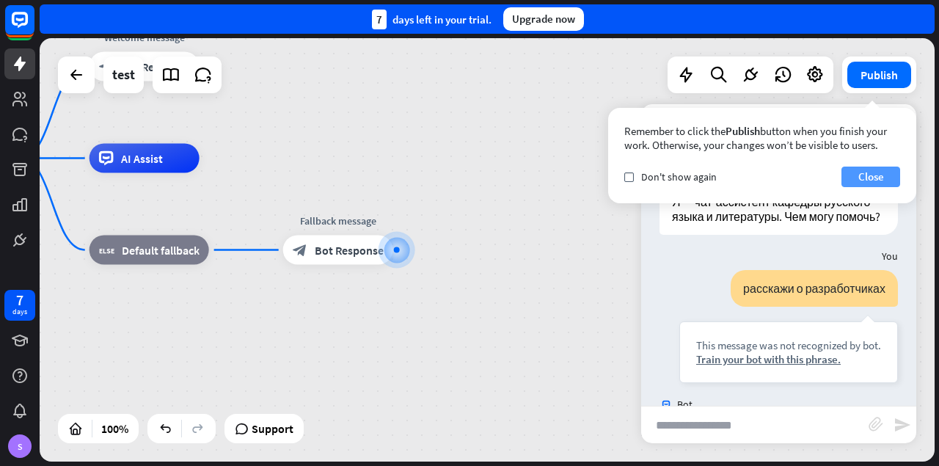
click at [873, 172] on button "Close" at bounding box center [871, 177] width 59 height 21
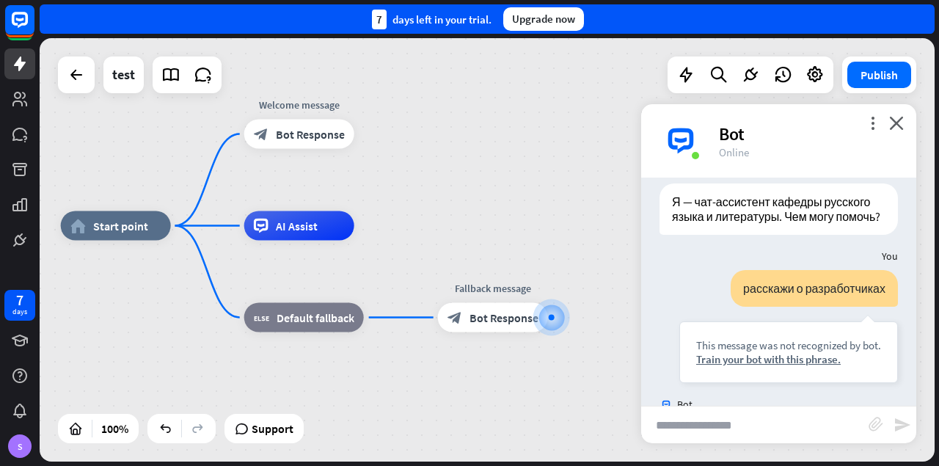
drag, startPoint x: 426, startPoint y: 134, endPoint x: 581, endPoint y: 203, distance: 169.2
click at [581, 203] on div "home_2 Start point Welcome message block_bot_response Bot Response AI Assist bl…" at bounding box center [487, 249] width 895 height 423
click at [297, 321] on span "Default fallback" at bounding box center [316, 318] width 78 height 15
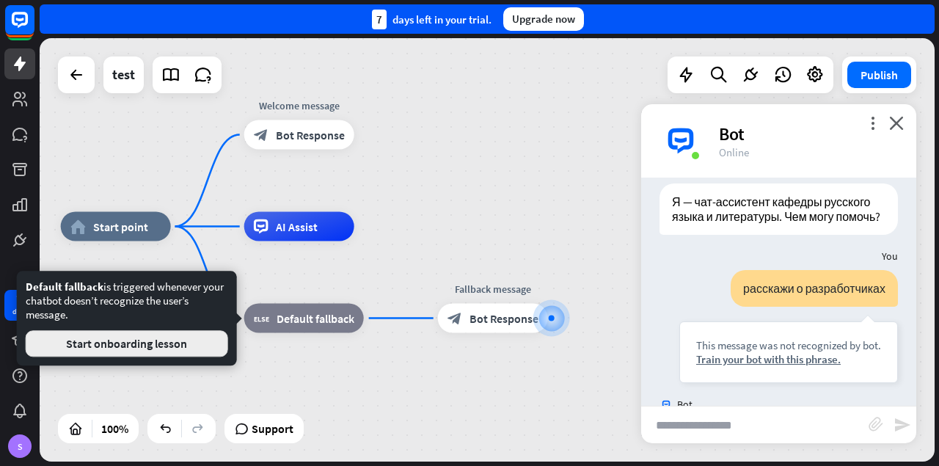
click at [215, 339] on button "Start onboarding lesson" at bounding box center [127, 343] width 203 height 26
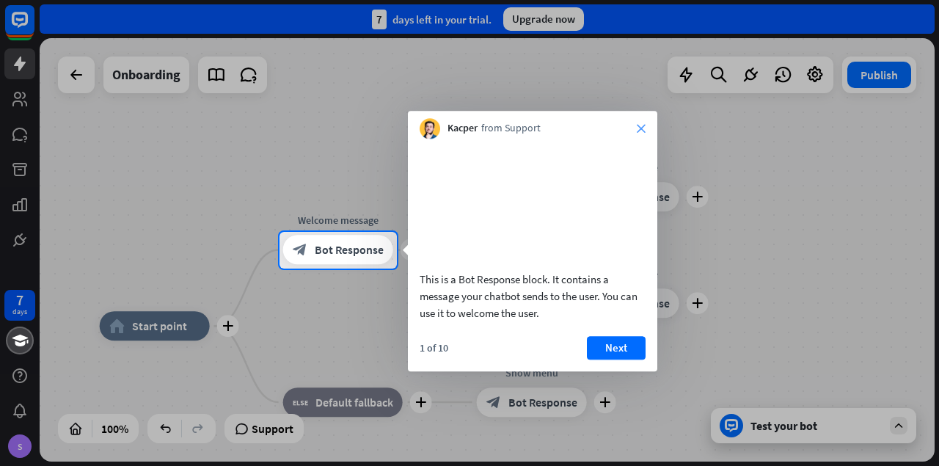
click at [643, 127] on icon "close" at bounding box center [641, 128] width 9 height 9
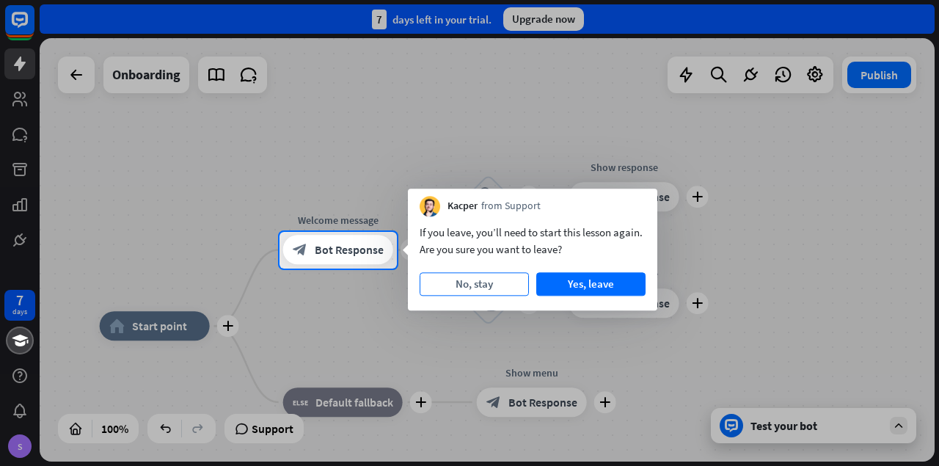
click at [479, 294] on button "No, stay" at bounding box center [474, 283] width 109 height 23
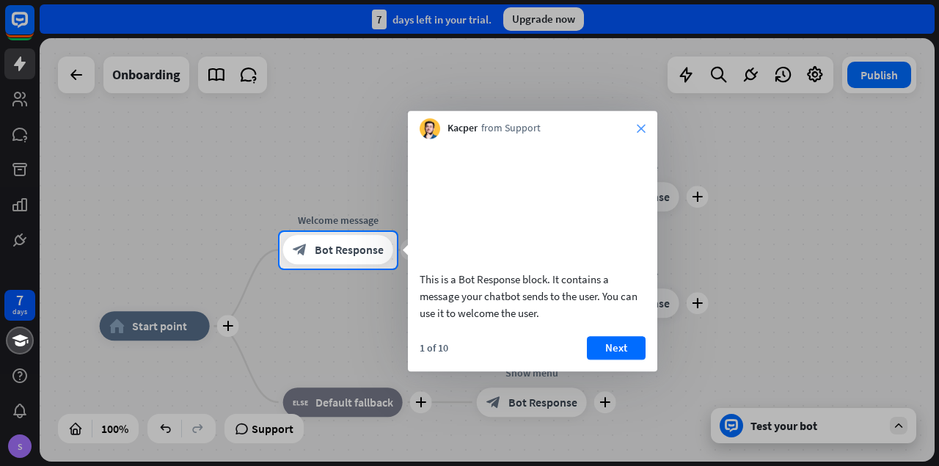
click at [644, 127] on icon "close" at bounding box center [641, 128] width 9 height 9
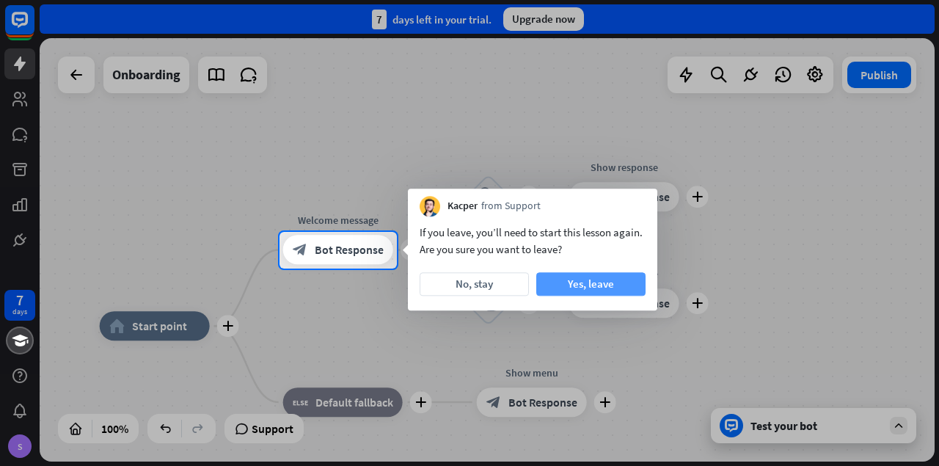
click at [601, 289] on button "Yes, leave" at bounding box center [590, 283] width 109 height 23
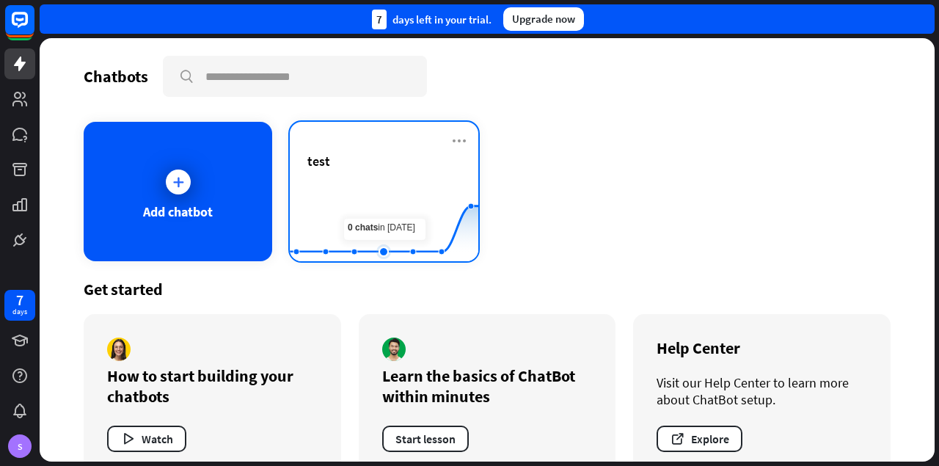
click at [376, 197] on rect at bounding box center [384, 225] width 189 height 92
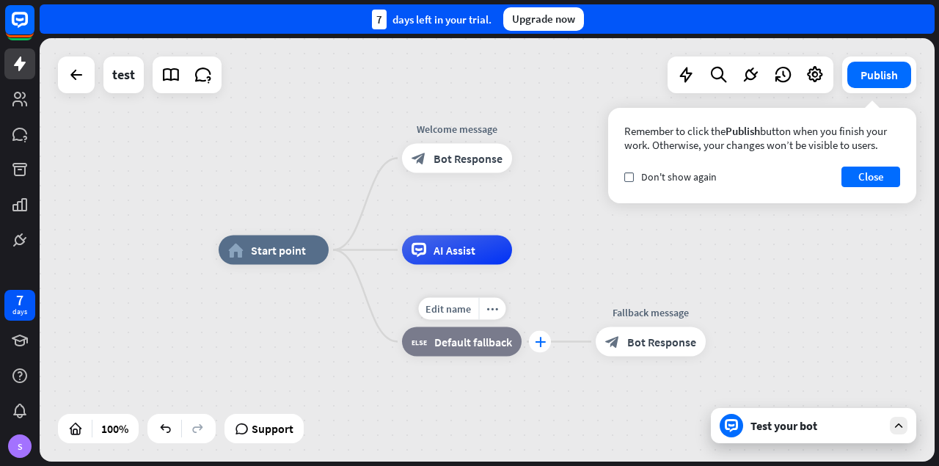
click at [537, 341] on icon "plus" at bounding box center [540, 342] width 11 height 10
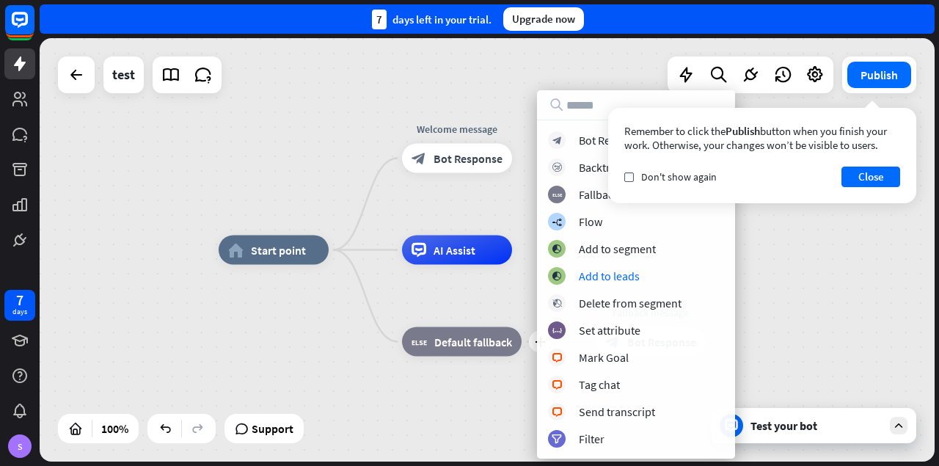
click at [786, 271] on div "home_2 Start point Welcome message block_bot_response Bot Response AI Assist pl…" at bounding box center [666, 461] width 895 height 423
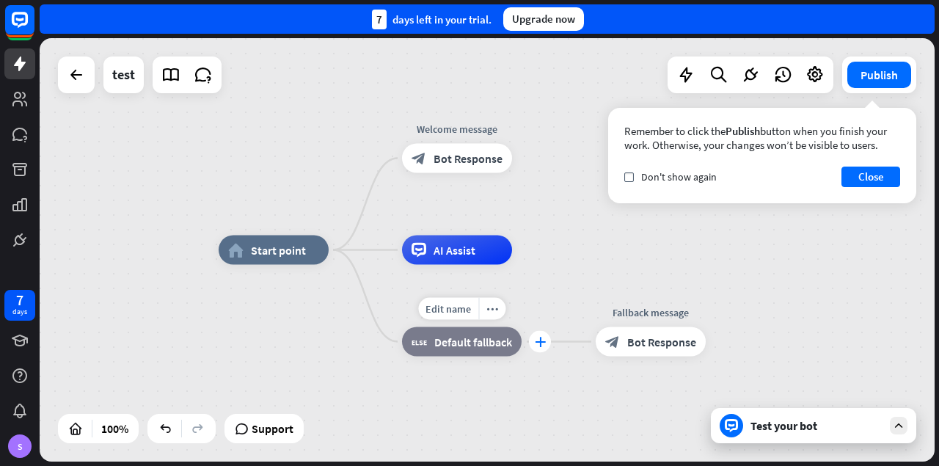
click at [539, 349] on div "plus" at bounding box center [540, 342] width 22 height 22
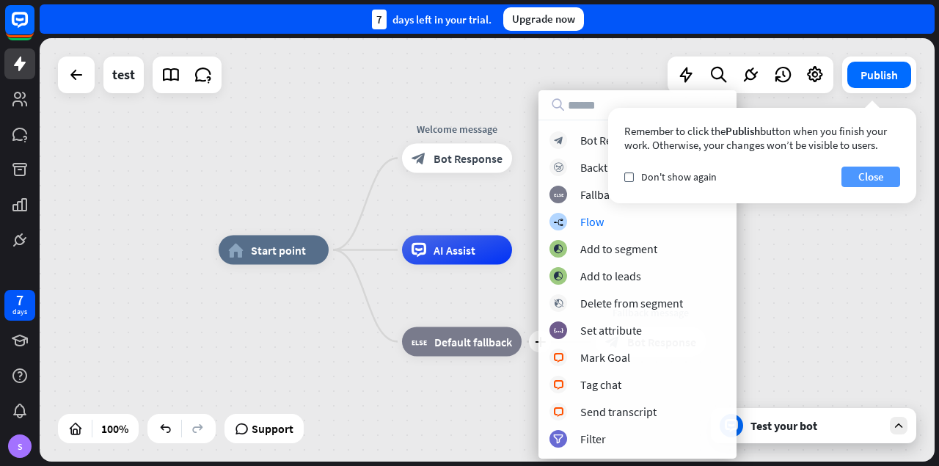
click at [859, 170] on button "Close" at bounding box center [871, 177] width 59 height 21
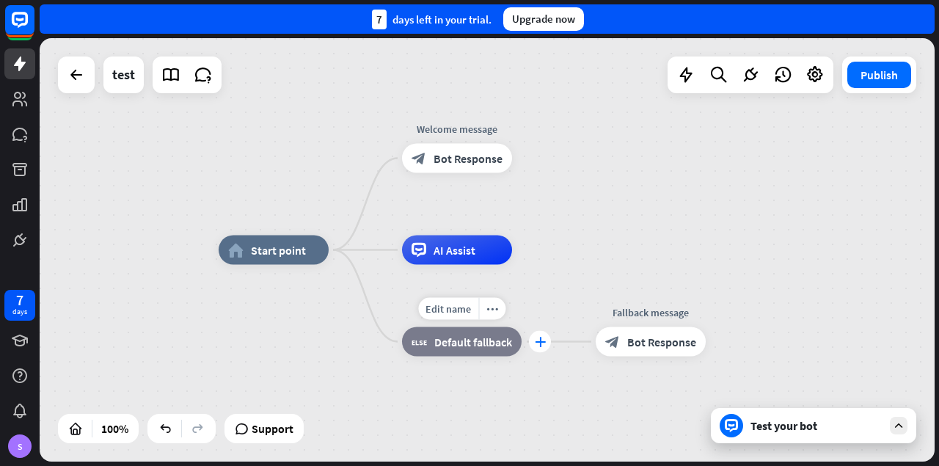
click at [535, 346] on div "plus" at bounding box center [540, 342] width 22 height 22
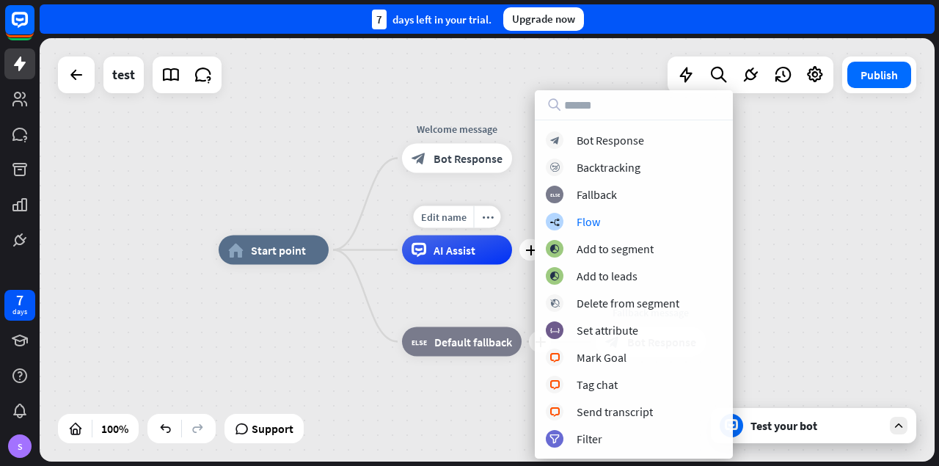
click at [402, 236] on div "Edit name more_horiz plus AI Assist" at bounding box center [457, 250] width 110 height 29
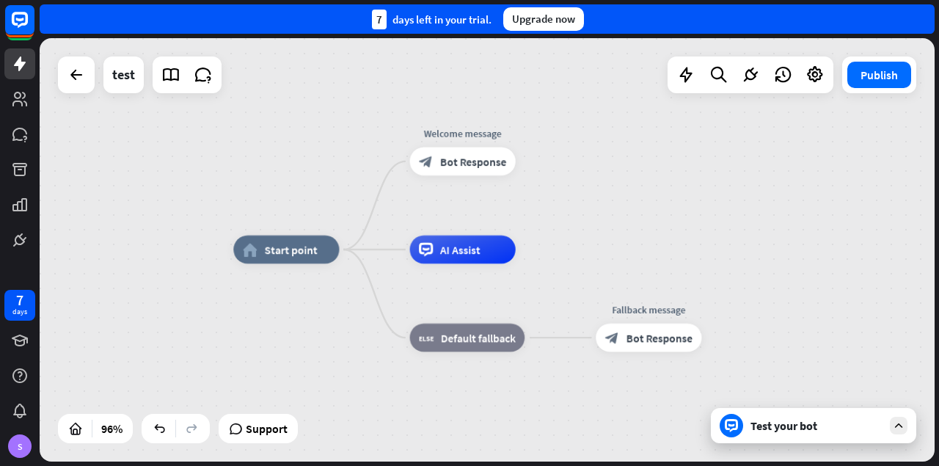
click at [771, 432] on div "Test your bot" at bounding box center [817, 425] width 132 height 15
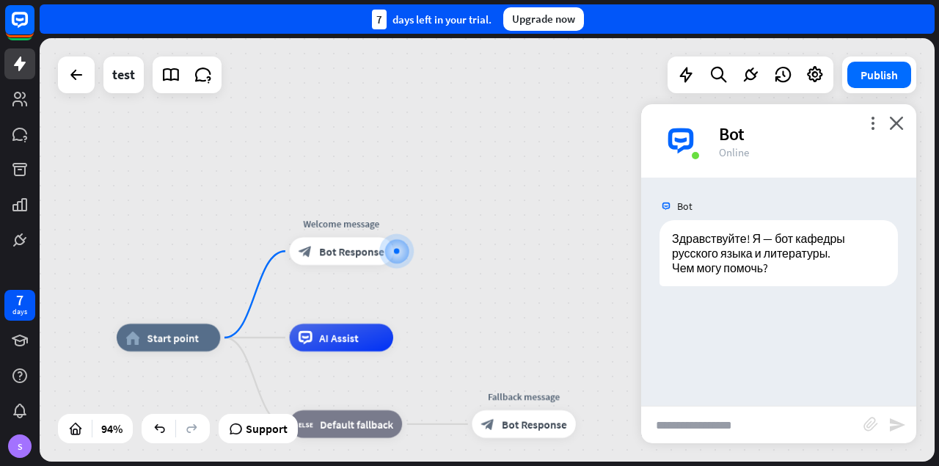
click at [680, 425] on input "text" at bounding box center [752, 425] width 222 height 37
type input "**********"
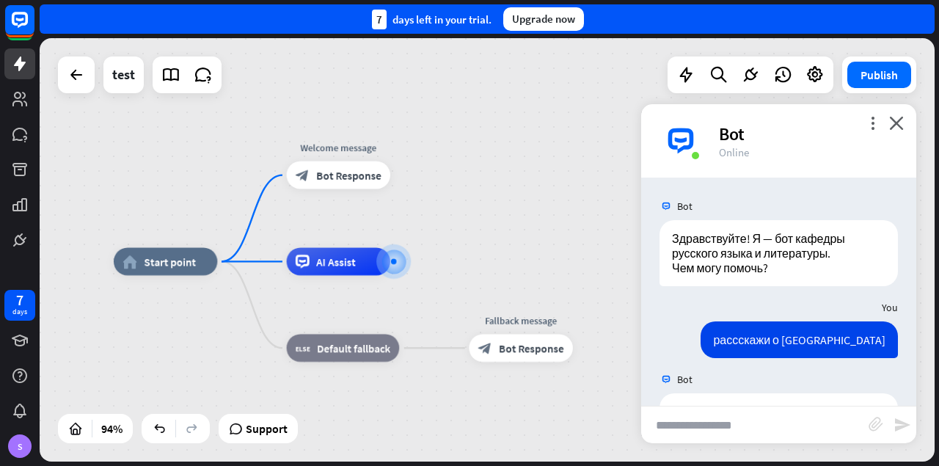
scroll to position [884, 0]
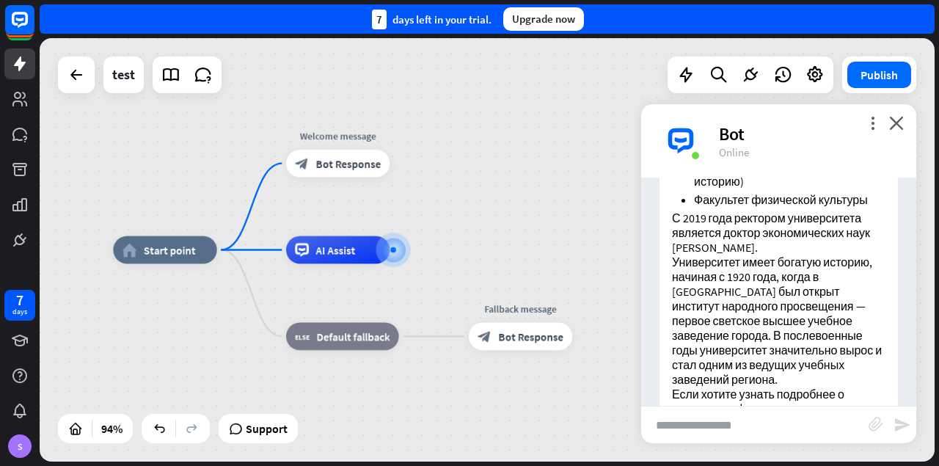
click at [713, 428] on input "text" at bounding box center [755, 425] width 228 height 37
type input "*"
type input "**********"
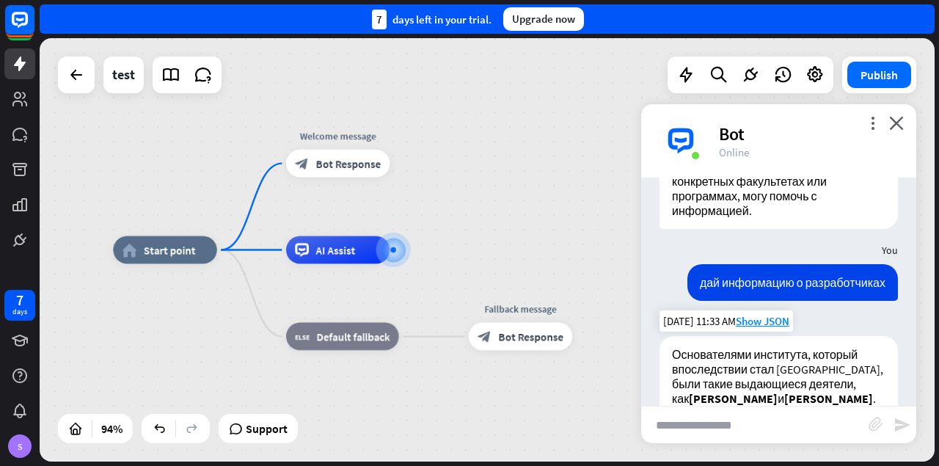
scroll to position [1466, 0]
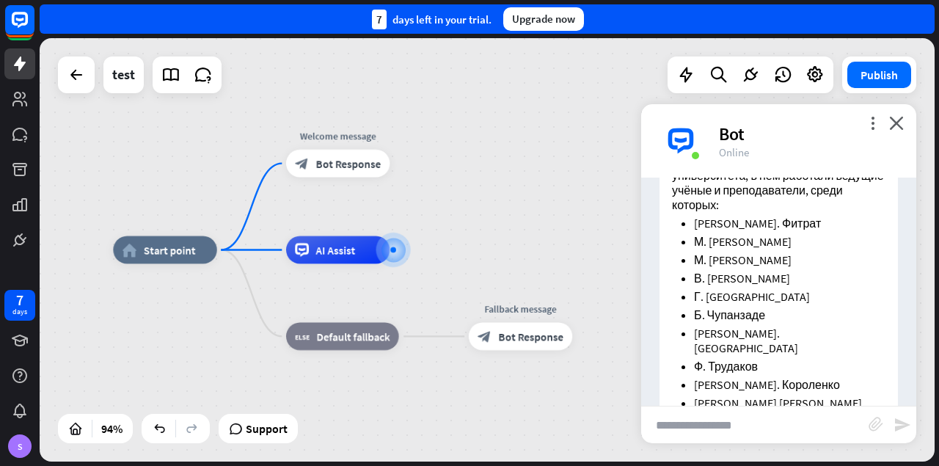
click at [710, 432] on input "text" at bounding box center [755, 425] width 228 height 37
type input "**********"
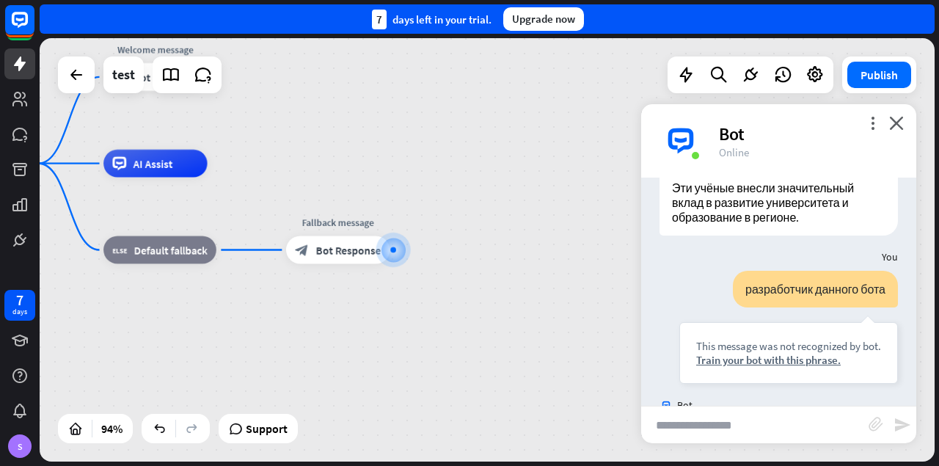
scroll to position [1701, 0]
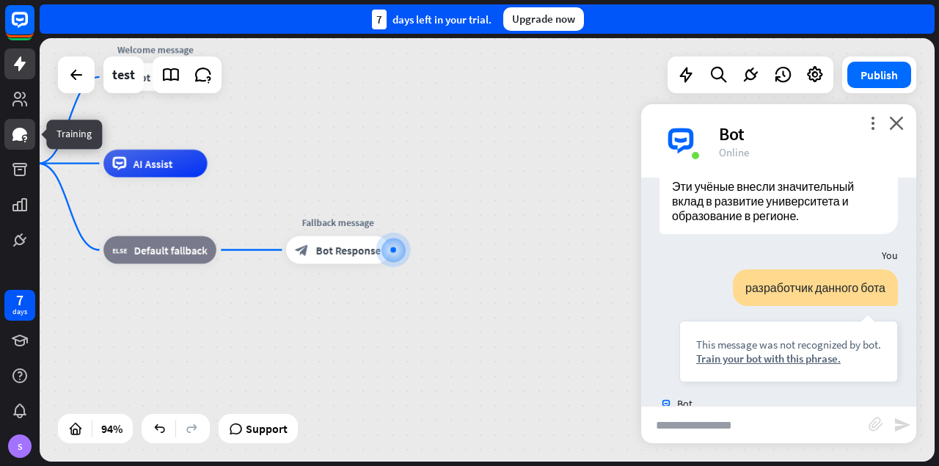
click at [25, 123] on link at bounding box center [19, 134] width 31 height 31
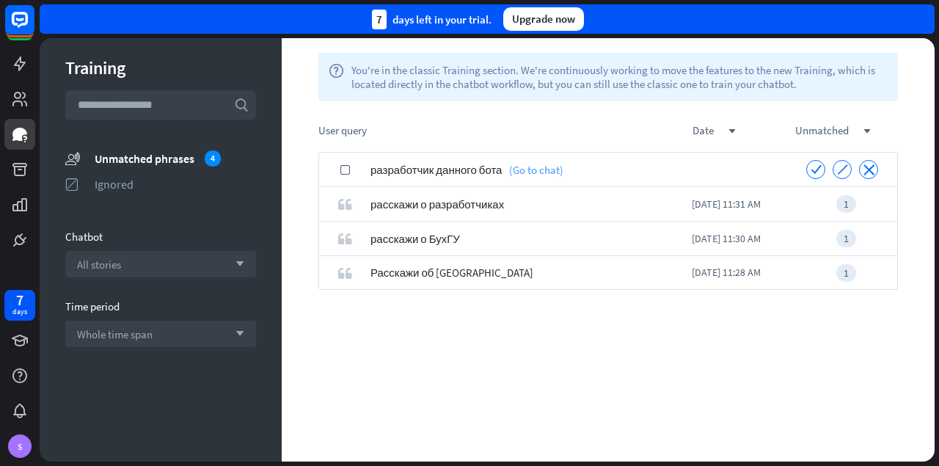
click at [526, 164] on link "(Go to chat)" at bounding box center [533, 170] width 62 height 34
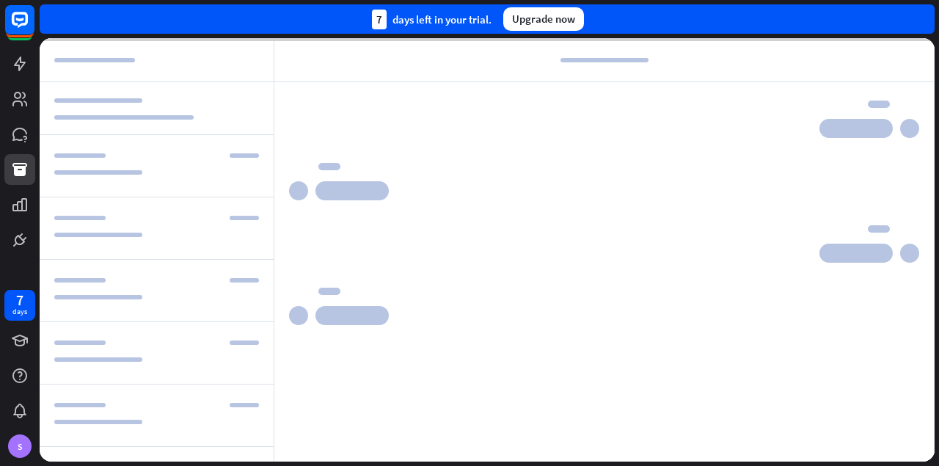
scroll to position [816, 0]
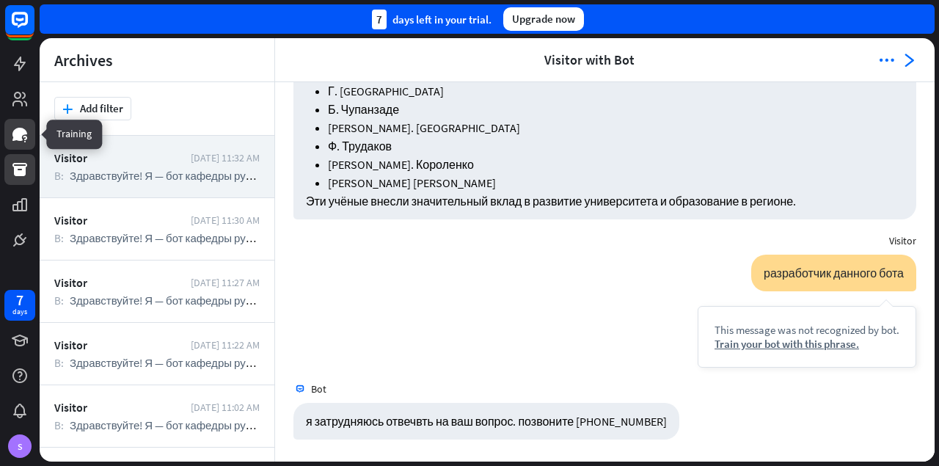
click at [22, 127] on icon at bounding box center [20, 134] width 18 height 18
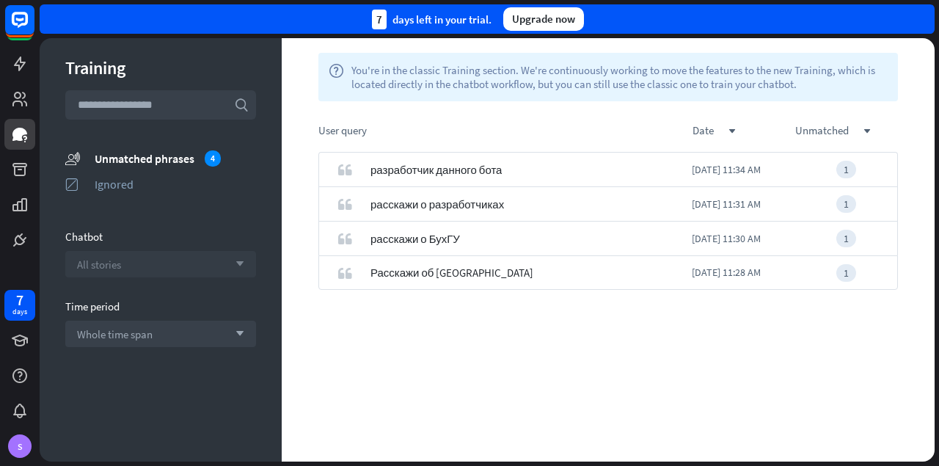
click at [209, 260] on div "All stories arrow_down" at bounding box center [160, 264] width 191 height 26
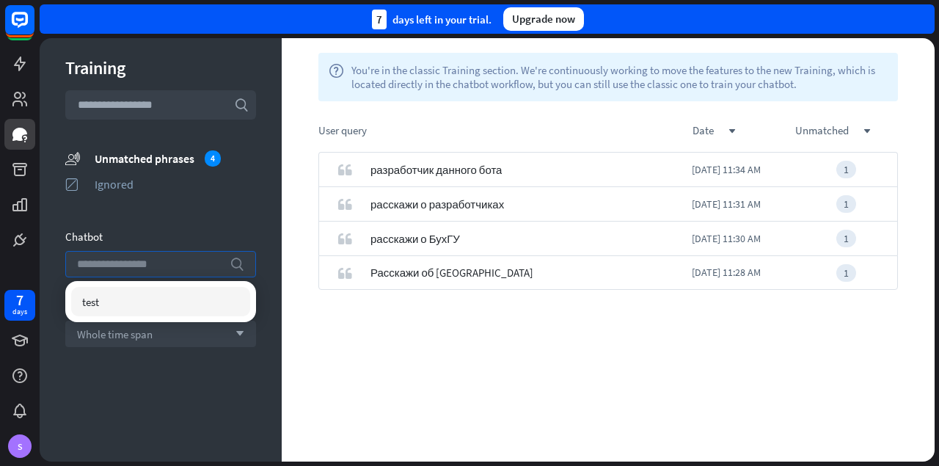
click at [209, 260] on input "search" at bounding box center [149, 264] width 145 height 25
click at [196, 332] on div "Whole time span arrow_down" at bounding box center [160, 334] width 191 height 26
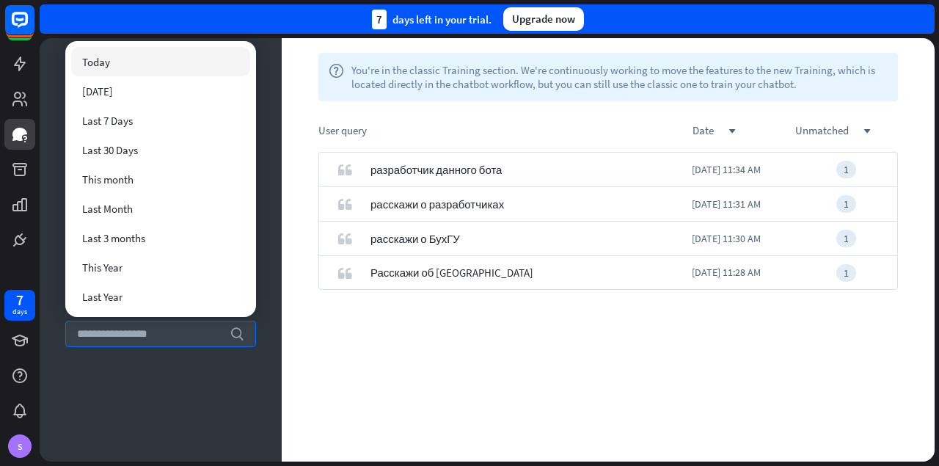
click at [189, 383] on div "Training search unmatched_phrases Unmatched phrases 4 ignored Ignored Chatbot A…" at bounding box center [161, 249] width 242 height 423
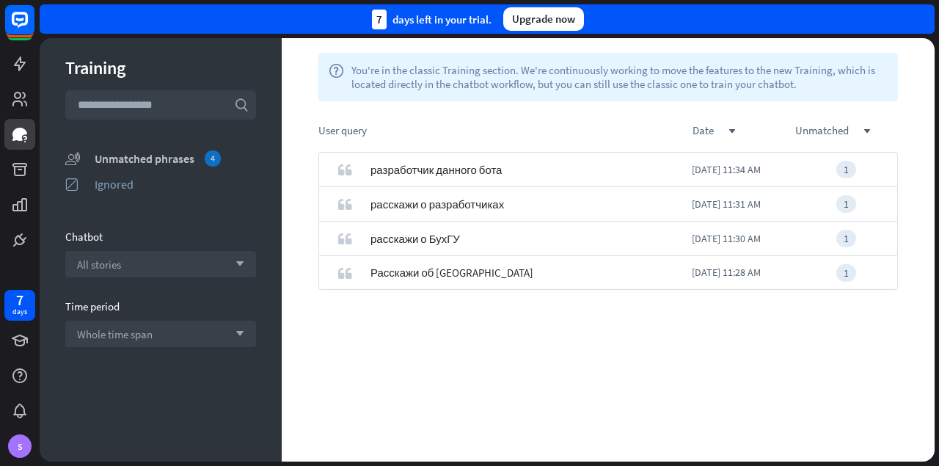
click at [219, 159] on div "4" at bounding box center [213, 158] width 16 height 16
click at [24, 170] on icon at bounding box center [19, 169] width 15 height 13
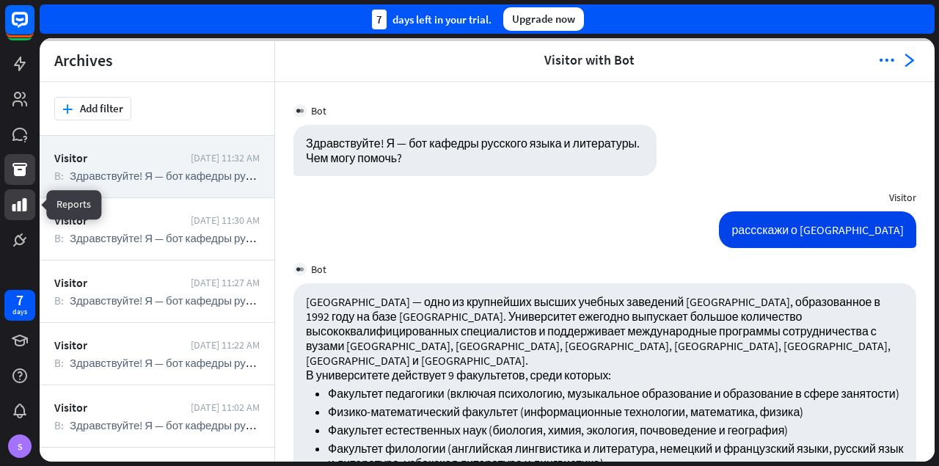
scroll to position [816, 0]
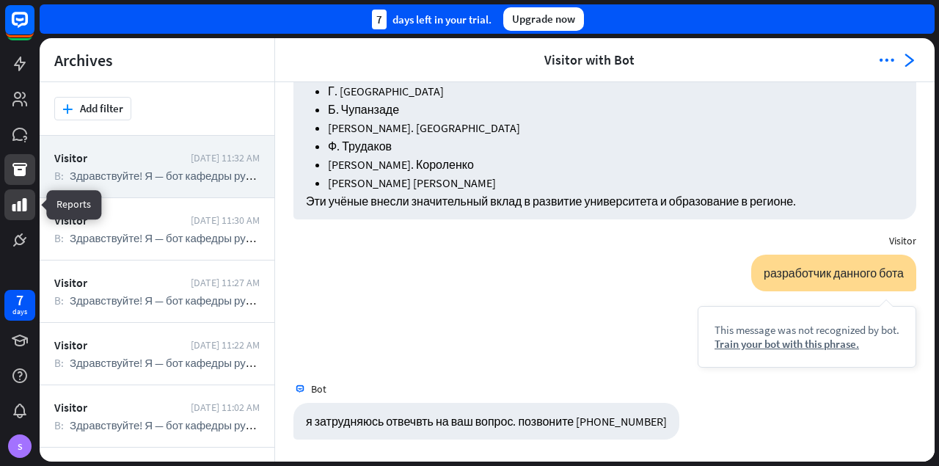
click at [25, 206] on icon at bounding box center [19, 204] width 15 height 13
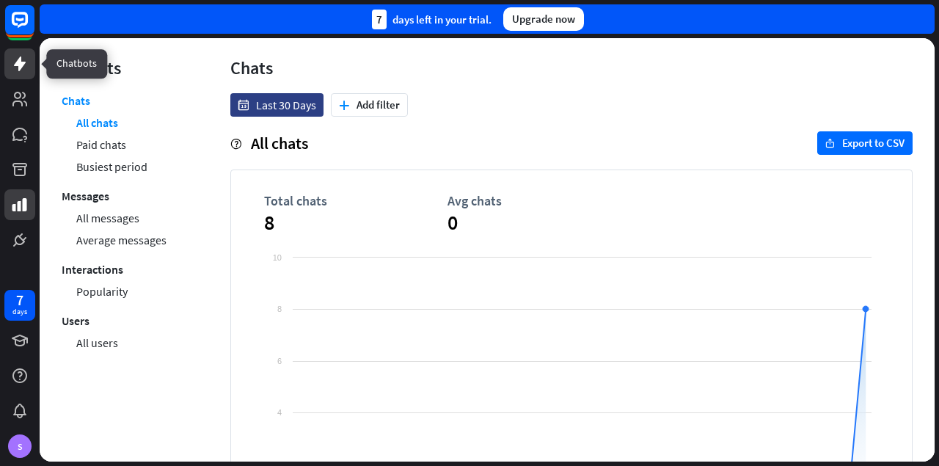
click at [22, 58] on icon at bounding box center [20, 64] width 18 height 18
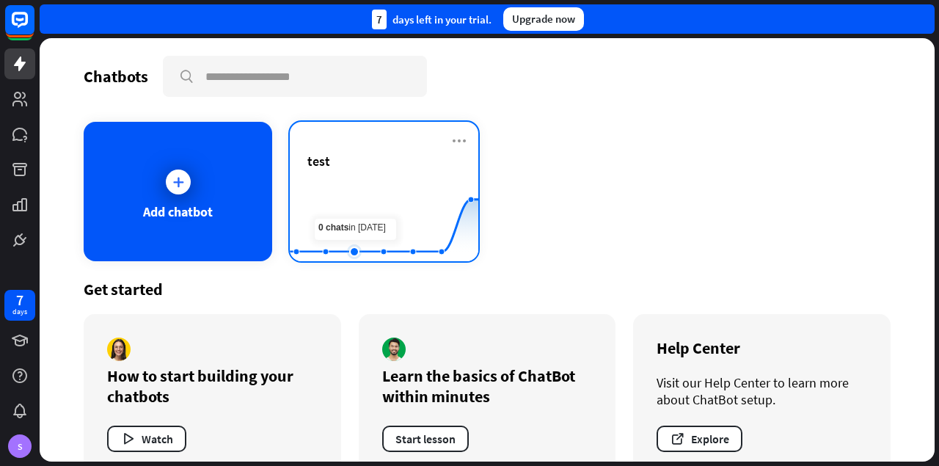
click at [365, 192] on rect at bounding box center [384, 225] width 189 height 92
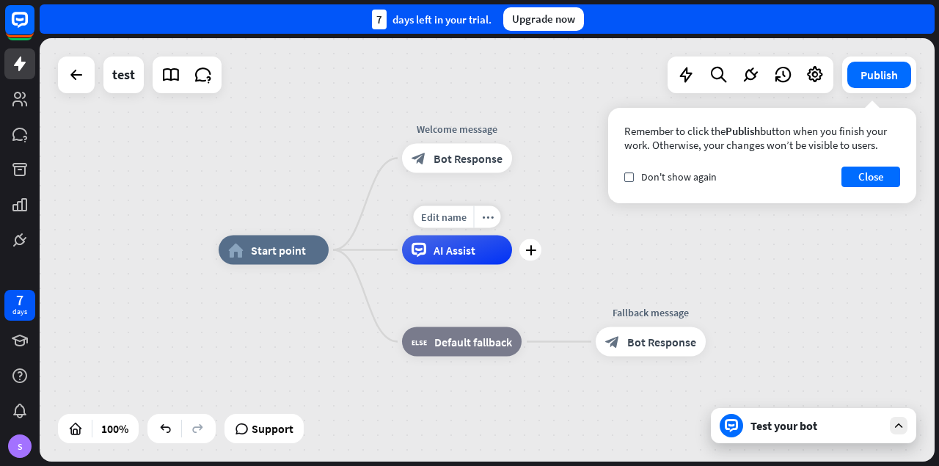
click at [475, 261] on div "AI Assist" at bounding box center [457, 250] width 110 height 29
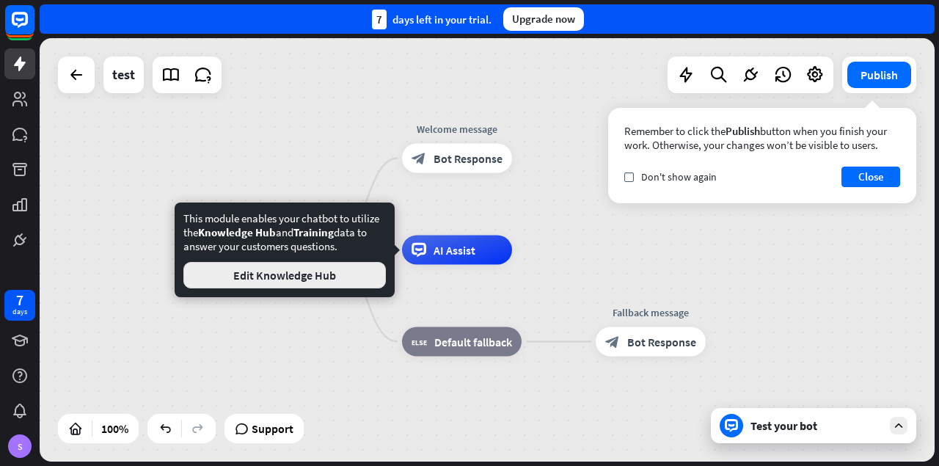
click at [350, 270] on button "Edit Knowledge Hub" at bounding box center [284, 275] width 203 height 26
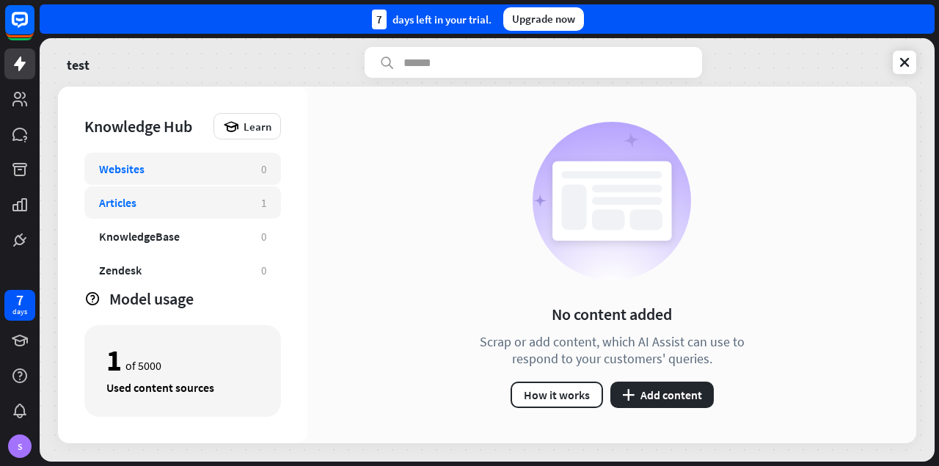
click at [204, 197] on div "Articles" at bounding box center [173, 202] width 148 height 15
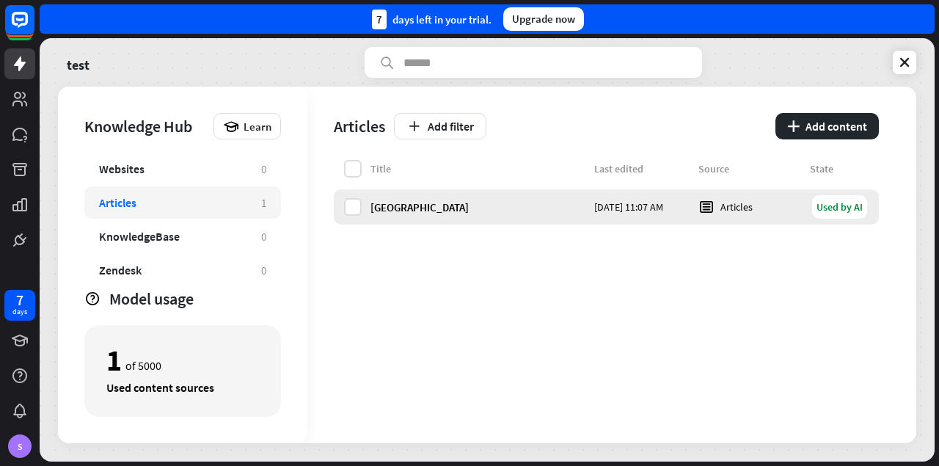
click at [442, 204] on div "[GEOGRAPHIC_DATA]" at bounding box center [478, 207] width 215 height 14
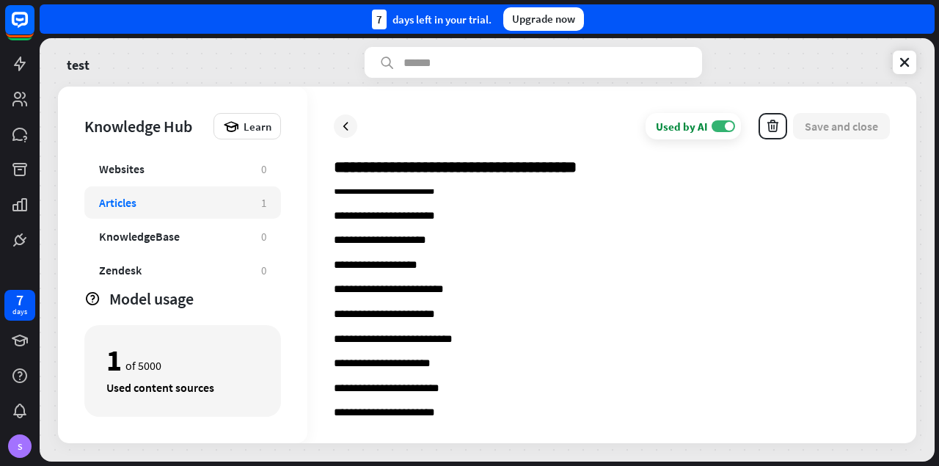
scroll to position [1844, 0]
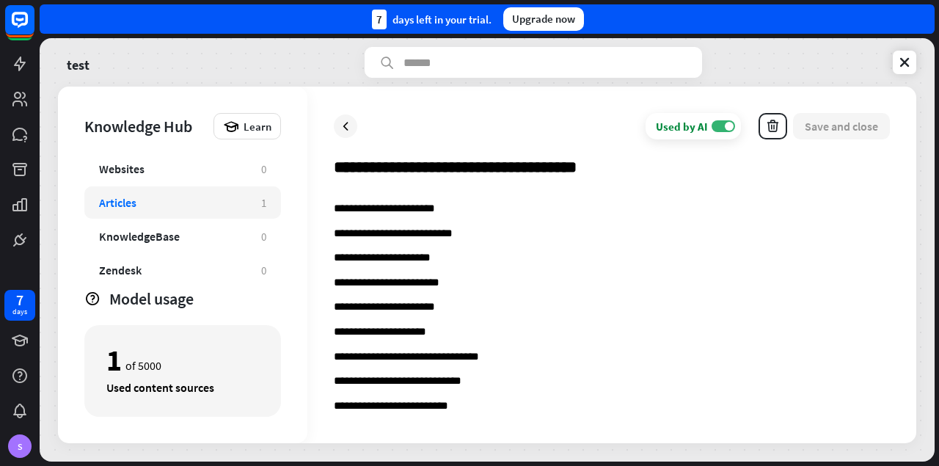
click at [541, 401] on p "**********" at bounding box center [612, 407] width 556 height 14
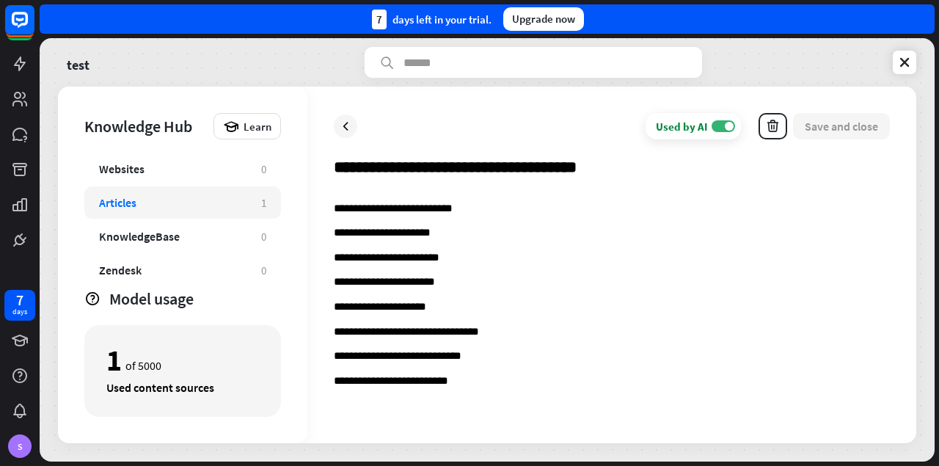
scroll to position [1882, 0]
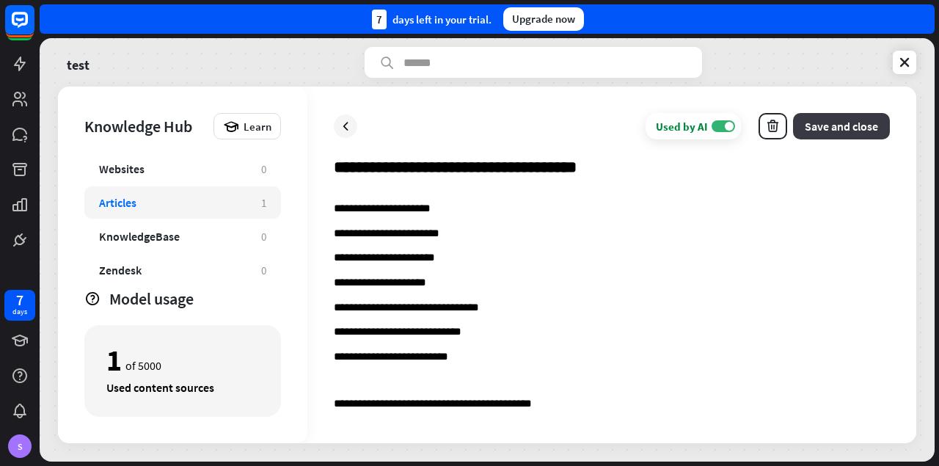
click at [862, 131] on button "Save and close" at bounding box center [841, 126] width 97 height 26
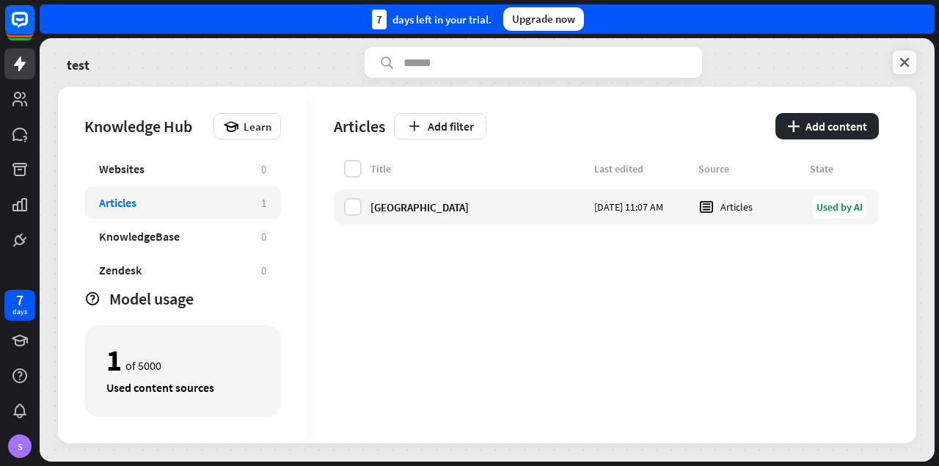
click at [910, 67] on icon at bounding box center [905, 62] width 15 height 15
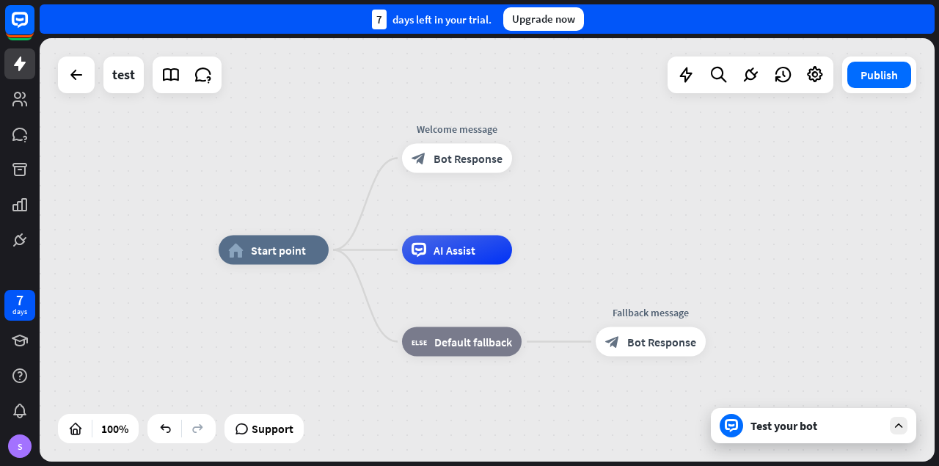
click at [790, 435] on div "Test your bot" at bounding box center [813, 425] width 205 height 35
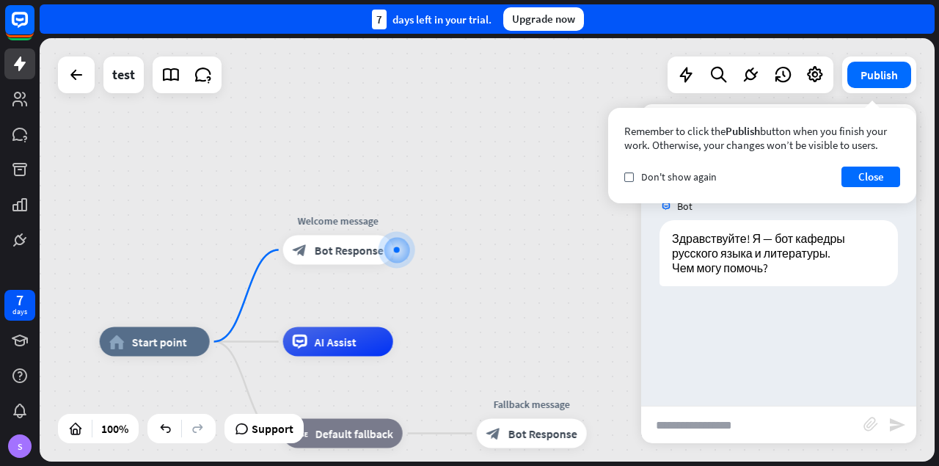
click at [739, 434] on input "text" at bounding box center [752, 425] width 222 height 37
type input "**********"
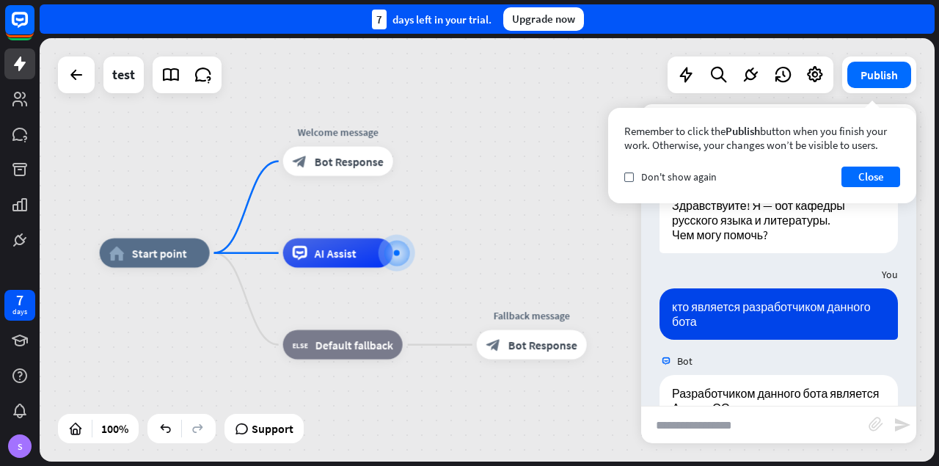
scroll to position [75, 0]
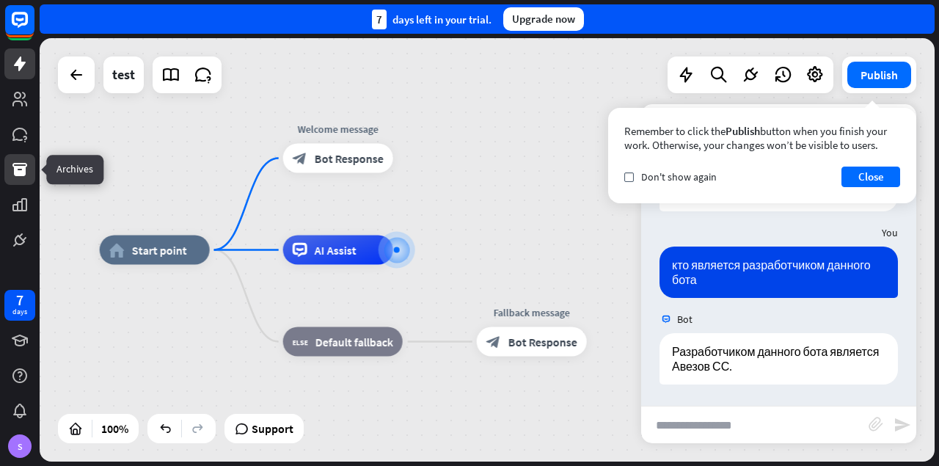
click at [24, 177] on icon at bounding box center [20, 170] width 18 height 18
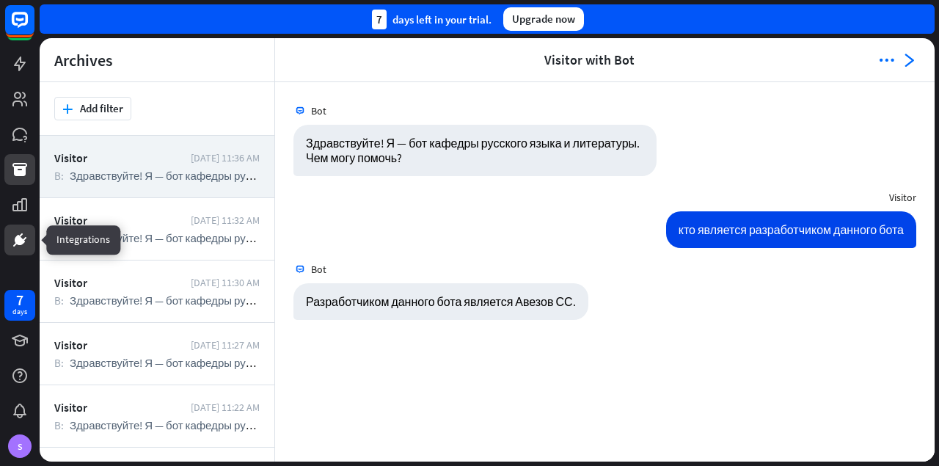
click at [18, 236] on icon at bounding box center [20, 240] width 18 height 18
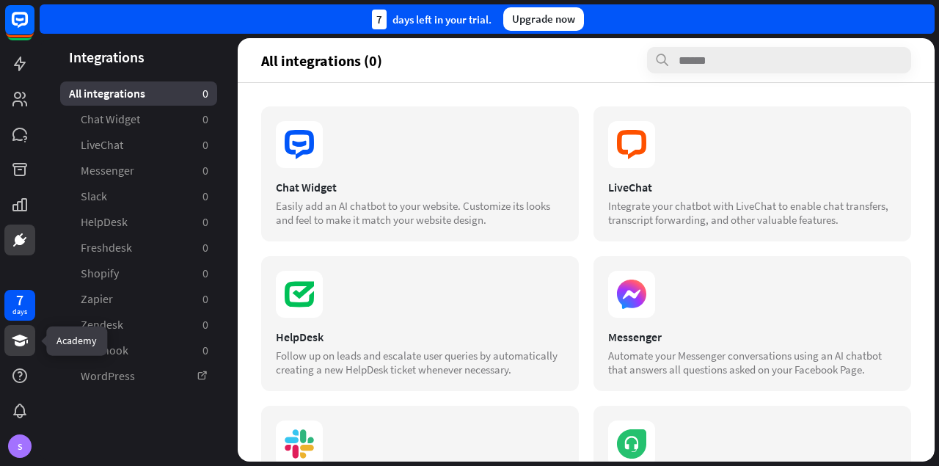
click at [15, 340] on icon at bounding box center [20, 341] width 18 height 18
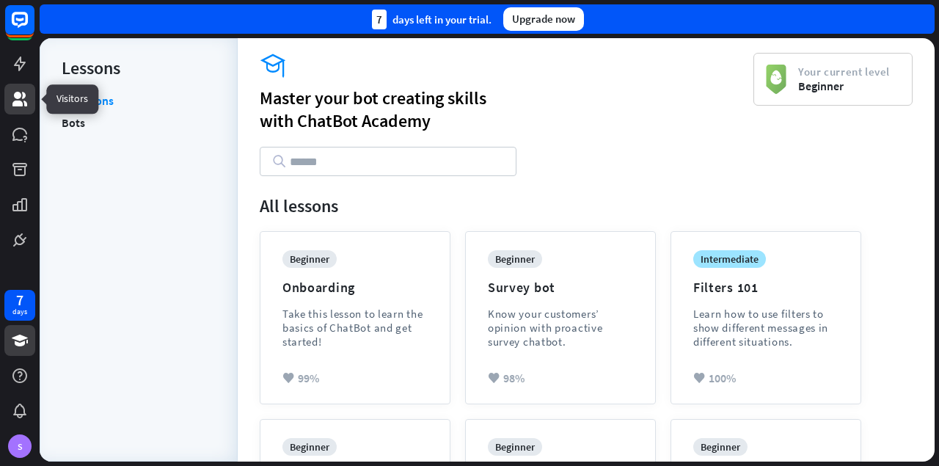
click at [21, 98] on icon at bounding box center [19, 99] width 15 height 15
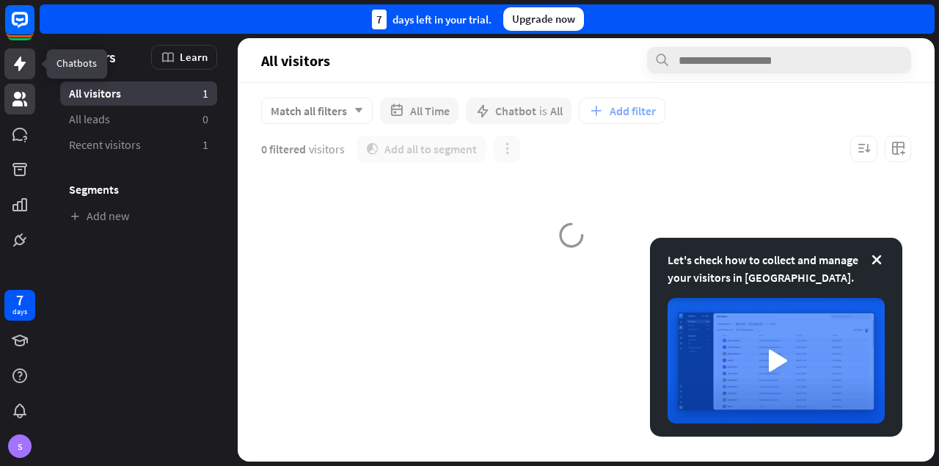
click at [21, 62] on icon at bounding box center [20, 64] width 12 height 15
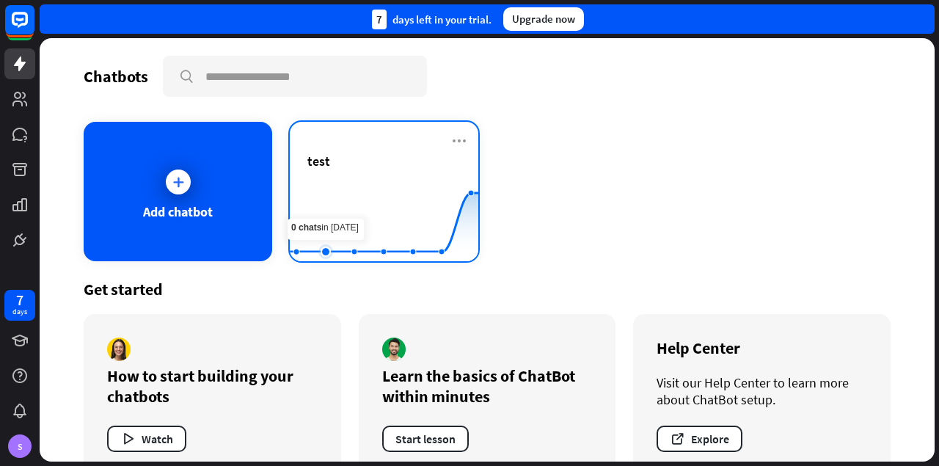
click at [333, 197] on rect at bounding box center [384, 225] width 189 height 92
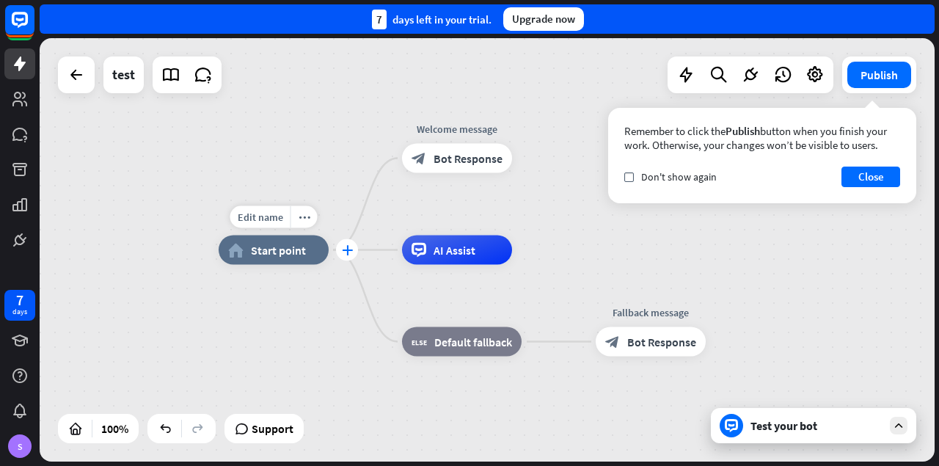
click at [348, 252] on icon "plus" at bounding box center [347, 250] width 11 height 10
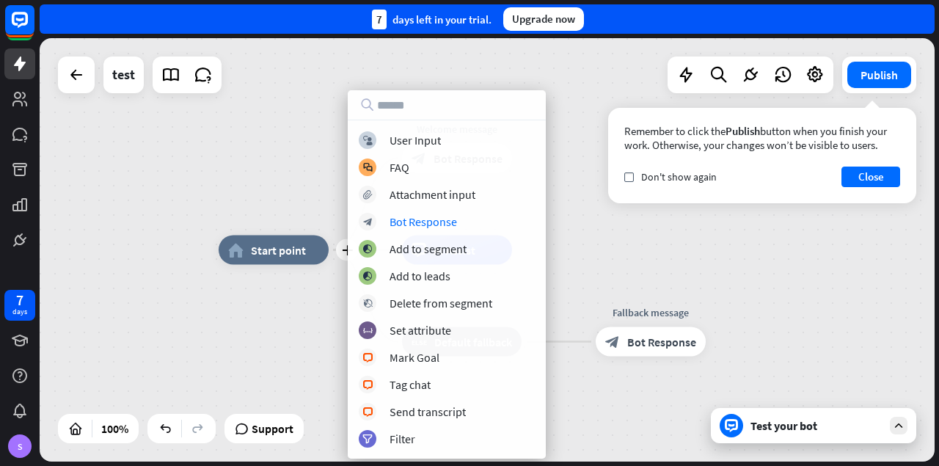
click at [610, 237] on div "plus home_2 Start point Welcome message block_bot_response Bot Response AI Assi…" at bounding box center [487, 249] width 895 height 423
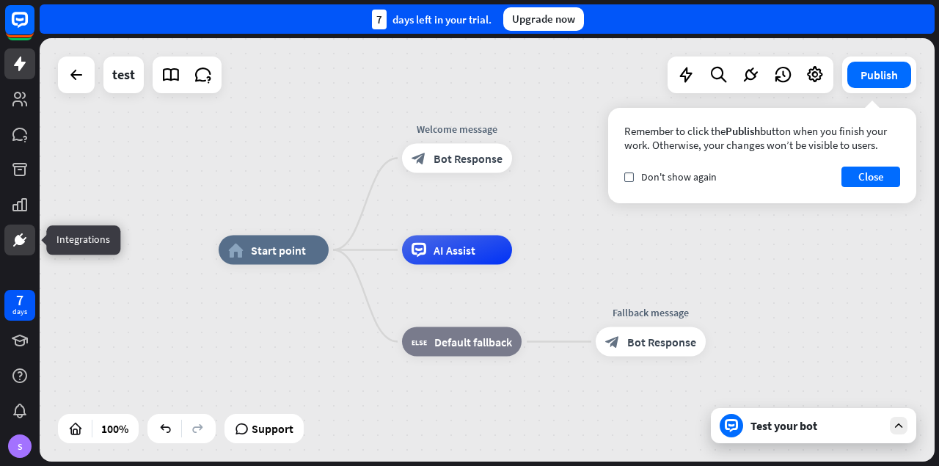
click at [25, 230] on link at bounding box center [19, 240] width 31 height 31
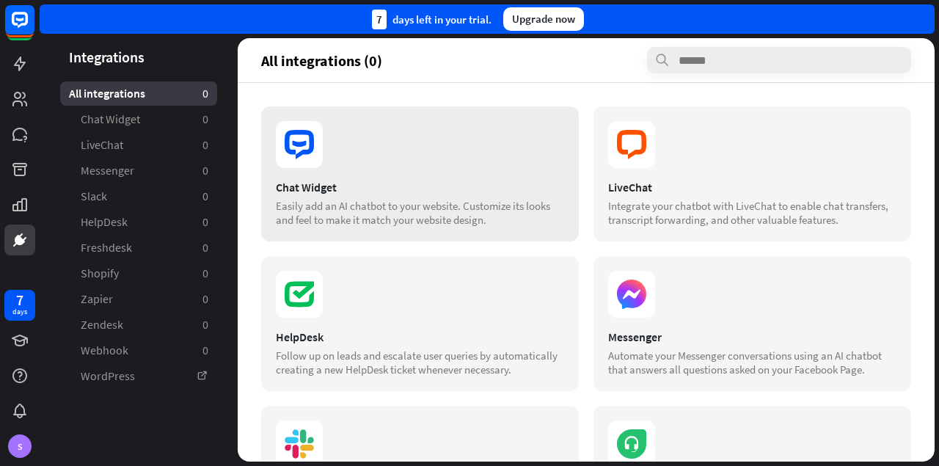
click at [375, 177] on div "Chat Widget Easily add an AI chatbot to your website. Customize its looks and f…" at bounding box center [420, 173] width 318 height 135
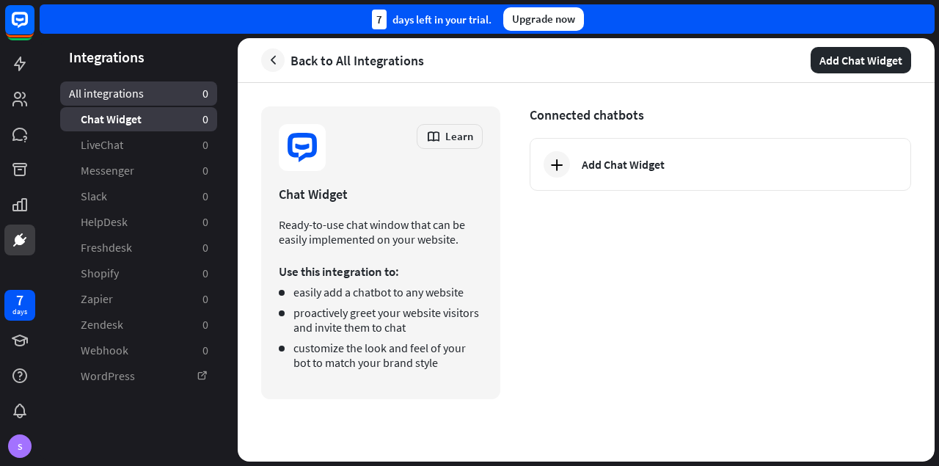
click at [164, 91] on link "All integrations 0" at bounding box center [138, 93] width 157 height 24
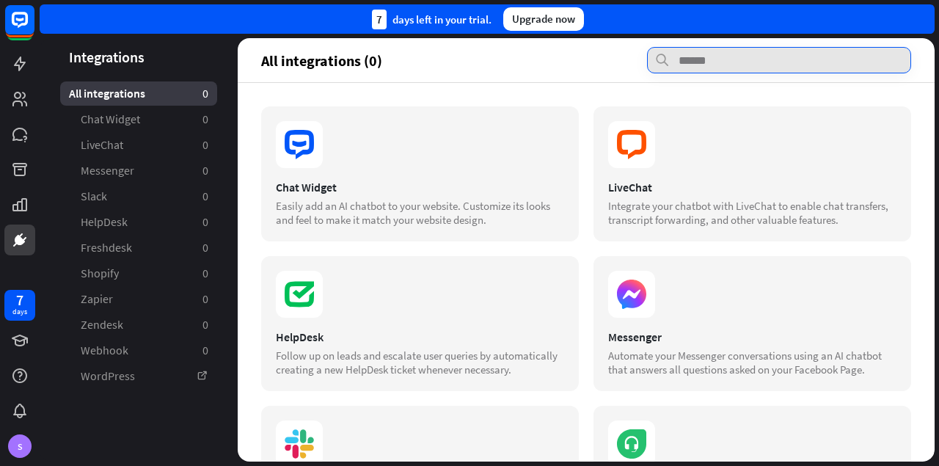
click at [711, 67] on input "text" at bounding box center [779, 60] width 264 height 26
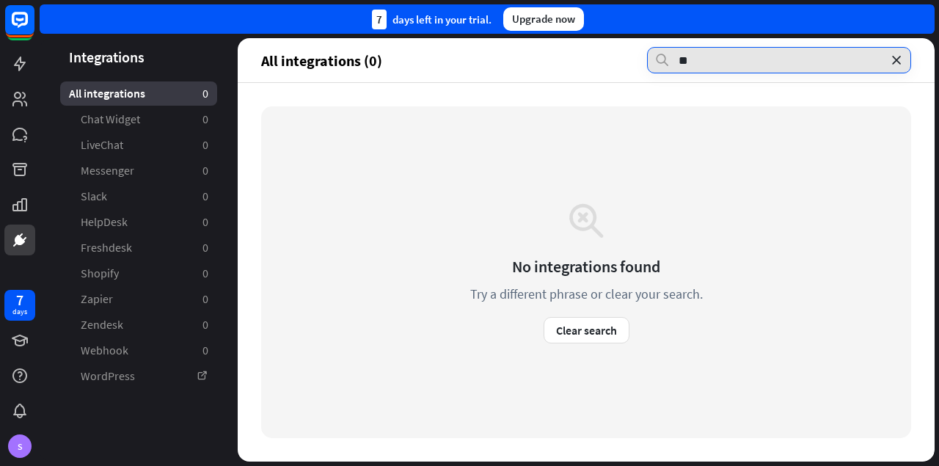
type input "*"
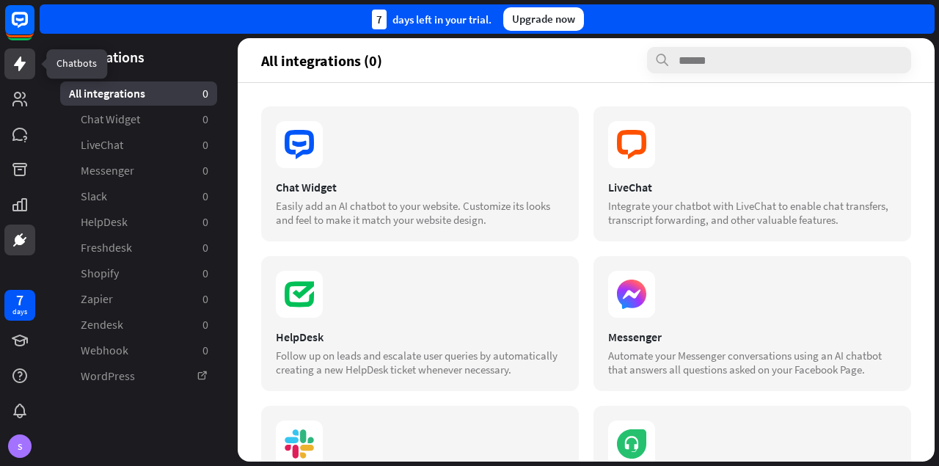
click at [24, 55] on icon at bounding box center [20, 64] width 18 height 18
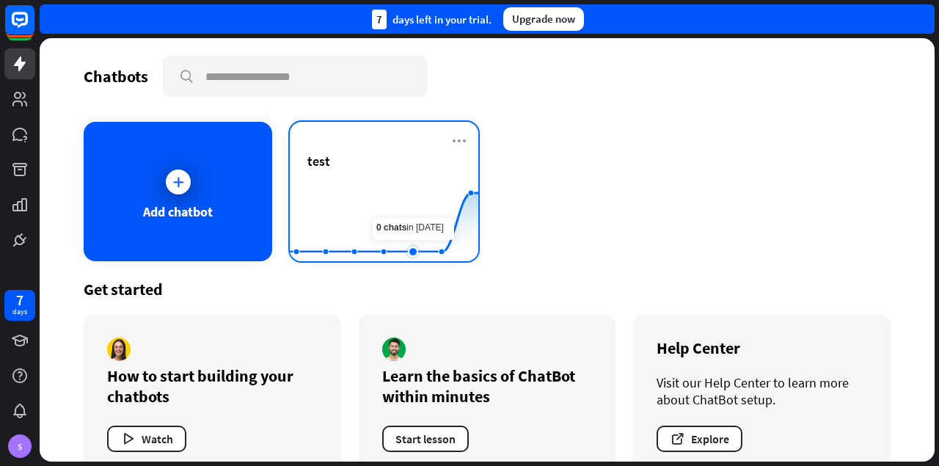
click at [404, 191] on rect at bounding box center [384, 225] width 189 height 92
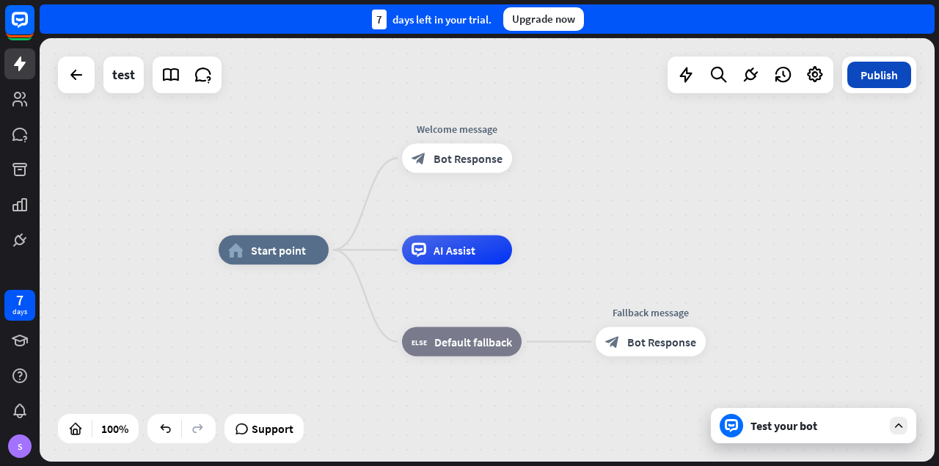
click at [895, 81] on button "Publish" at bounding box center [880, 75] width 64 height 26
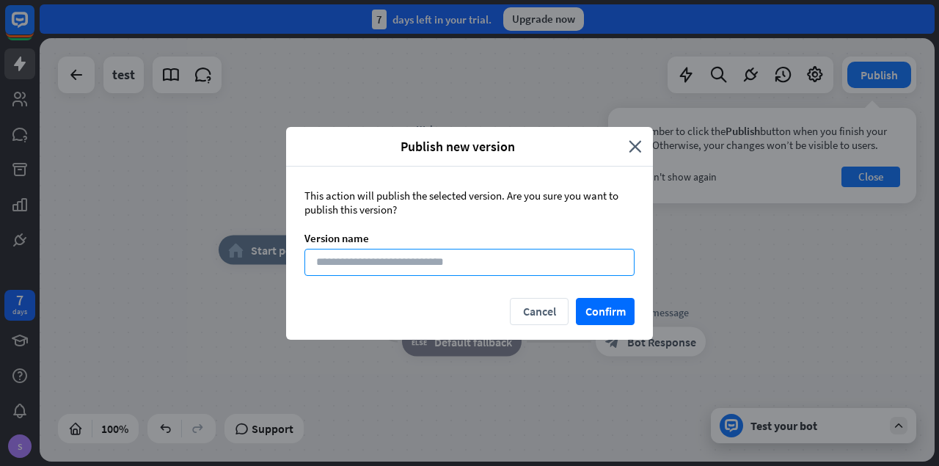
click at [456, 261] on input at bounding box center [470, 262] width 330 height 27
type input "*"
type input "********"
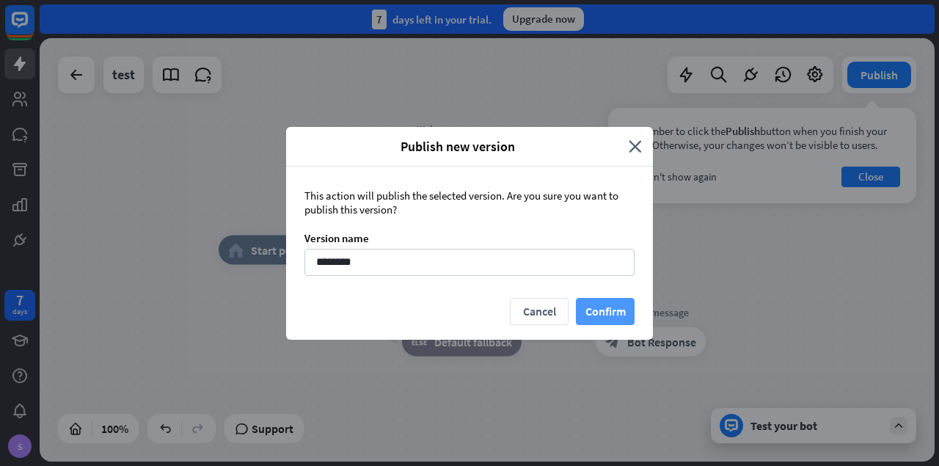
click at [607, 315] on button "Confirm" at bounding box center [605, 311] width 59 height 27
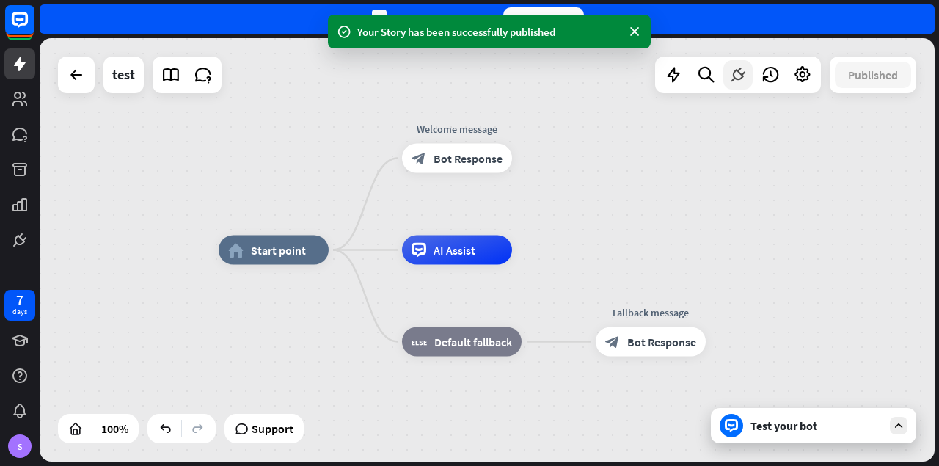
click at [731, 81] on icon at bounding box center [738, 74] width 19 height 19
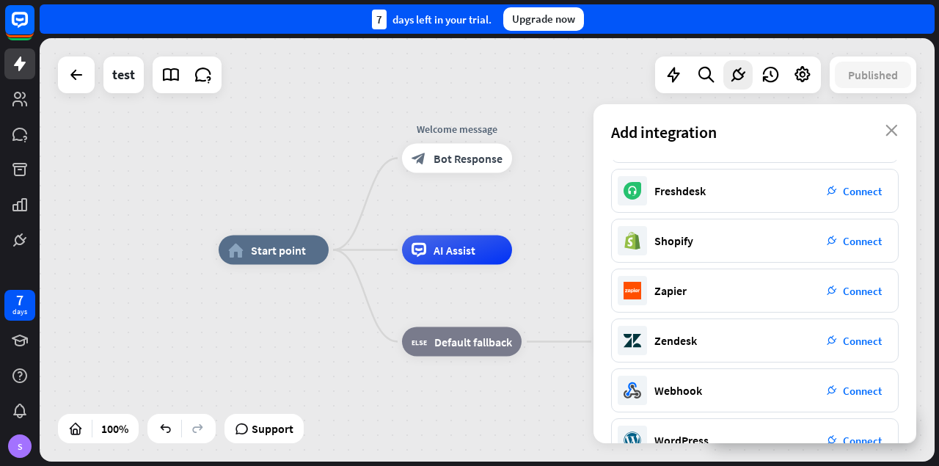
scroll to position [277, 0]
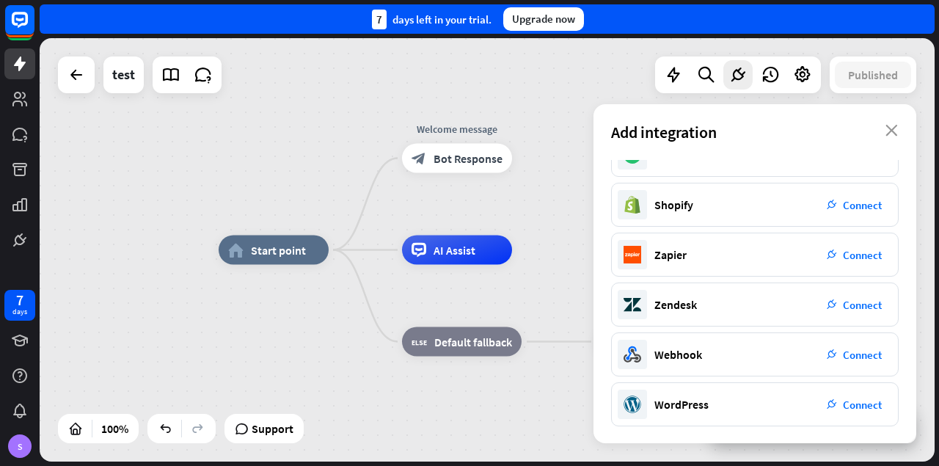
click at [560, 65] on div "home_2 Start point Welcome message block_bot_response Bot Response AI Assist bl…" at bounding box center [487, 249] width 895 height 423
click at [903, 131] on div "Add integration close" at bounding box center [755, 132] width 323 height 56
click at [899, 131] on div "Add integration close" at bounding box center [755, 132] width 323 height 56
click at [889, 129] on icon "close" at bounding box center [892, 131] width 12 height 12
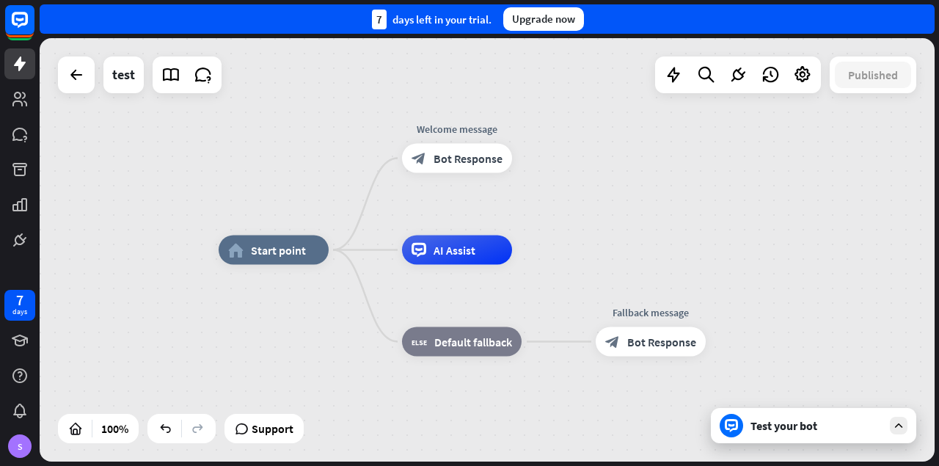
click at [789, 432] on div "Test your bot" at bounding box center [817, 425] width 132 height 15
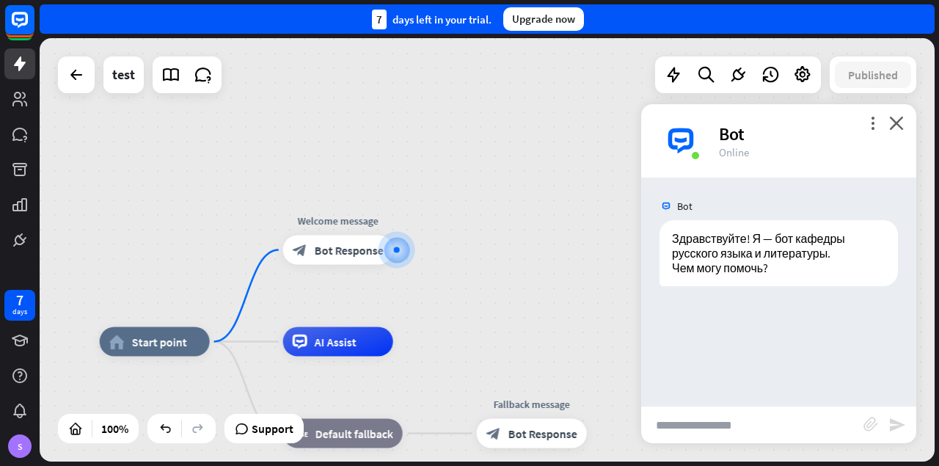
click at [789, 432] on input "text" at bounding box center [752, 425] width 222 height 37
click at [512, 124] on div "home_2 Start point Welcome message block_bot_response Bot Response AI Assist bl…" at bounding box center [487, 249] width 895 height 423
click at [898, 125] on icon "close" at bounding box center [896, 123] width 15 height 14
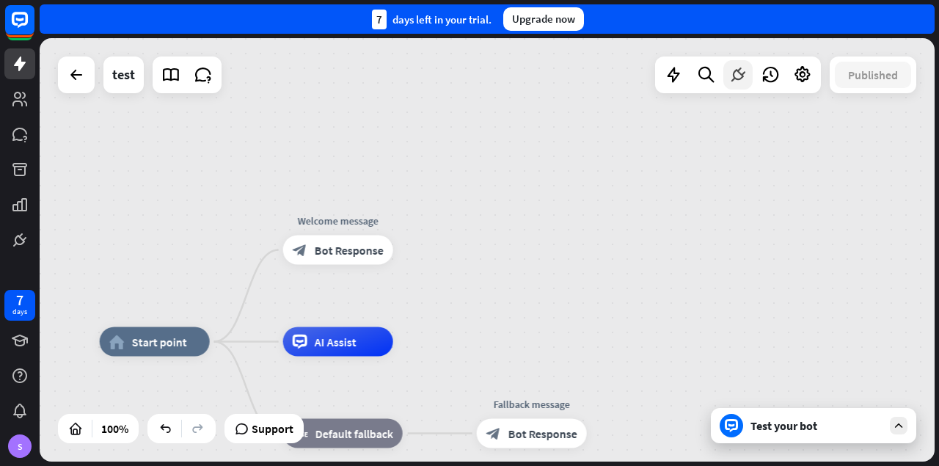
click at [738, 70] on icon at bounding box center [738, 74] width 19 height 19
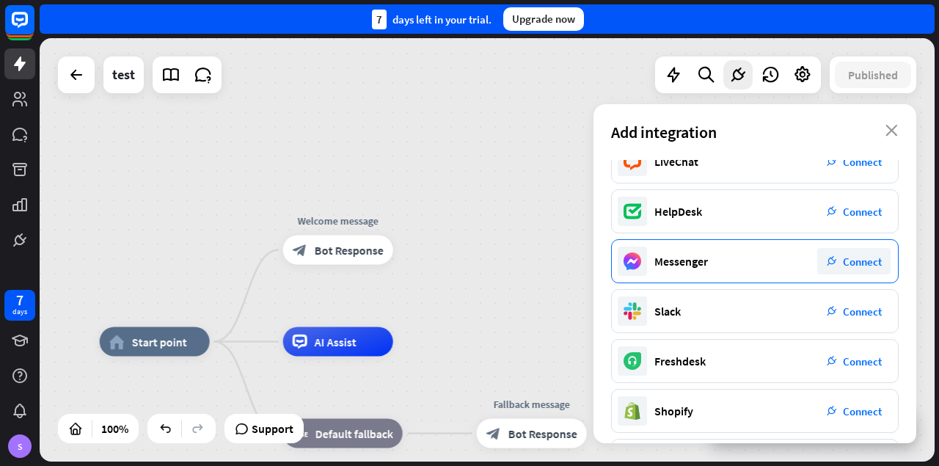
scroll to position [0, 0]
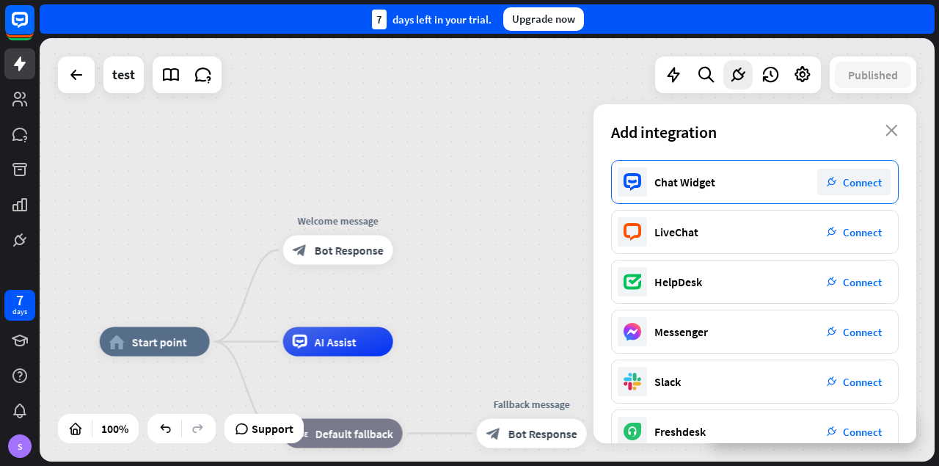
click at [851, 181] on span "Connect" at bounding box center [862, 182] width 39 height 14
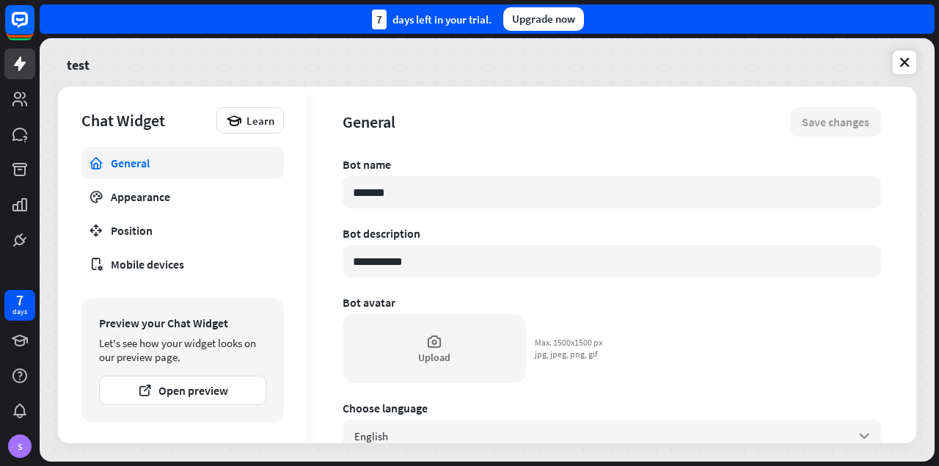
type textarea "*"
